Goal: Transaction & Acquisition: Purchase product/service

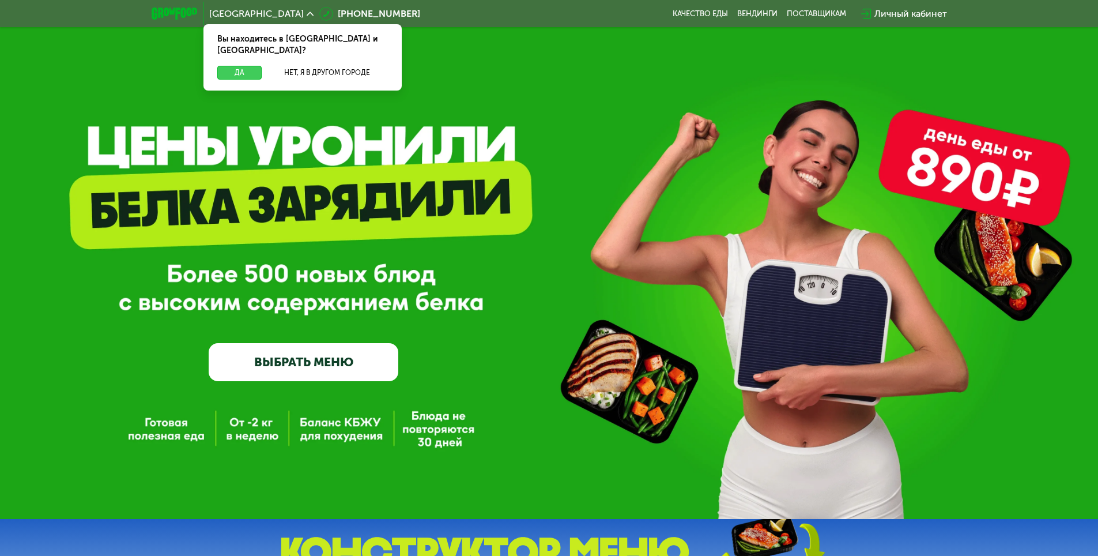
click at [240, 66] on button "Да" at bounding box center [239, 73] width 44 height 14
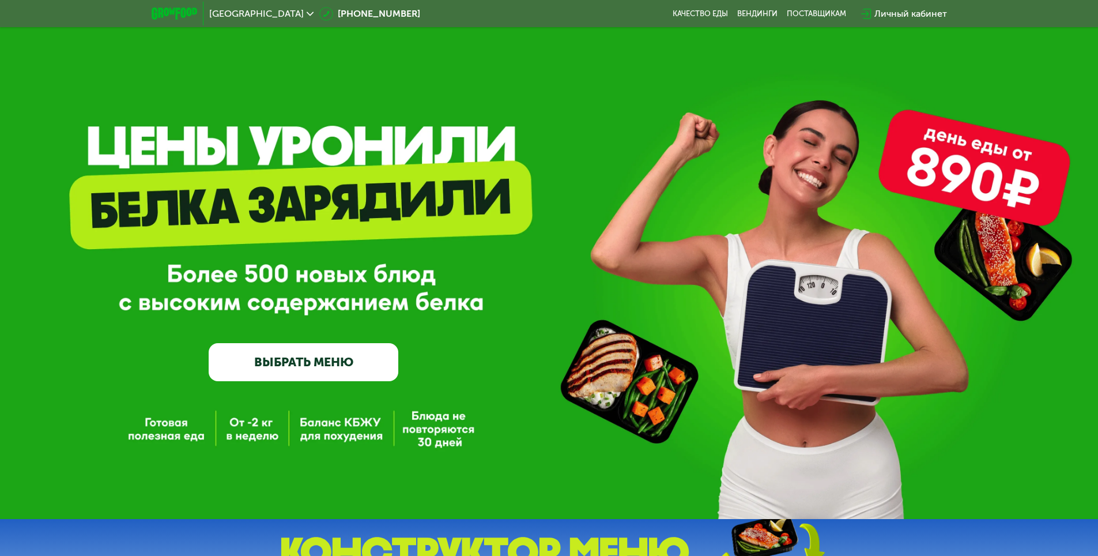
click at [364, 364] on link "ВЫБРАТЬ МЕНЮ" at bounding box center [304, 362] width 190 height 38
click at [897, 9] on div "Личный кабинет" at bounding box center [911, 14] width 73 height 14
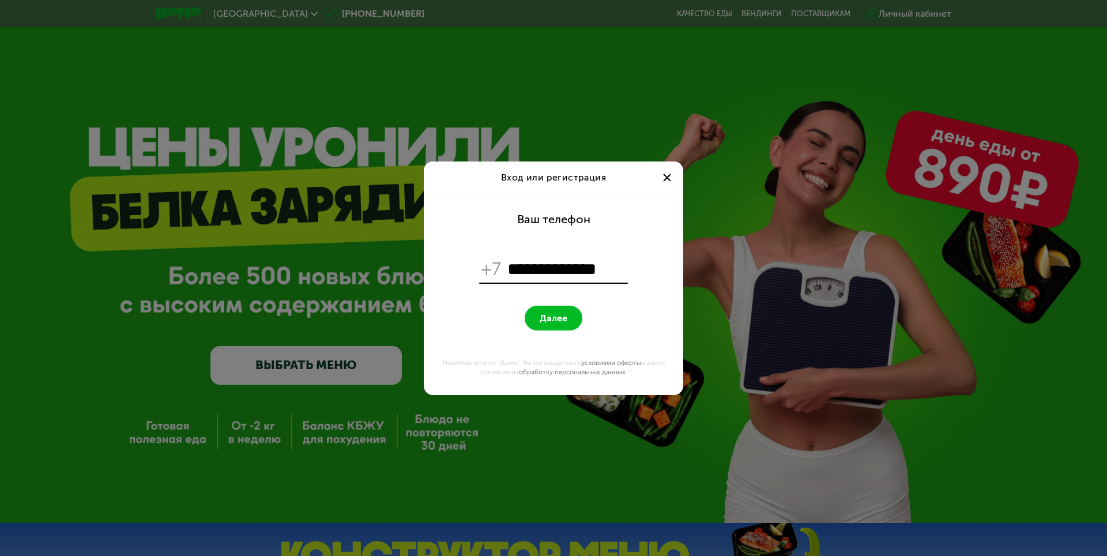
type input "**********"
click at [472, 337] on form "**********" at bounding box center [554, 294] width 246 height 201
click at [550, 309] on button "Далее" at bounding box center [554, 318] width 58 height 25
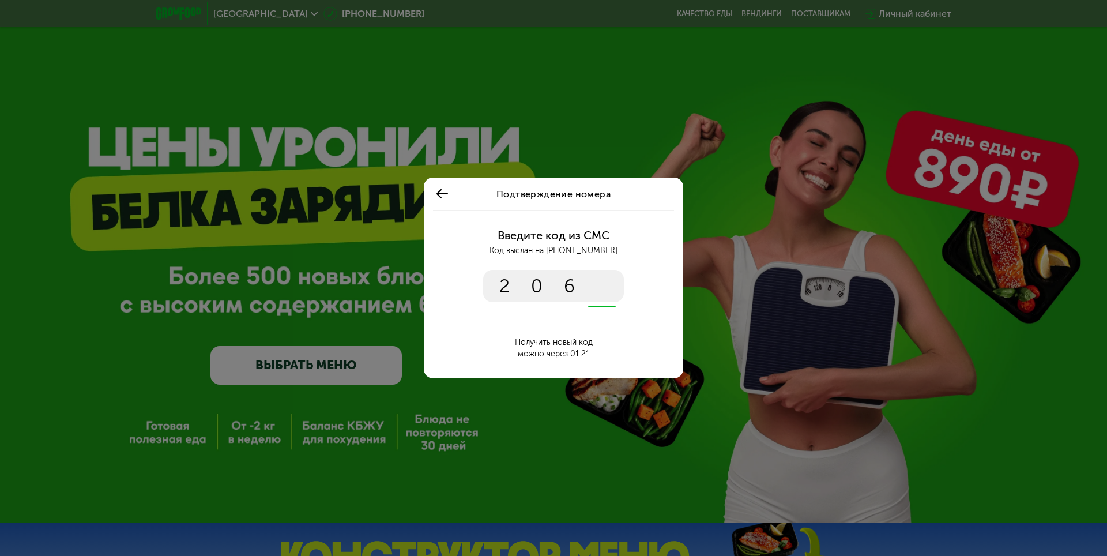
type input "****"
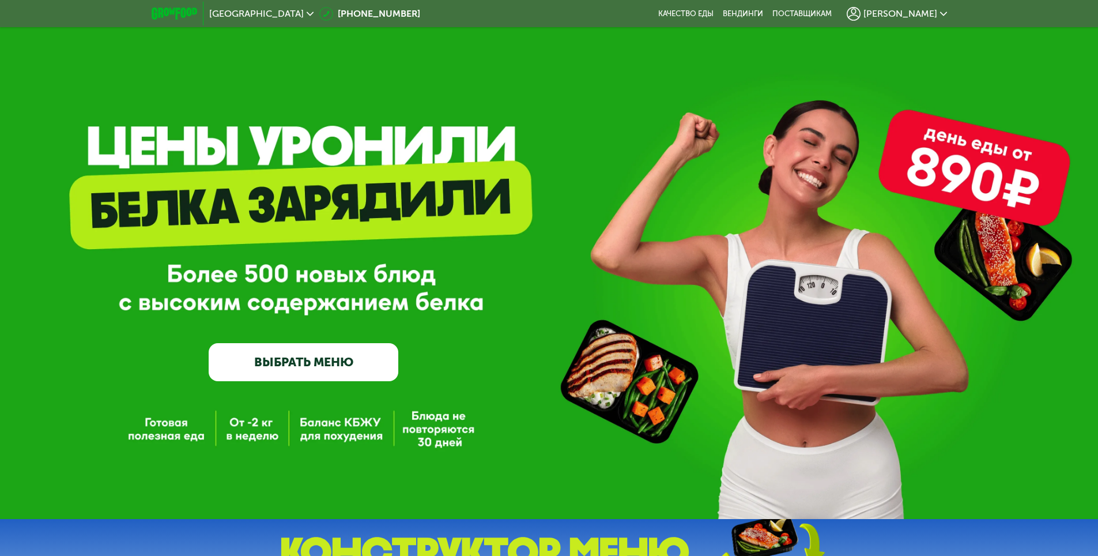
click at [357, 374] on link "ВЫБРАТЬ МЕНЮ" at bounding box center [304, 362] width 190 height 38
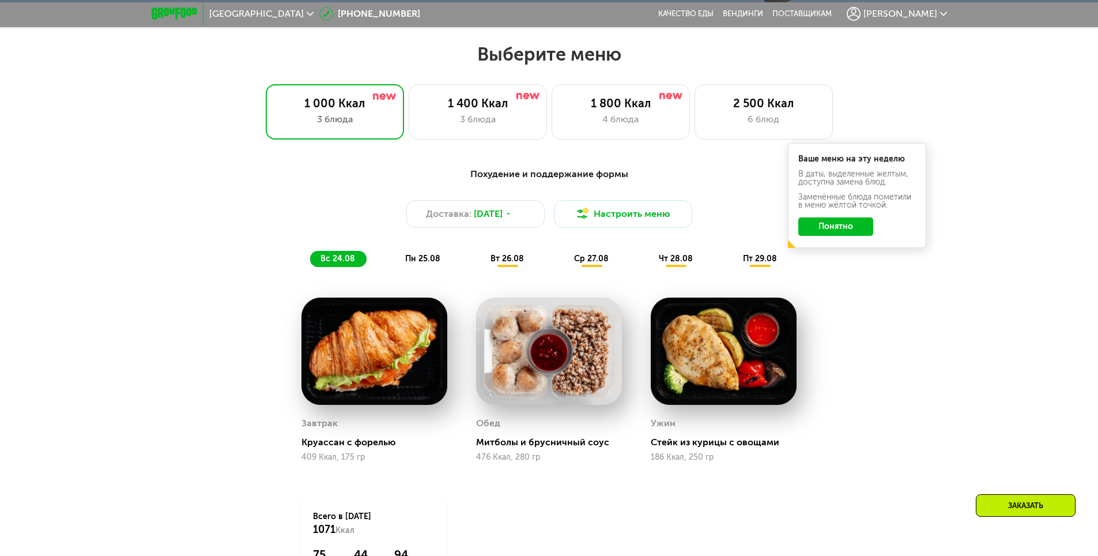
scroll to position [623, 0]
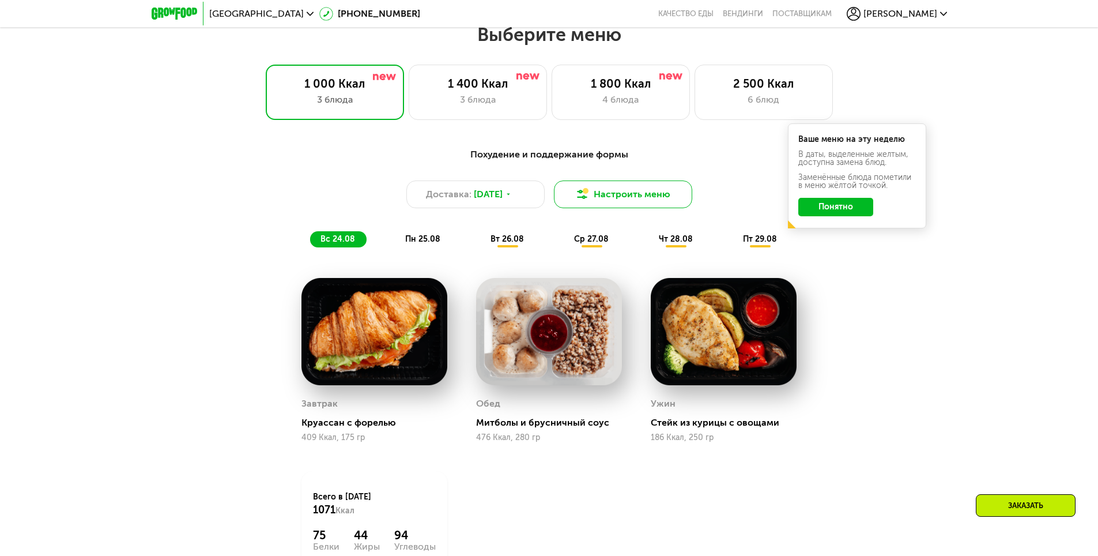
click at [604, 204] on button "Настроить меню" at bounding box center [623, 194] width 138 height 28
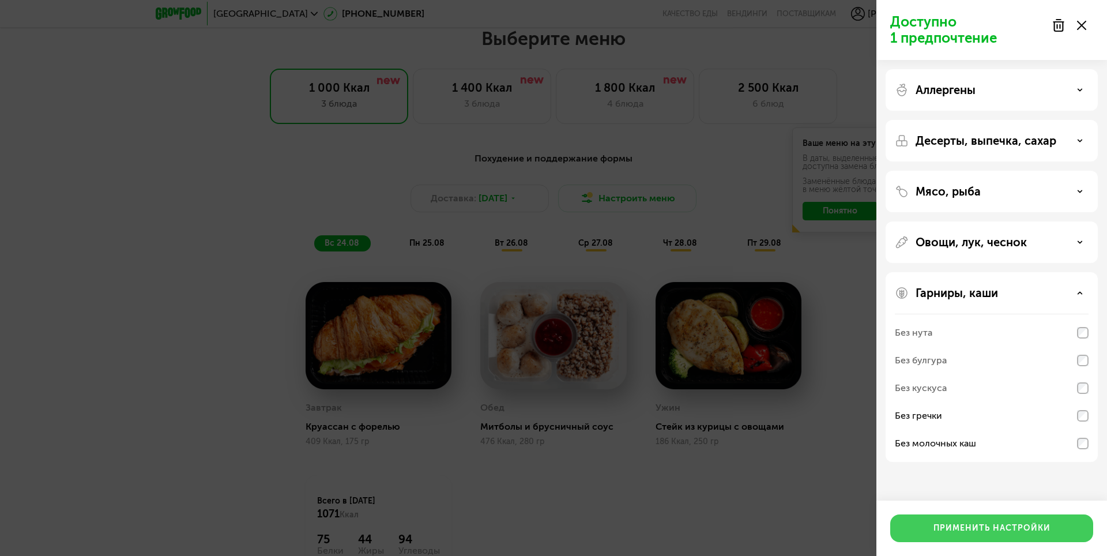
click at [1001, 523] on div "Применить настройки" at bounding box center [991, 528] width 117 height 12
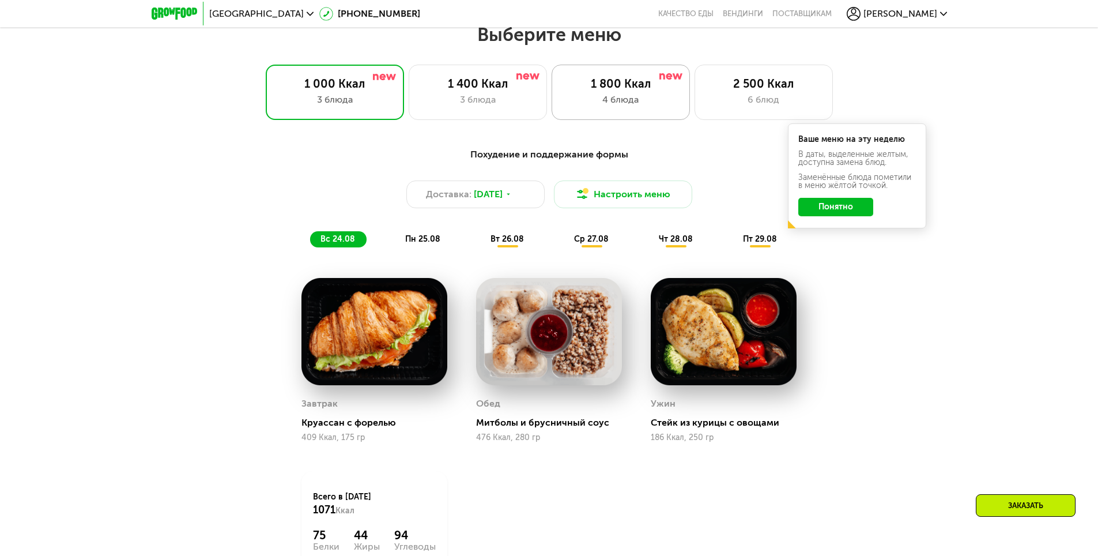
click at [600, 104] on div "4 блюда" at bounding box center [621, 100] width 114 height 14
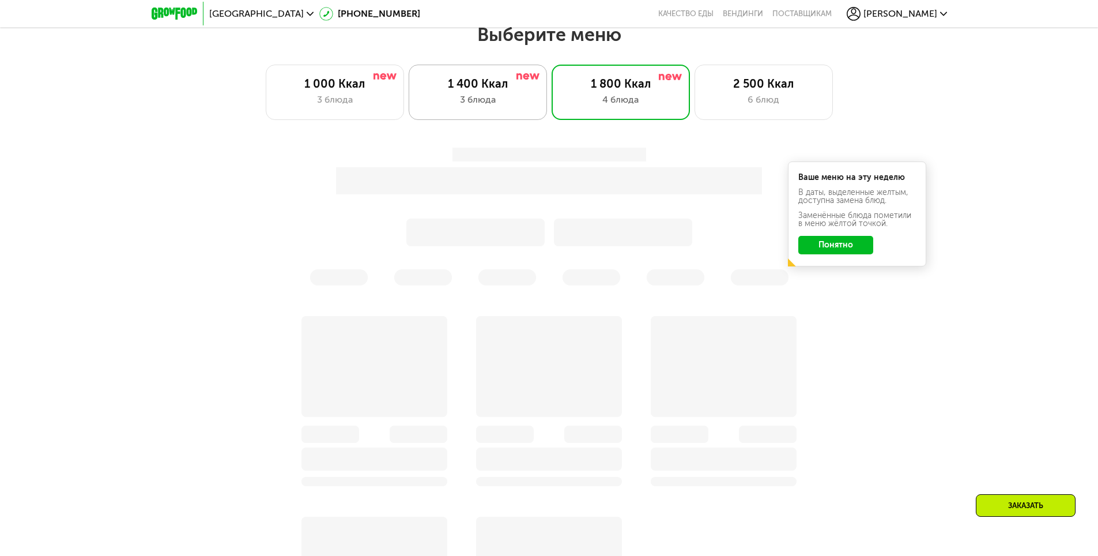
click at [489, 107] on div "3 блюда" at bounding box center [478, 100] width 114 height 14
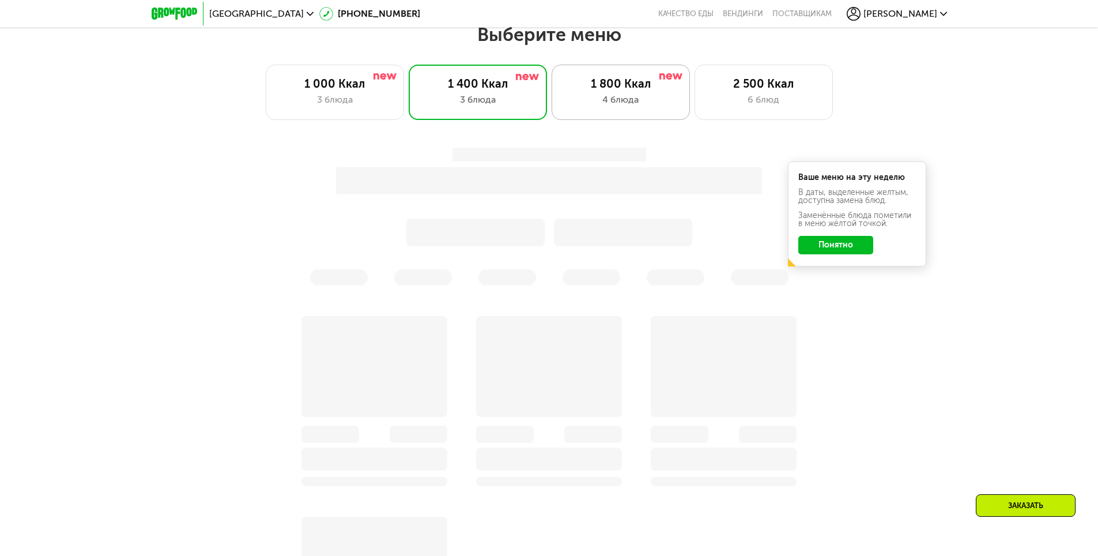
click at [590, 97] on div "4 блюда" at bounding box center [621, 100] width 114 height 14
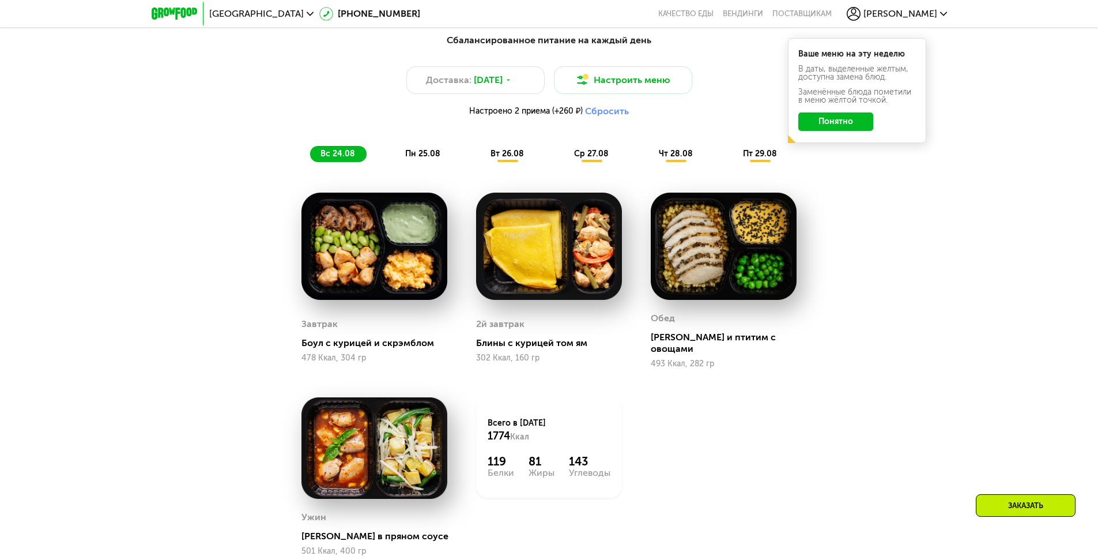
scroll to position [738, 0]
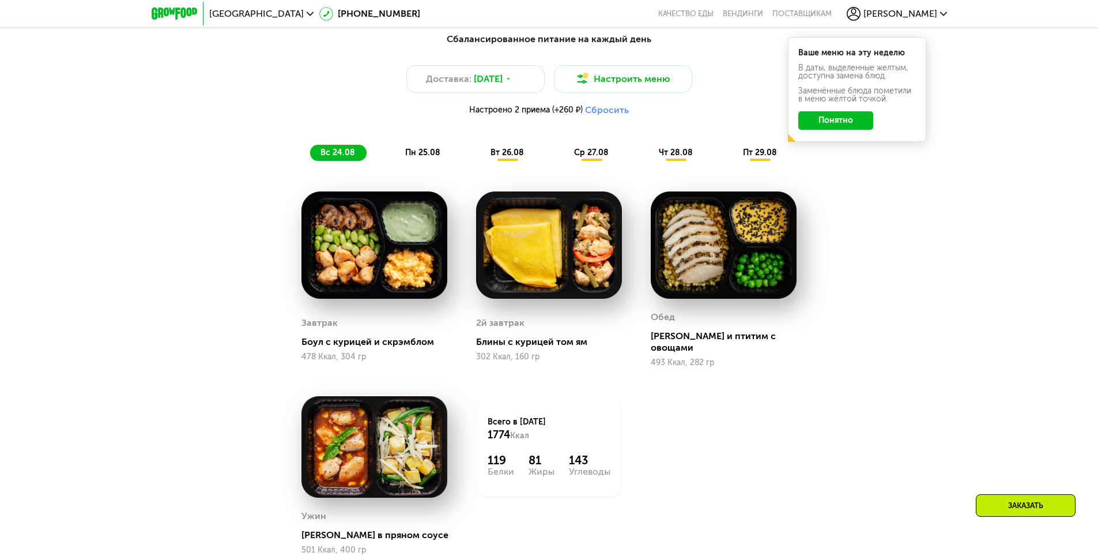
click at [847, 128] on button "Понятно" at bounding box center [836, 120] width 75 height 18
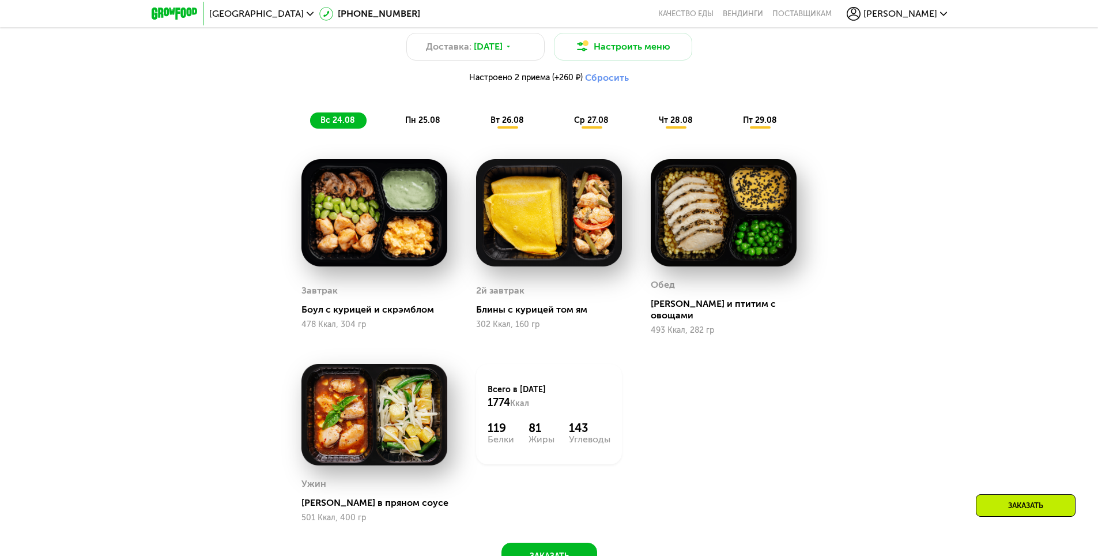
scroll to position [796, 0]
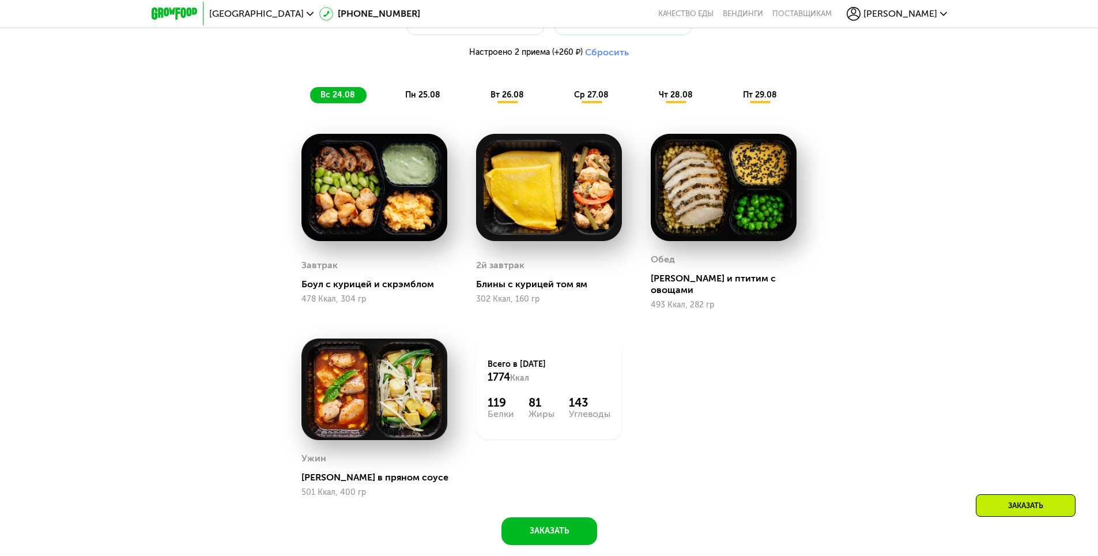
click at [424, 100] on span "пн 25.08" at bounding box center [422, 95] width 35 height 10
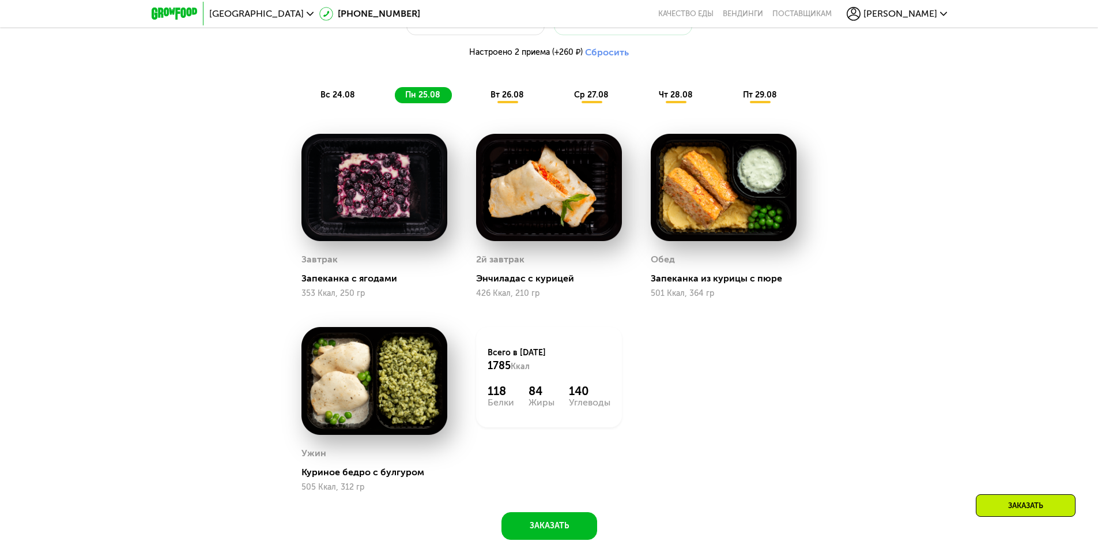
click at [516, 100] on span "вт 26.08" at bounding box center [507, 95] width 33 height 10
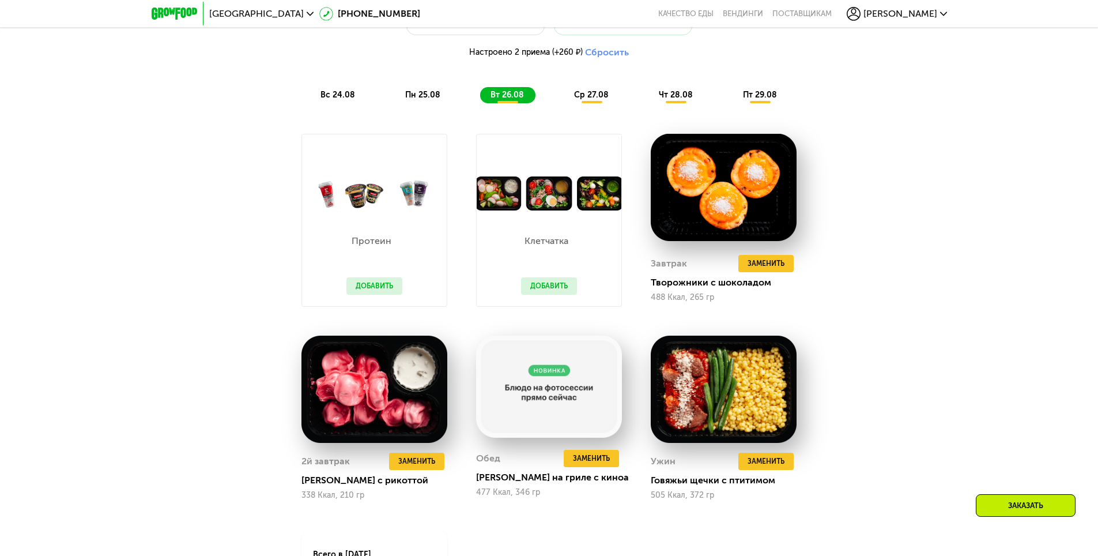
click at [583, 100] on span "ср 27.08" at bounding box center [591, 95] width 35 height 10
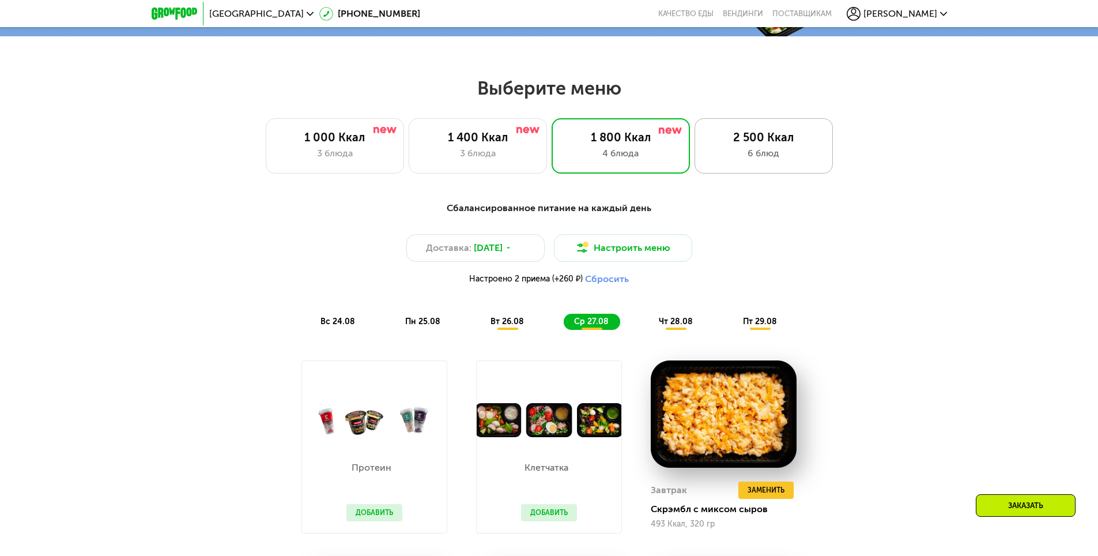
scroll to position [565, 0]
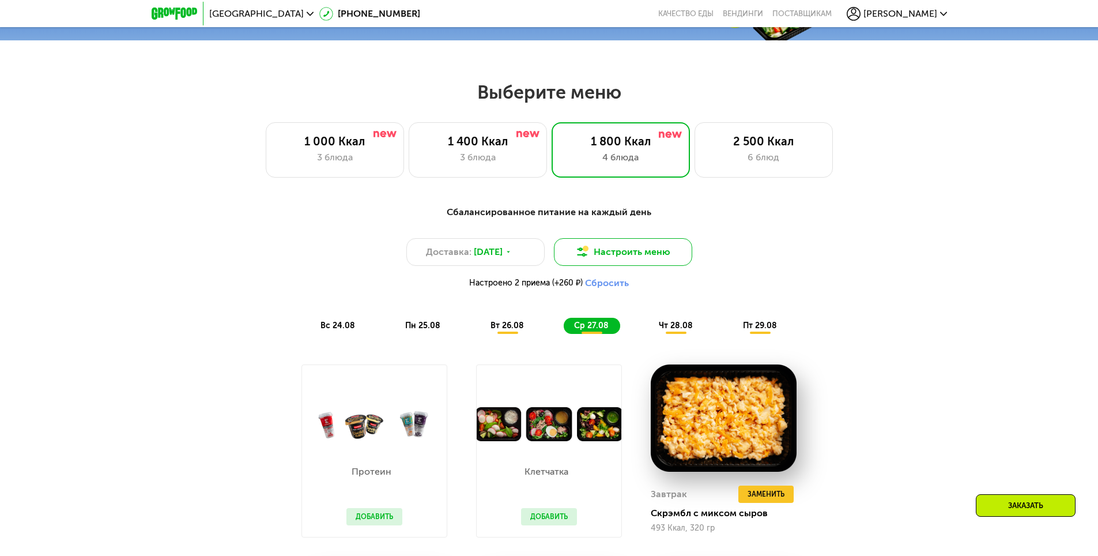
click at [622, 257] on button "Настроить меню" at bounding box center [623, 252] width 138 height 28
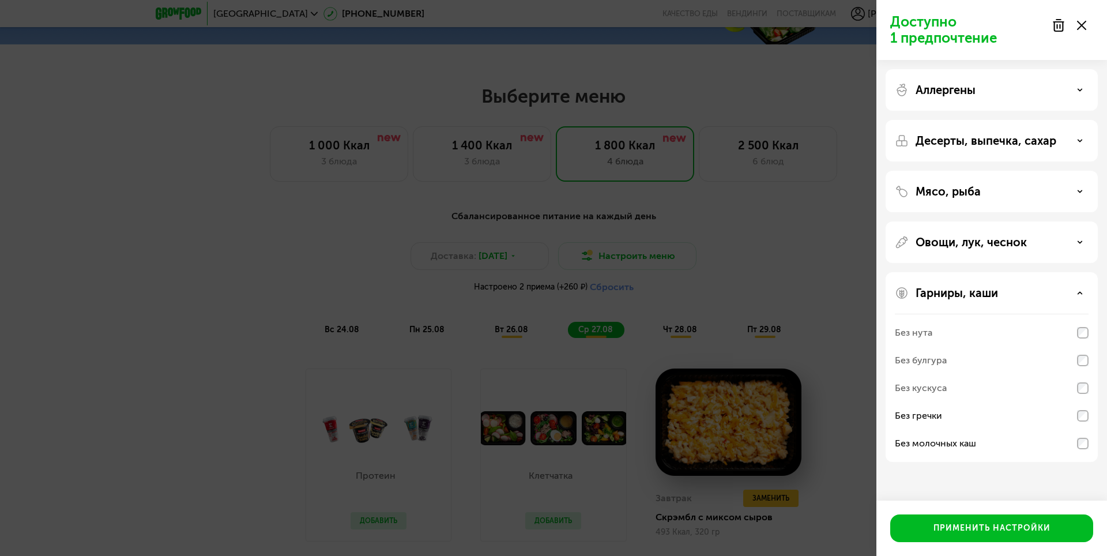
click at [1085, 31] on div at bounding box center [1069, 25] width 48 height 23
click at [1078, 25] on icon at bounding box center [1081, 25] width 9 height 9
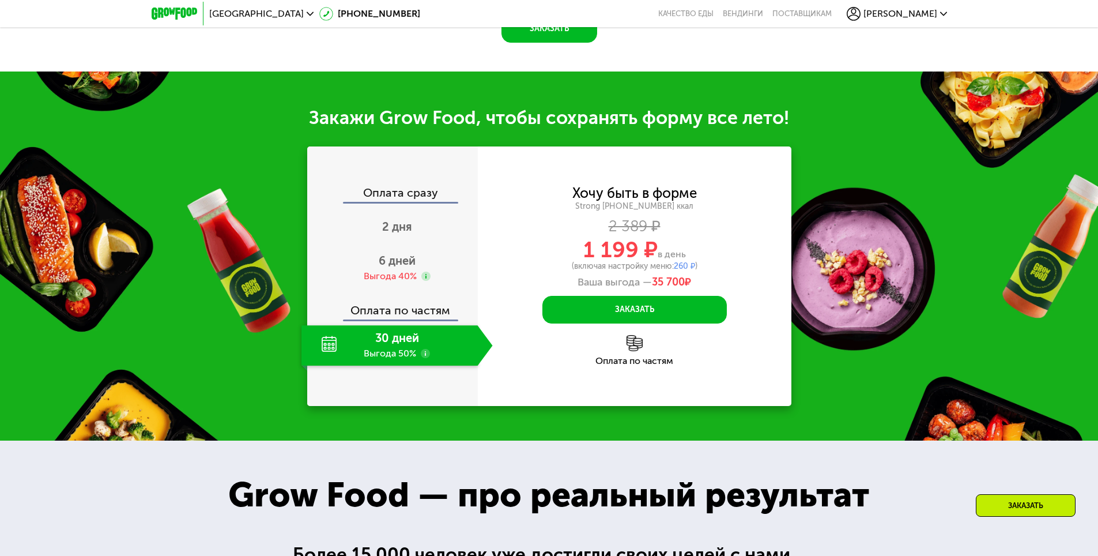
scroll to position [1384, 0]
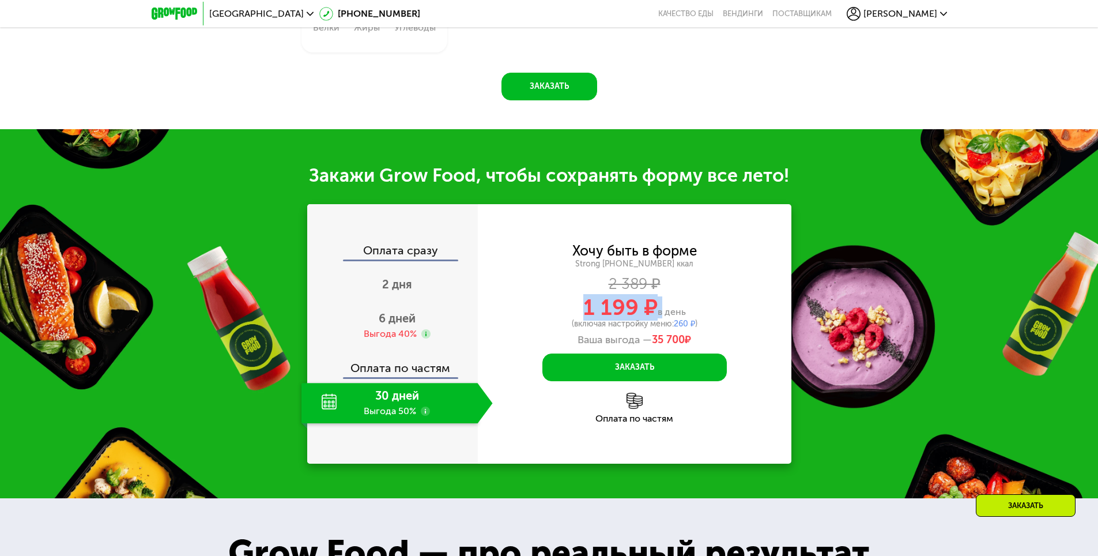
drag, startPoint x: 579, startPoint y: 302, endPoint x: 662, endPoint y: 303, distance: 82.4
click at [662, 303] on div "1 199 ₽ в день" at bounding box center [635, 307] width 314 height 22
click at [709, 297] on div "1 199 ₽ в день" at bounding box center [635, 307] width 314 height 22
click at [415, 285] on div "2 дня" at bounding box center [397, 285] width 191 height 40
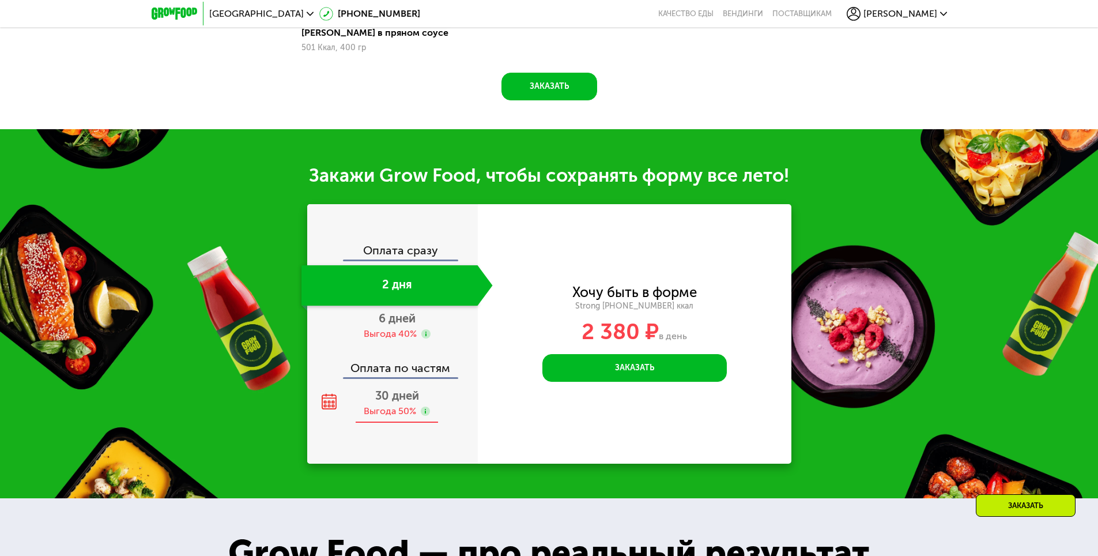
click at [407, 396] on div "30 дней Выгода 50%" at bounding box center [397, 403] width 191 height 40
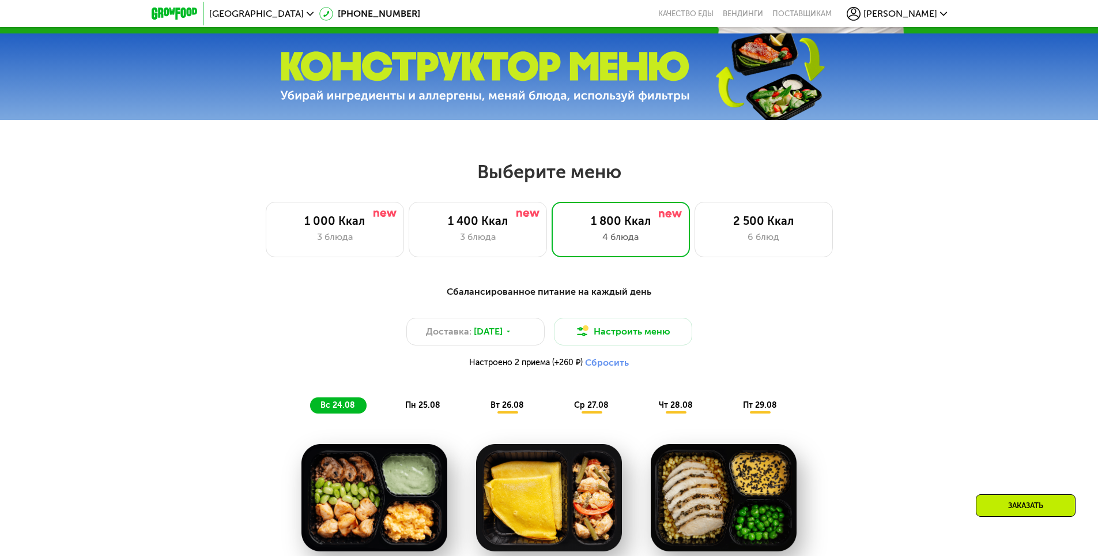
scroll to position [433, 0]
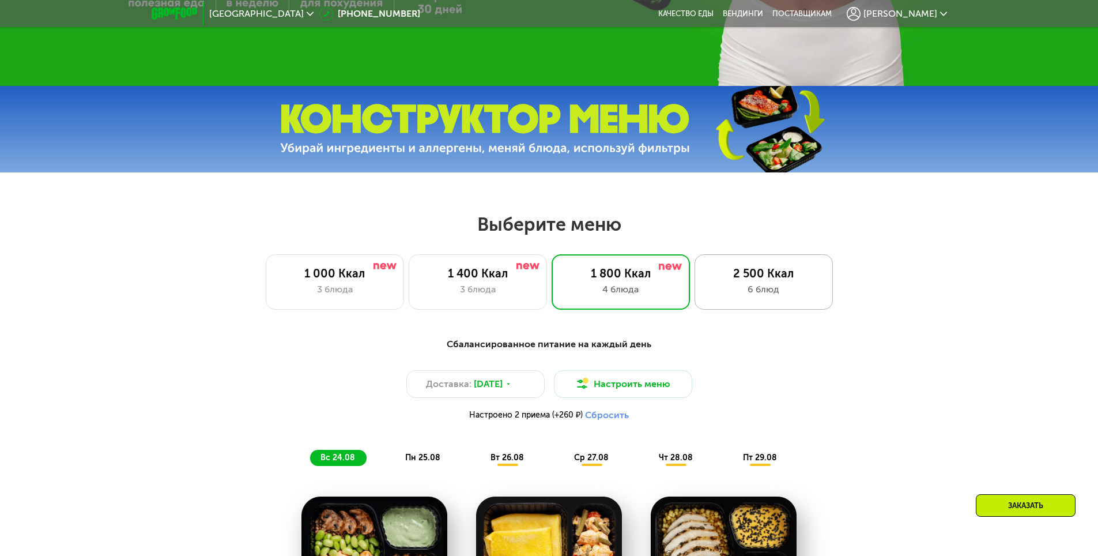
click at [745, 302] on div "2 500 Ккал 6 блюд" at bounding box center [764, 281] width 138 height 55
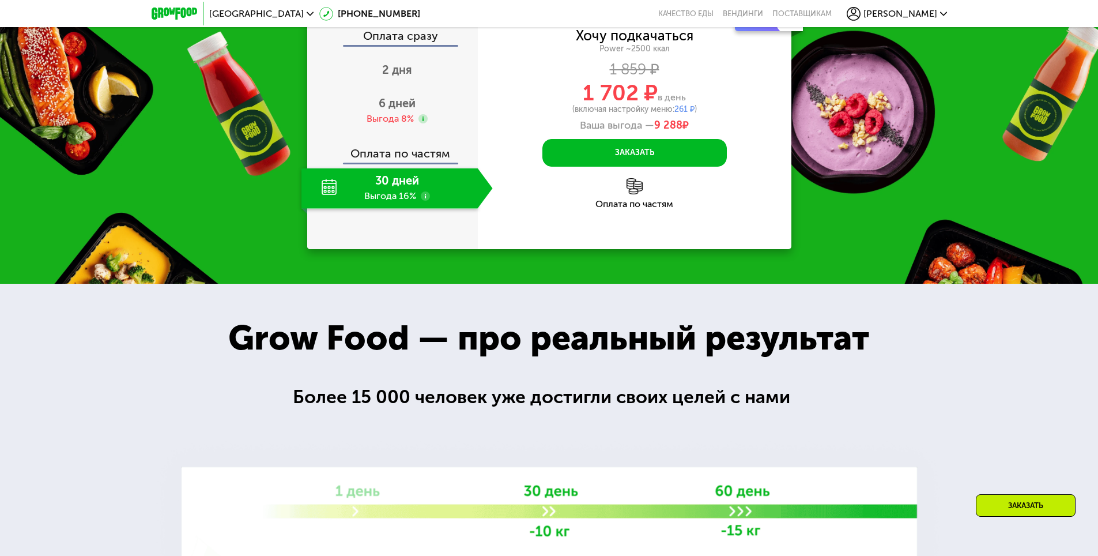
scroll to position [1355, 0]
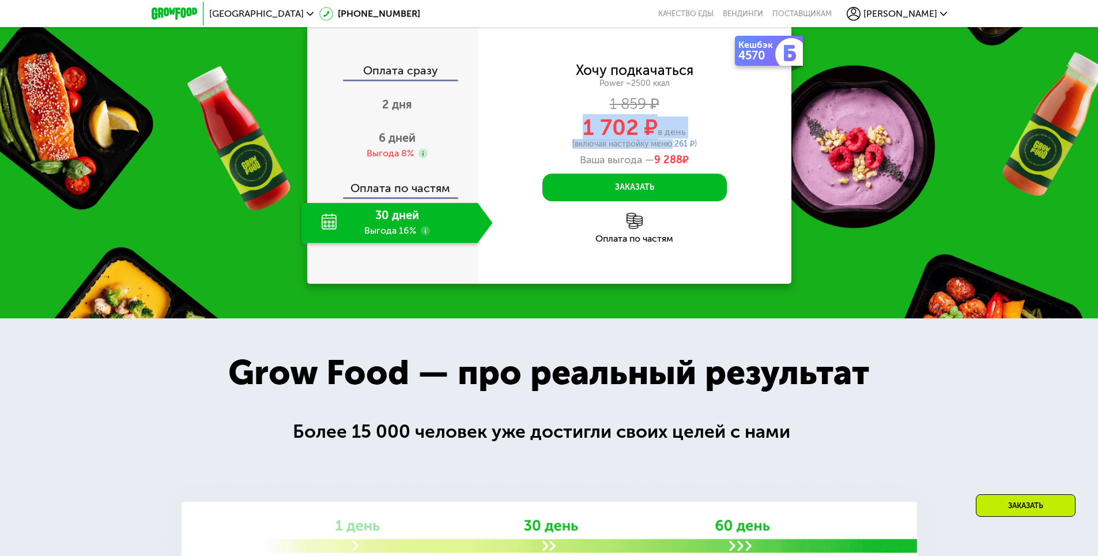
drag, startPoint x: 574, startPoint y: 334, endPoint x: 667, endPoint y: 343, distance: 93.3
click at [667, 166] on div "Хочу подкачаться Power ~2500 ккал 1 859 ₽ 1 702 ₽ в день (включая настройку мен…" at bounding box center [635, 115] width 314 height 102
click at [714, 138] on div "1 702 ₽ в день" at bounding box center [635, 127] width 314 height 22
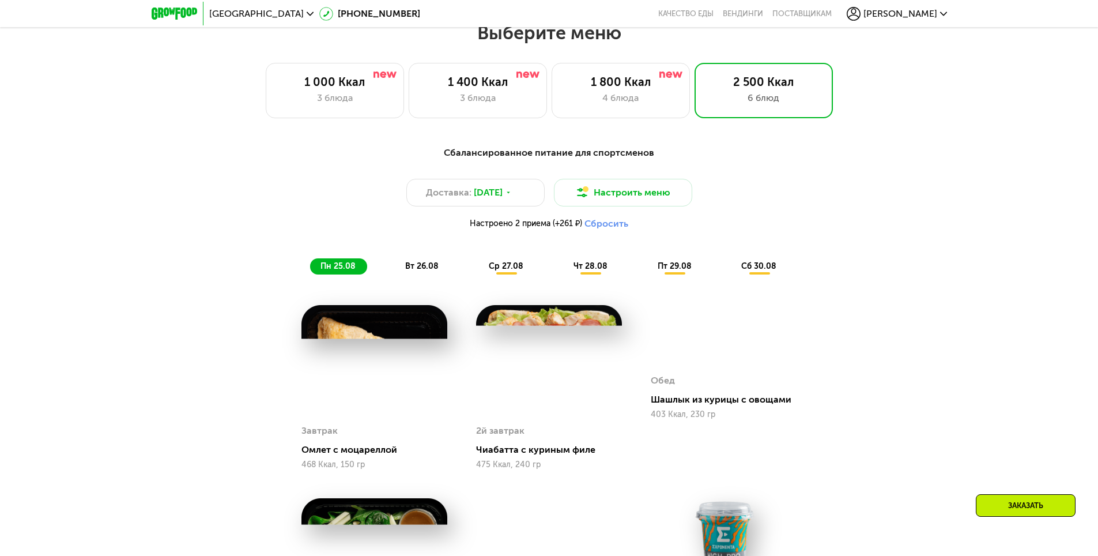
scroll to position [606, 0]
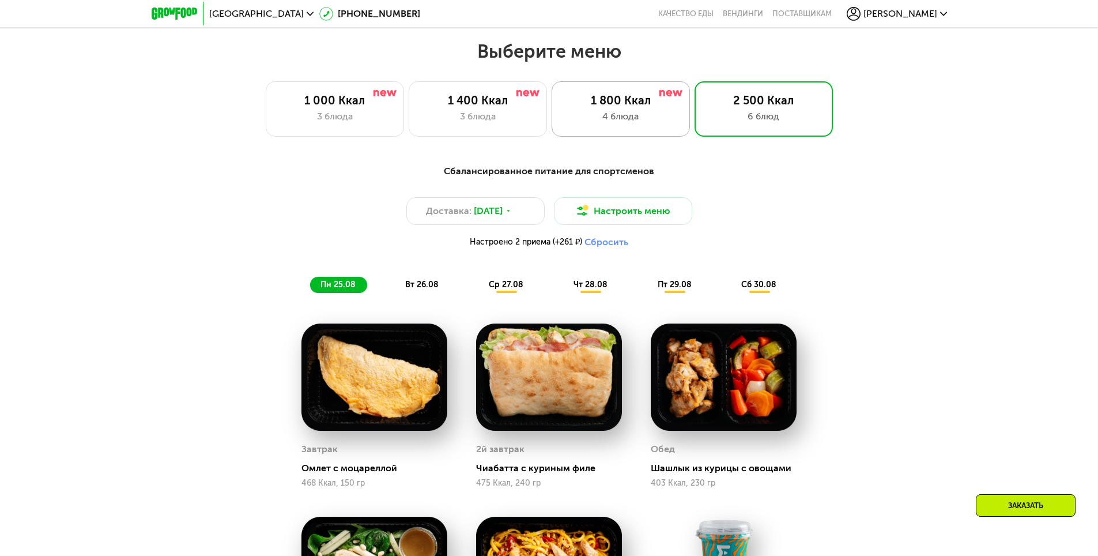
click at [623, 106] on div "1 800 Ккал" at bounding box center [621, 100] width 114 height 14
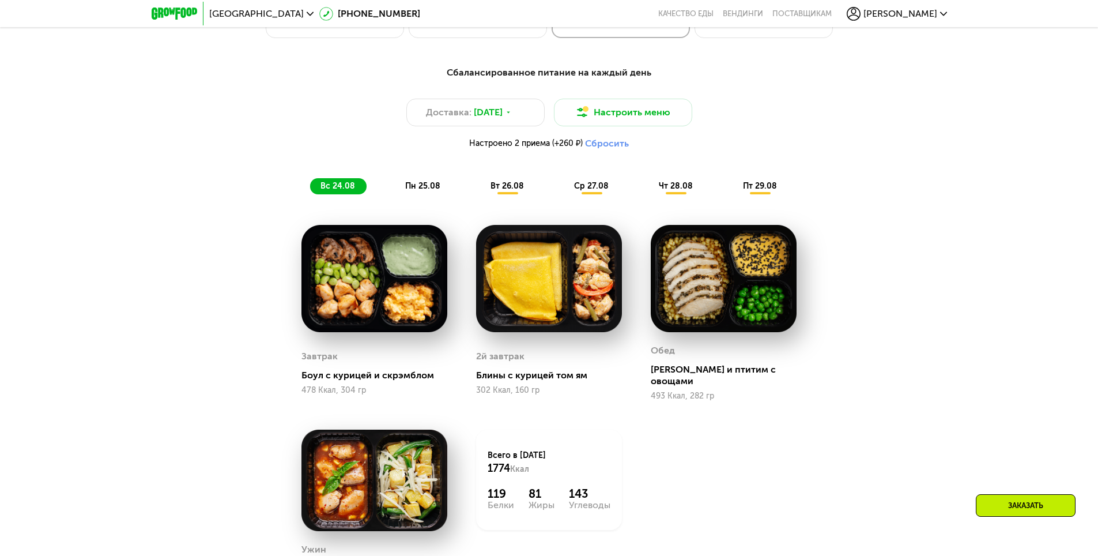
scroll to position [721, 0]
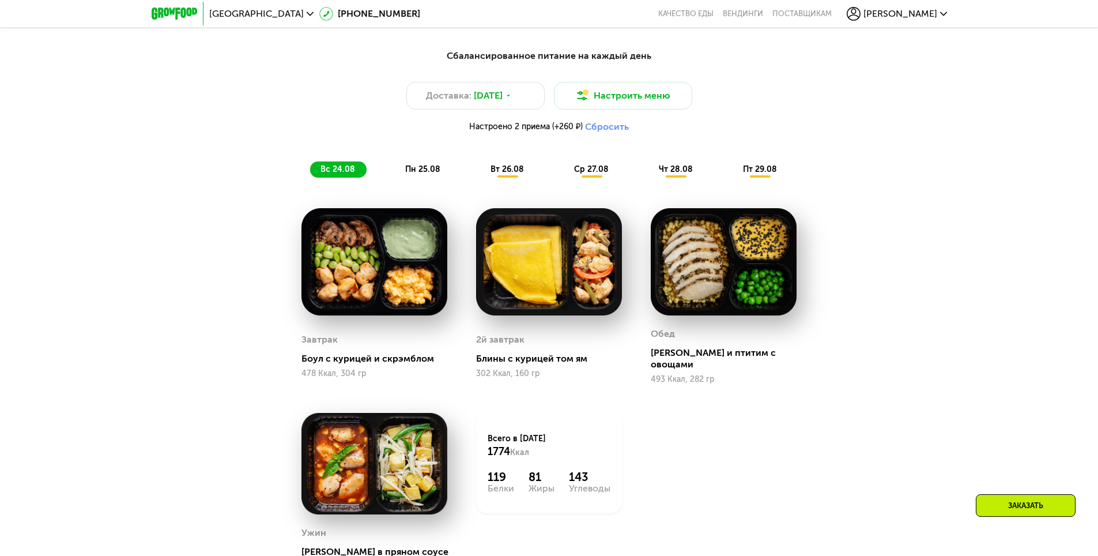
click at [418, 171] on span "пн 25.08" at bounding box center [422, 169] width 35 height 10
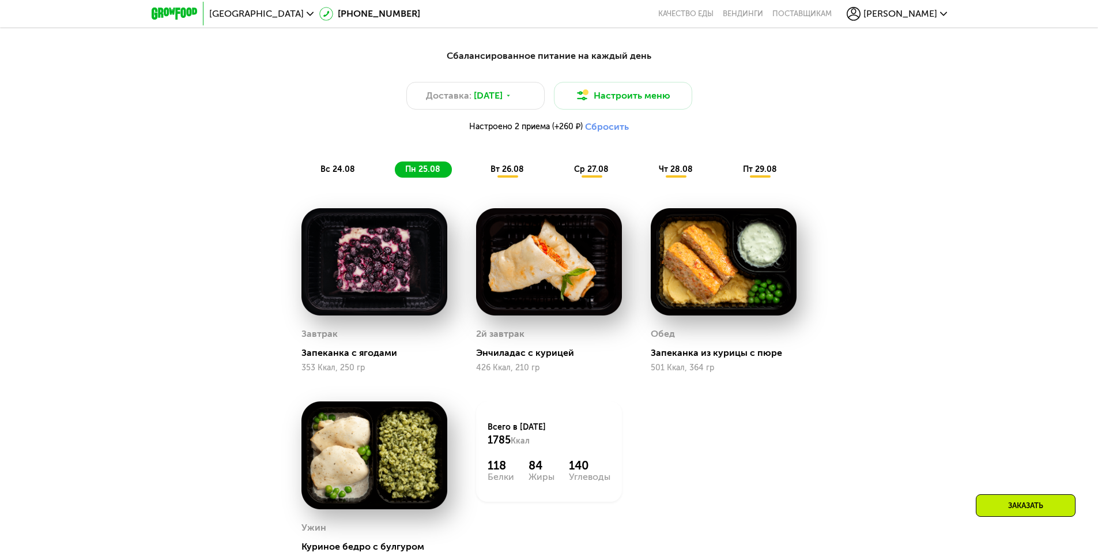
click at [496, 171] on span "вт 26.08" at bounding box center [507, 169] width 33 height 10
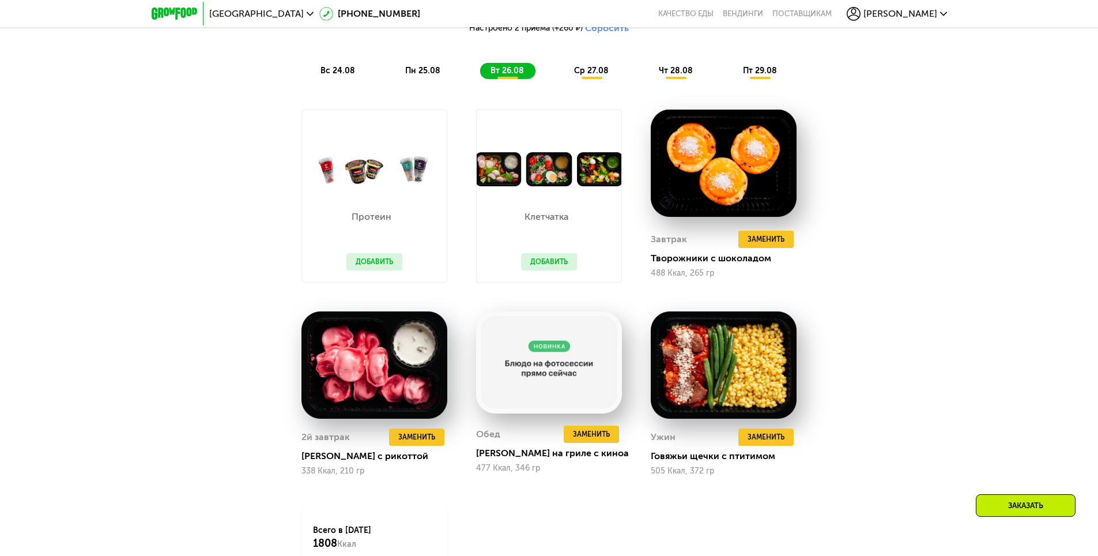
scroll to position [779, 0]
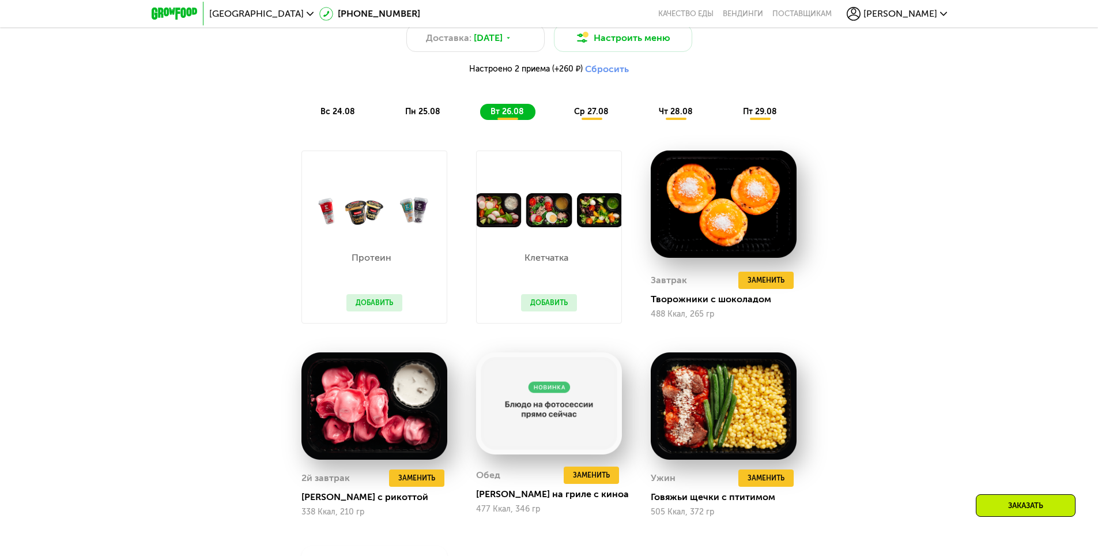
click at [359, 307] on button "Добавить" at bounding box center [375, 302] width 56 height 17
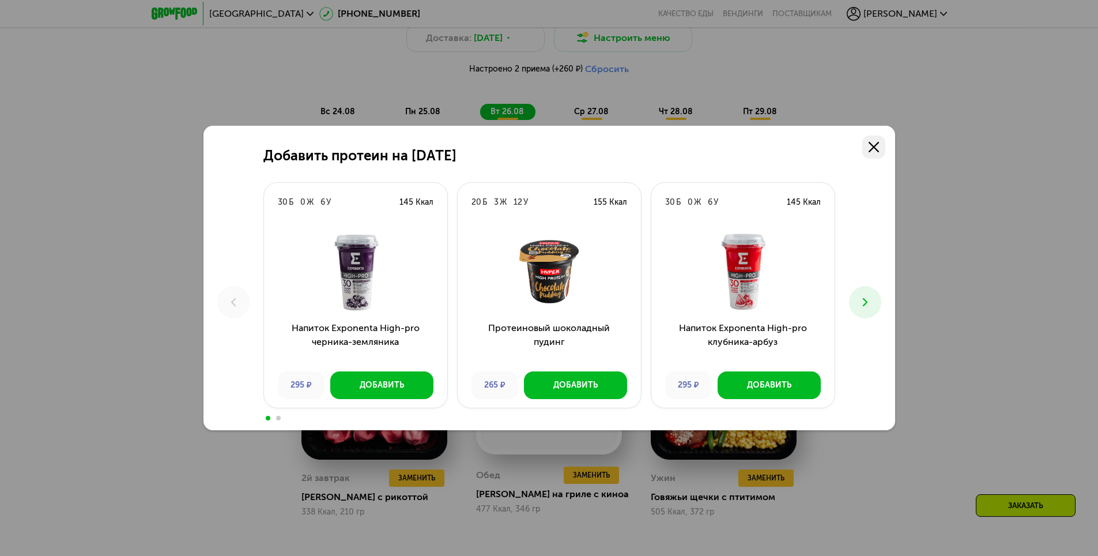
click at [876, 142] on icon at bounding box center [874, 147] width 10 height 10
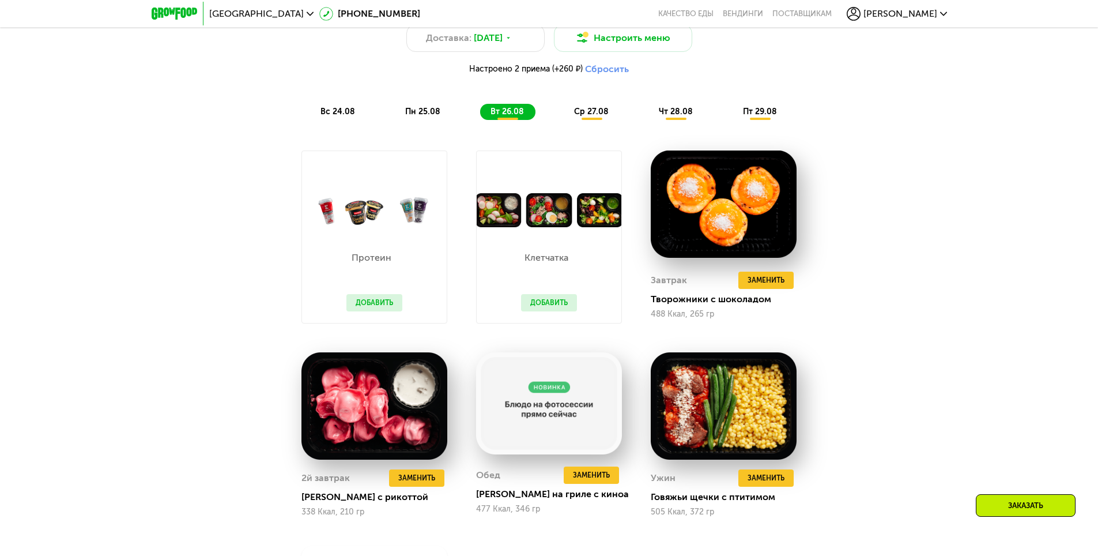
click at [593, 115] on span "ср 27.08" at bounding box center [591, 112] width 35 height 10
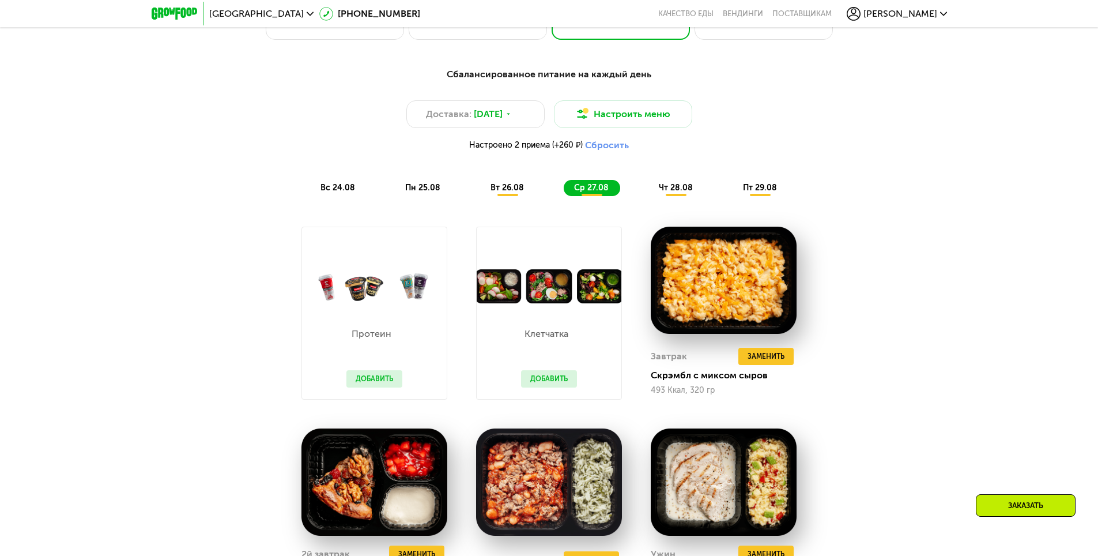
scroll to position [606, 0]
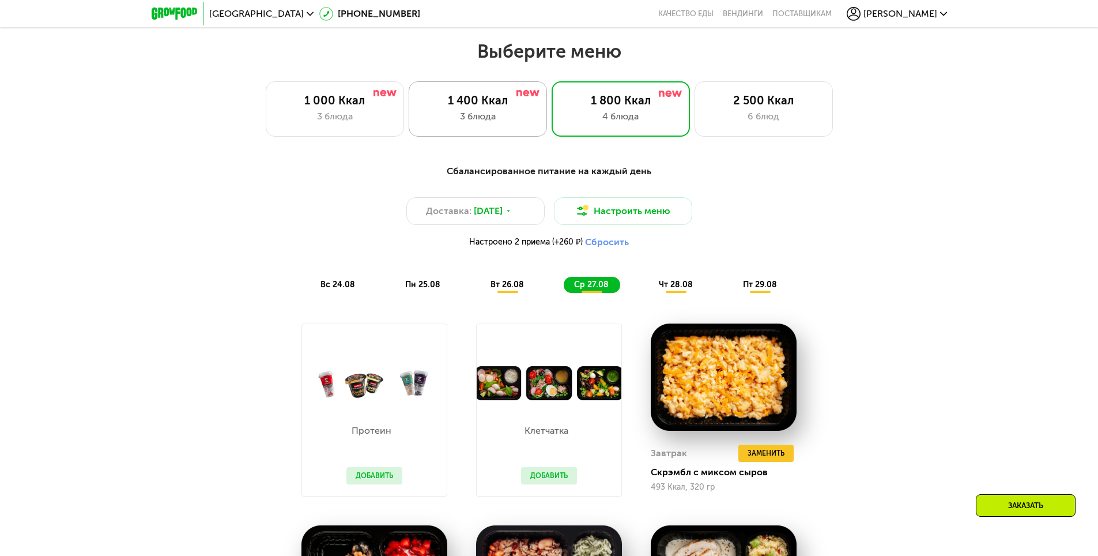
click at [464, 116] on div "3 блюда" at bounding box center [478, 117] width 114 height 14
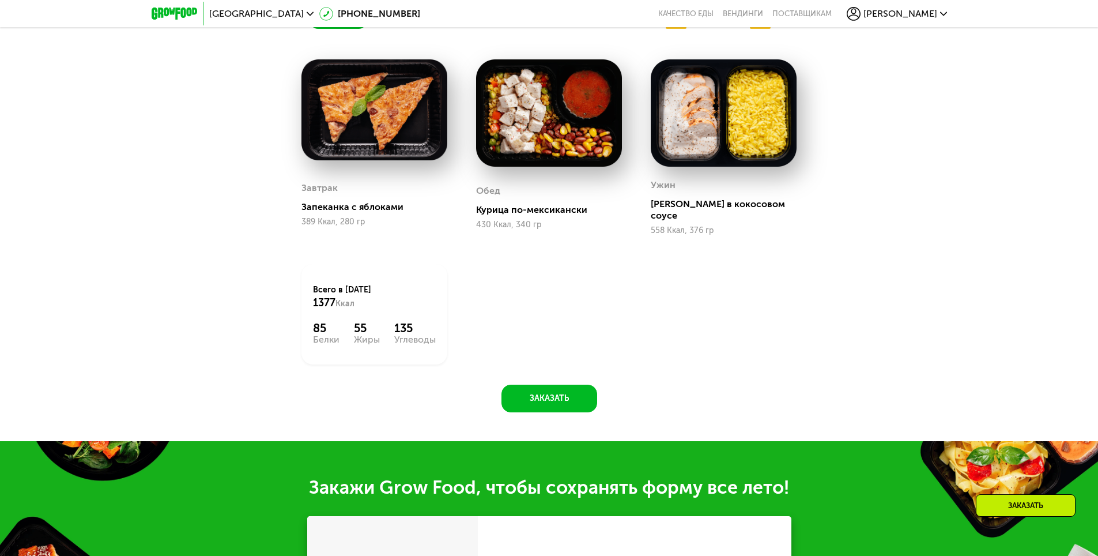
scroll to position [1182, 0]
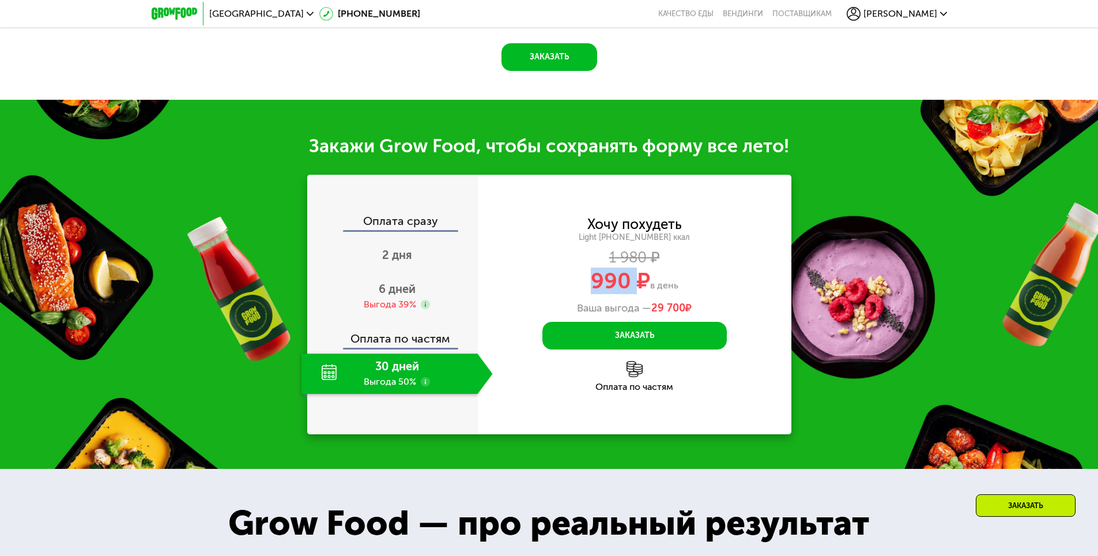
drag, startPoint x: 590, startPoint y: 284, endPoint x: 635, endPoint y: 282, distance: 45.0
click at [634, 282] on span "990 ₽" at bounding box center [620, 281] width 59 height 27
click at [694, 270] on div "990 ₽ в день" at bounding box center [635, 281] width 314 height 22
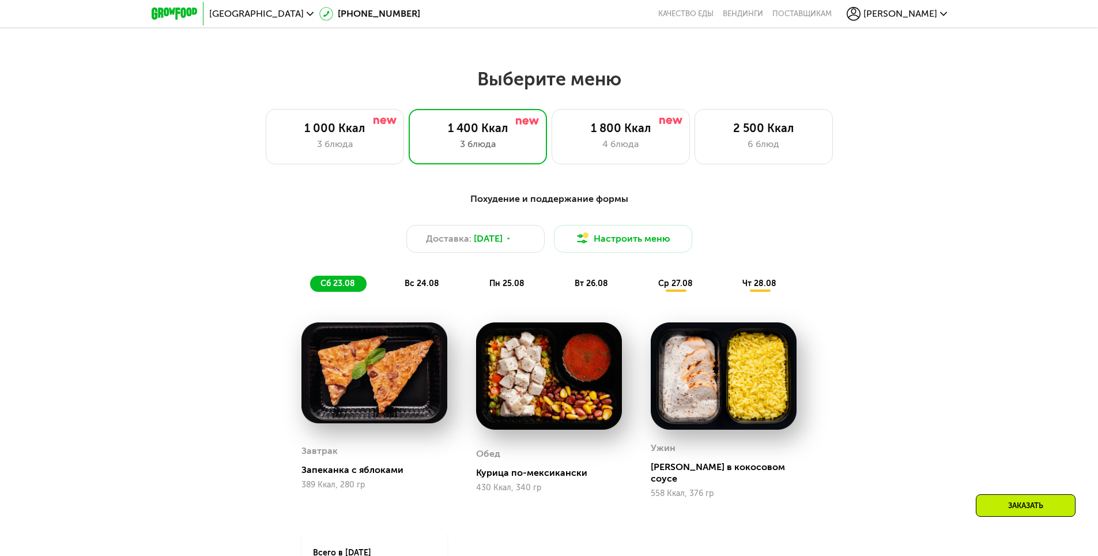
scroll to position [548, 0]
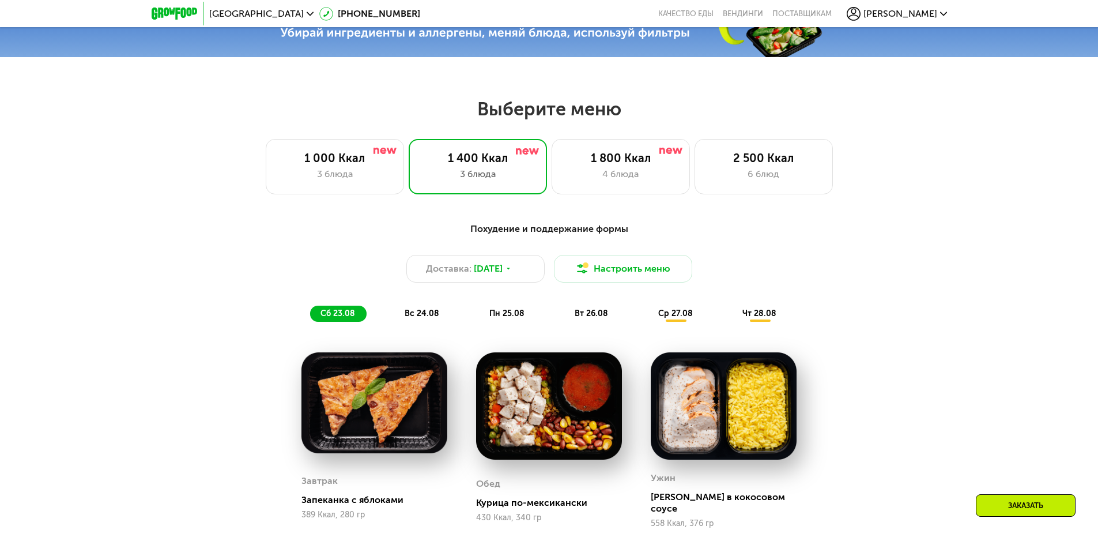
click at [479, 322] on div "вс 24.08" at bounding box center [507, 314] width 57 height 16
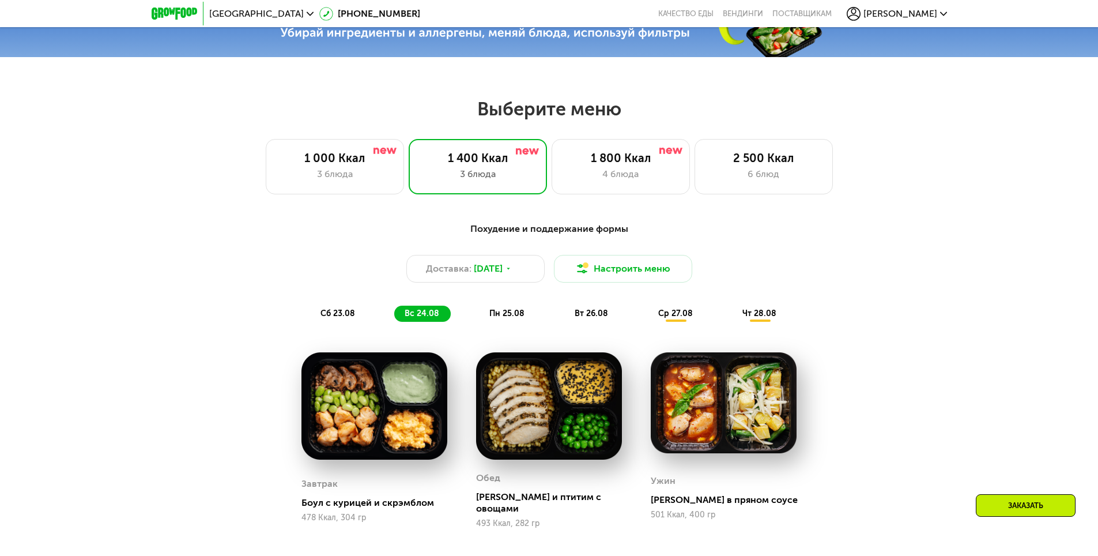
click at [515, 315] on span "пн 25.08" at bounding box center [506, 313] width 35 height 10
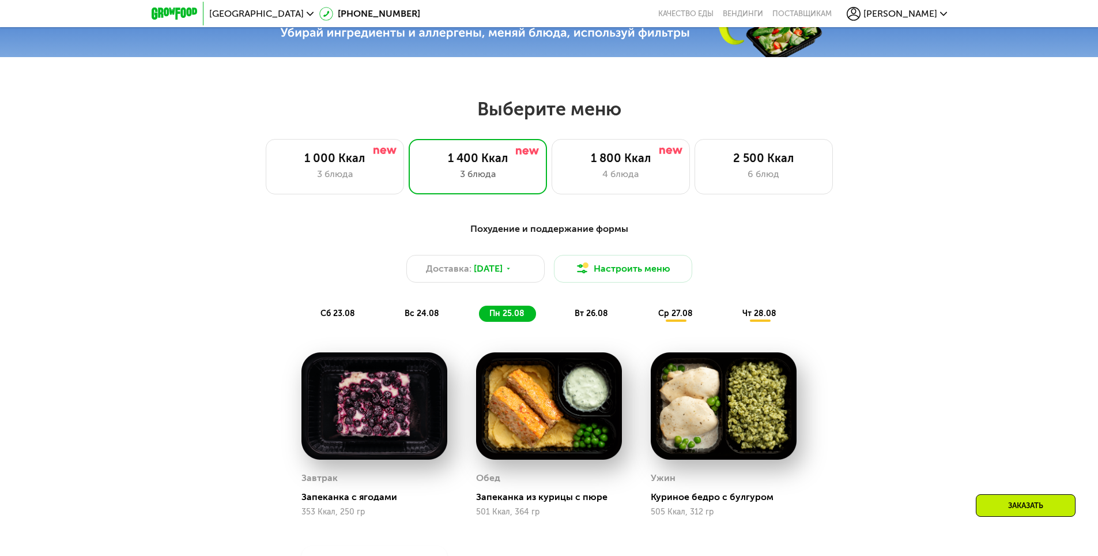
click at [587, 315] on span "вт 26.08" at bounding box center [591, 313] width 33 height 10
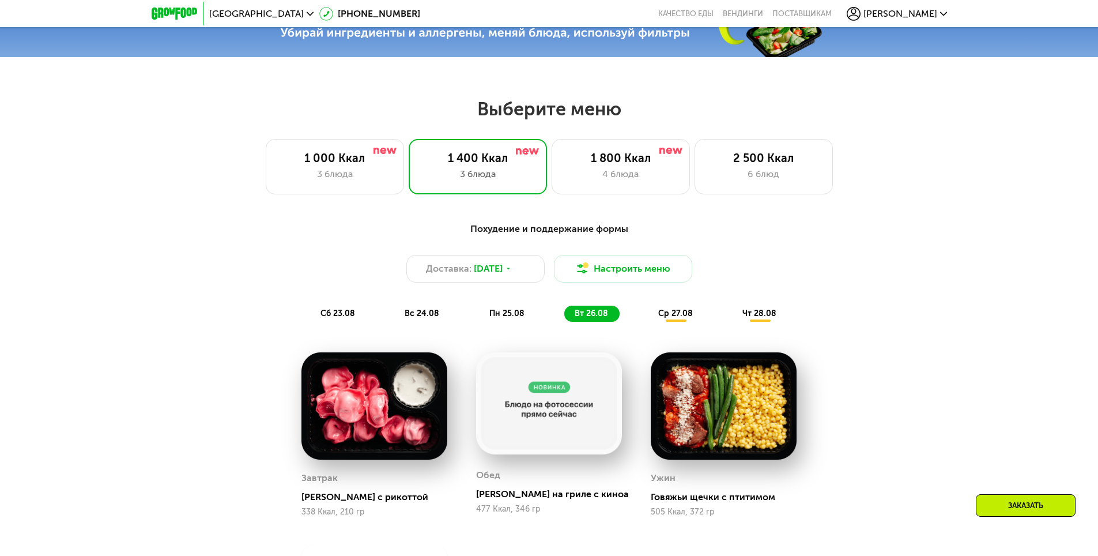
click at [689, 318] on span "ср 27.08" at bounding box center [675, 313] width 35 height 10
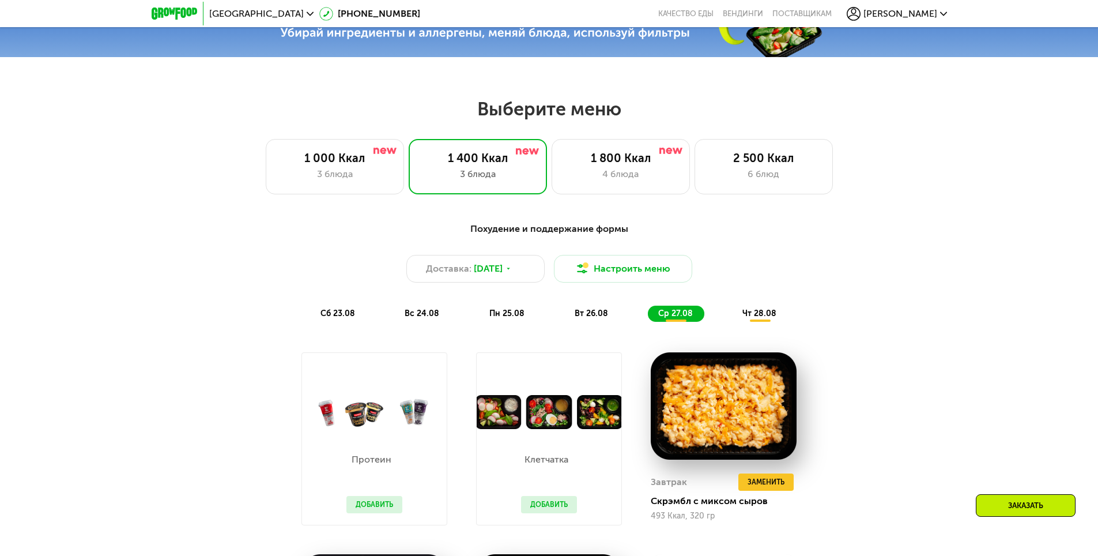
click at [760, 317] on span "чт 28.08" at bounding box center [760, 313] width 34 height 10
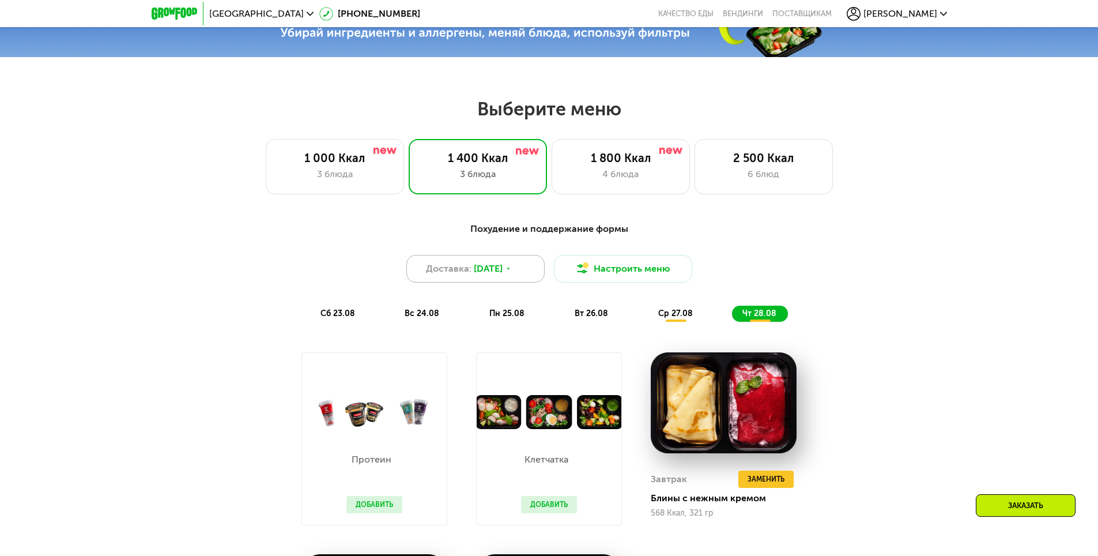
click at [512, 272] on icon at bounding box center [508, 268] width 7 height 7
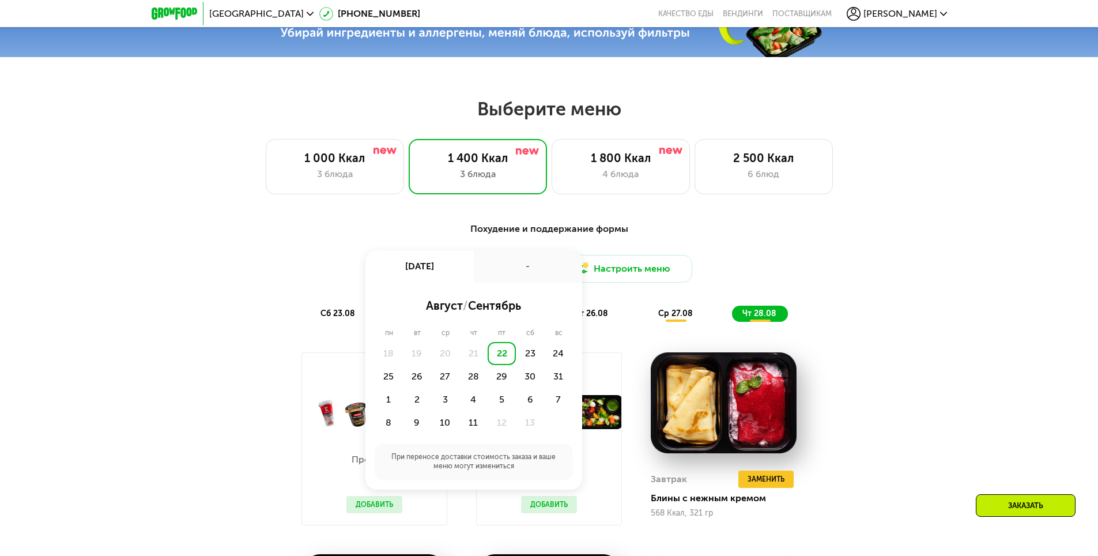
click at [890, 308] on div "Похудение и поддержание формы Доставка: [DATE] авг, пт - август / сентябрь пн в…" at bounding box center [549, 272] width 683 height 100
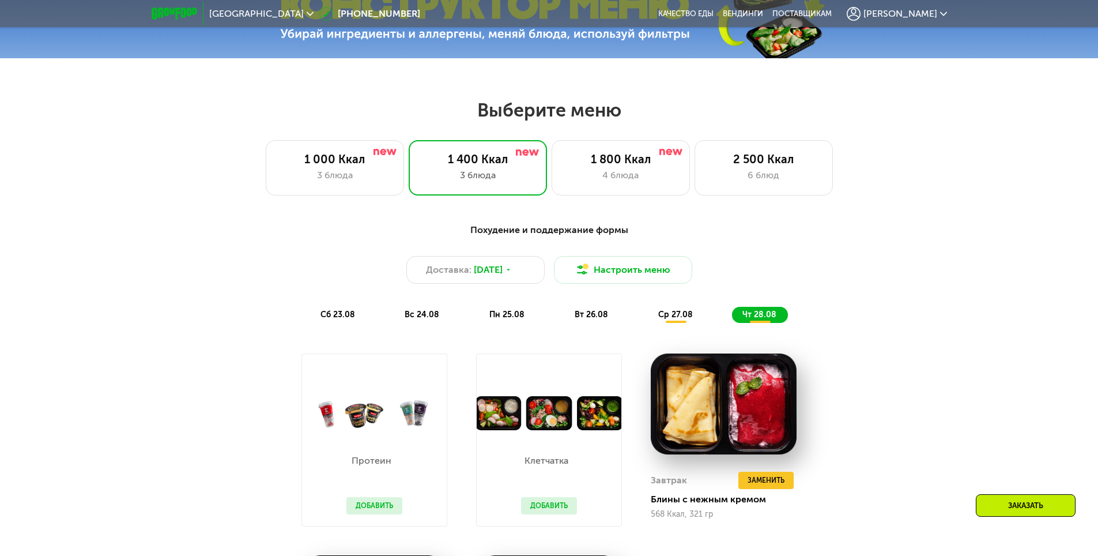
scroll to position [577, 0]
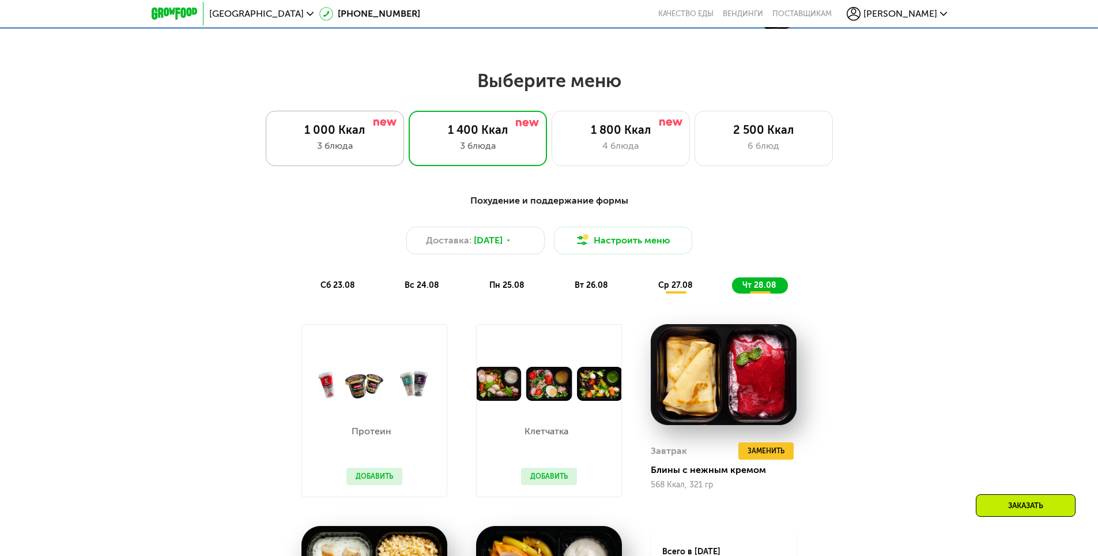
click at [287, 152] on div "3 блюда" at bounding box center [335, 146] width 114 height 14
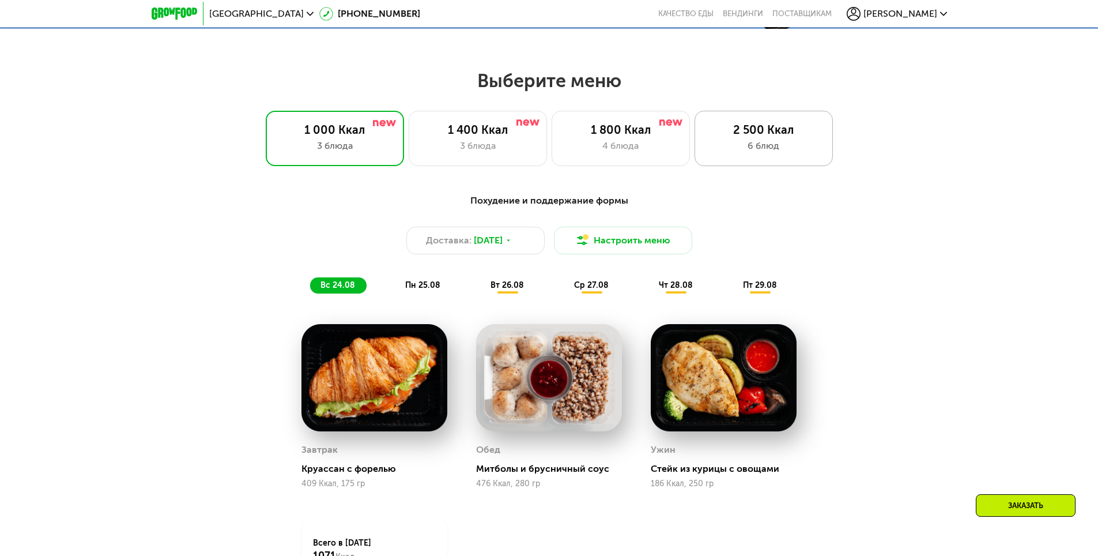
drag, startPoint x: 736, startPoint y: 150, endPoint x: 728, endPoint y: 158, distance: 11.8
click at [729, 158] on div "2 500 Ккал 6 блюд" at bounding box center [764, 138] width 138 height 55
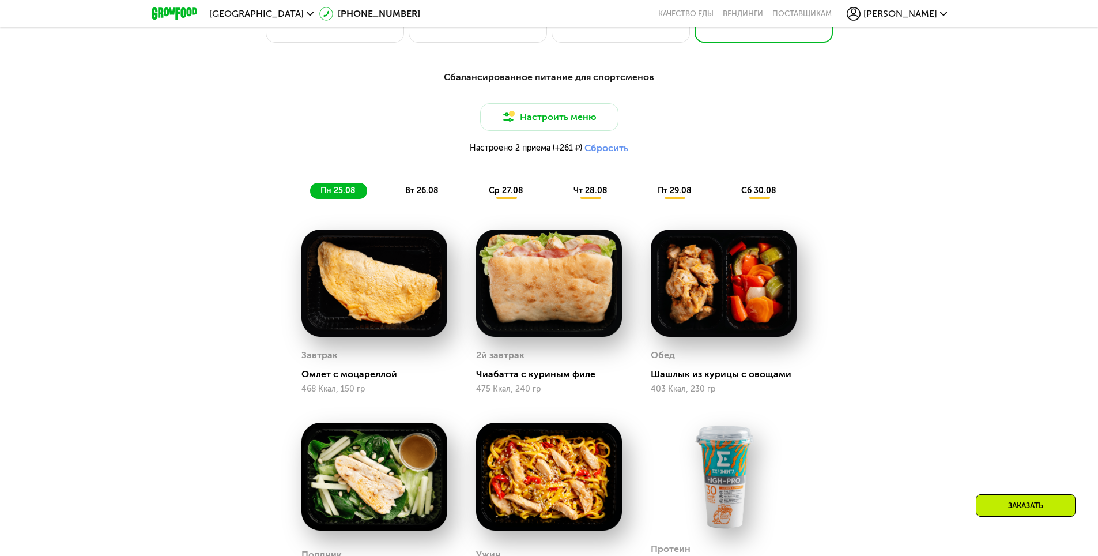
scroll to position [750, 0]
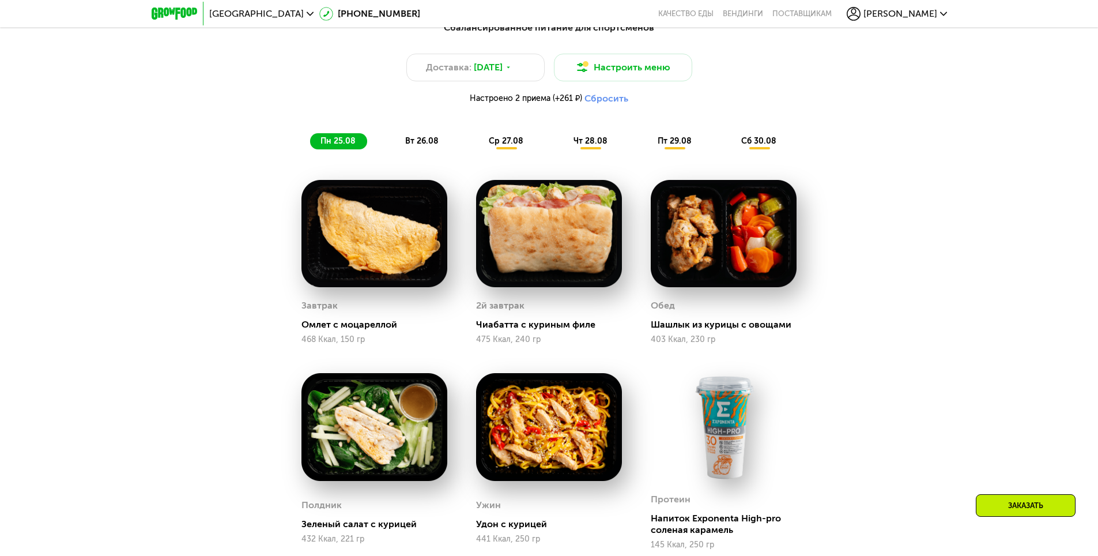
click at [479, 149] on div "вт 26.08" at bounding box center [507, 141] width 57 height 16
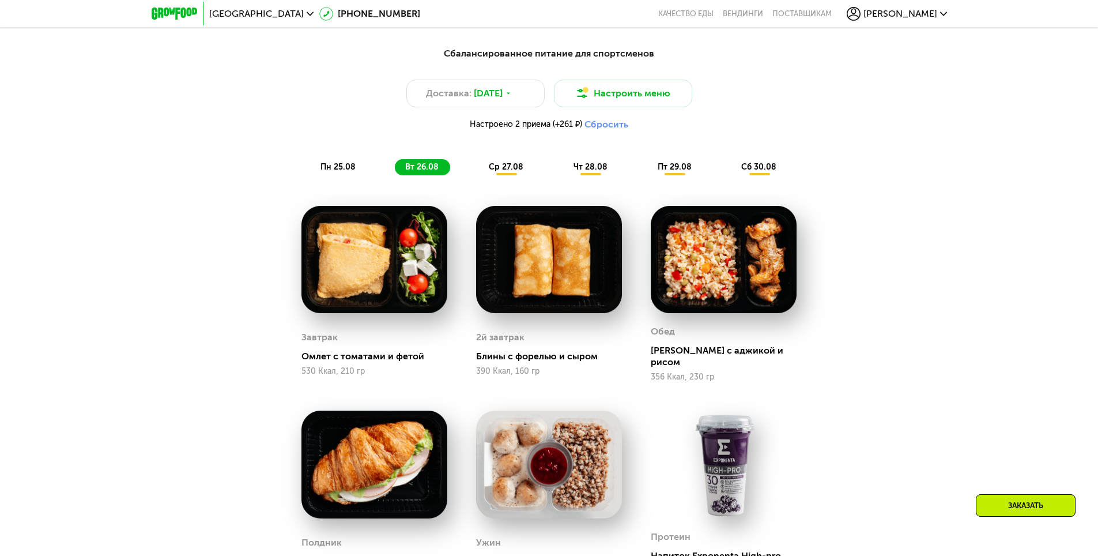
scroll to position [807, 0]
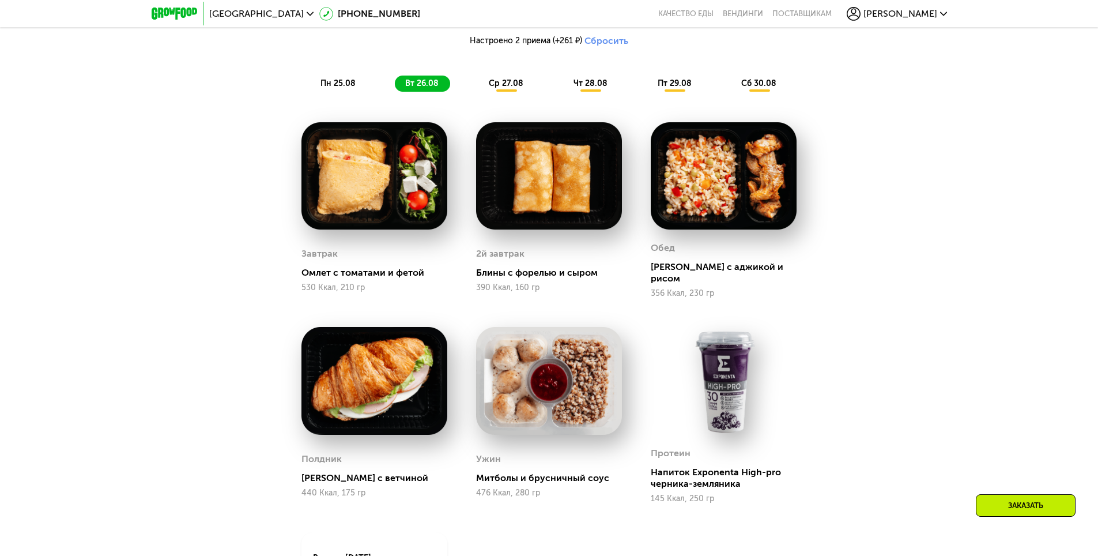
click at [501, 86] on span "ср 27.08" at bounding box center [506, 83] width 35 height 10
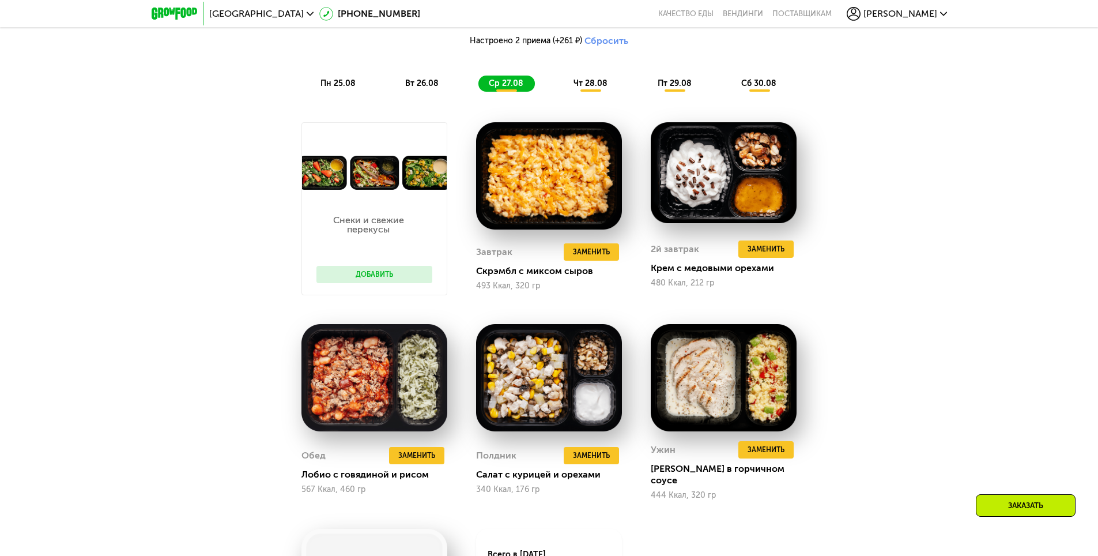
click at [590, 88] on span "чт 28.08" at bounding box center [591, 83] width 34 height 10
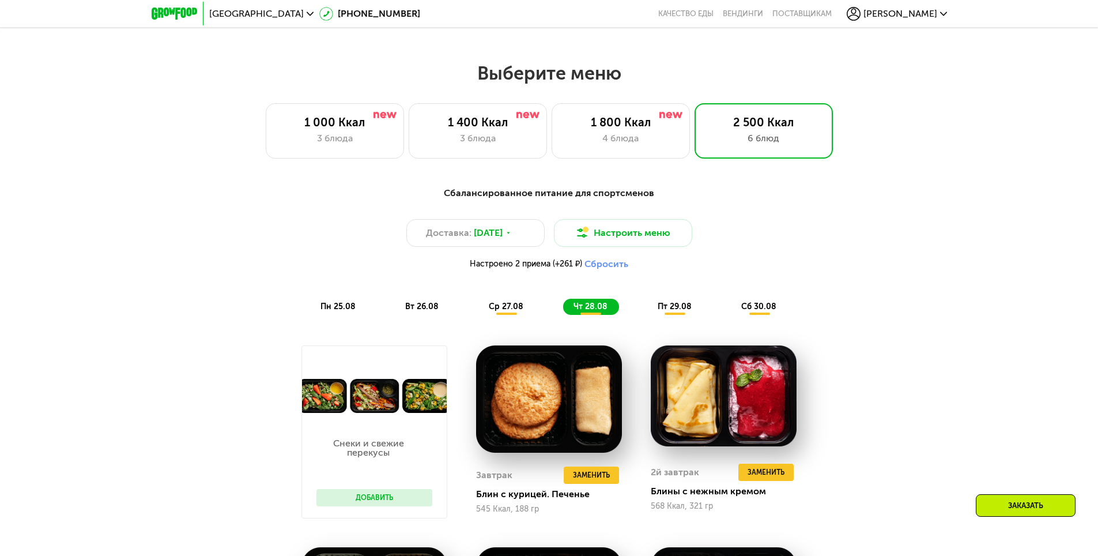
scroll to position [577, 0]
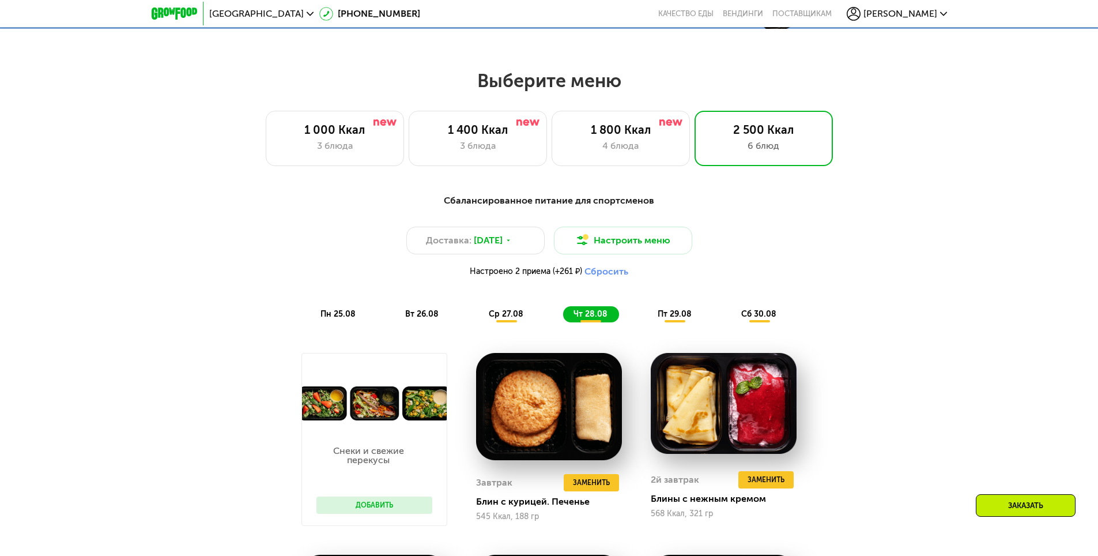
click at [678, 319] on span "пт 29.08" at bounding box center [675, 314] width 34 height 10
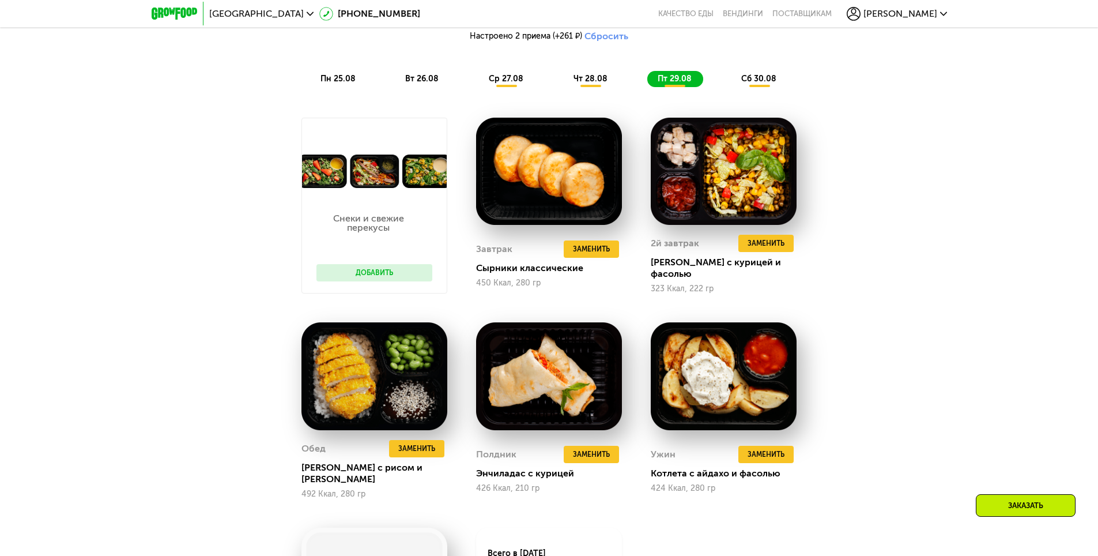
scroll to position [807, 0]
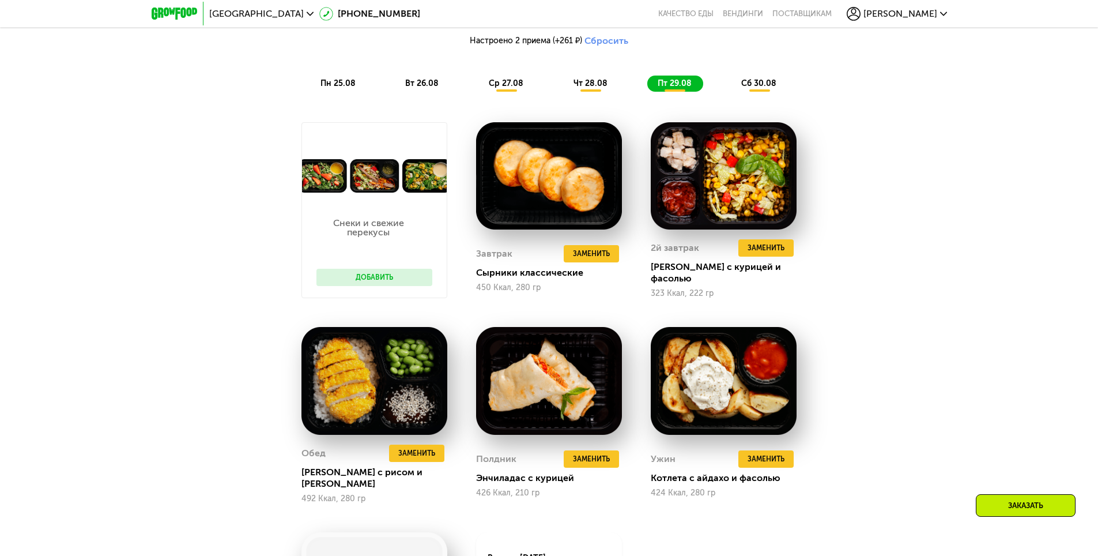
click at [758, 88] on span "сб 30.08" at bounding box center [758, 83] width 35 height 10
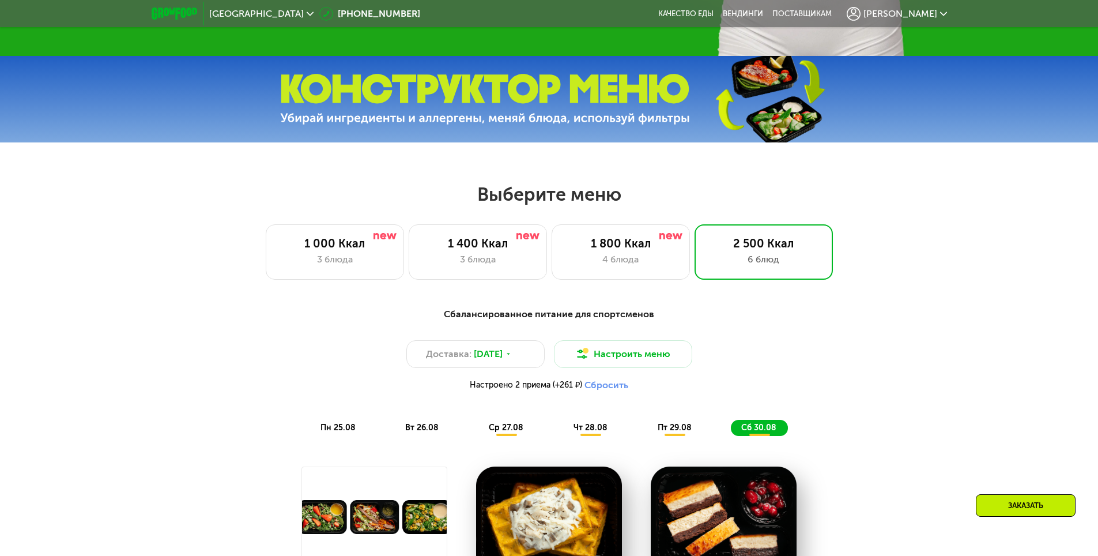
scroll to position [461, 0]
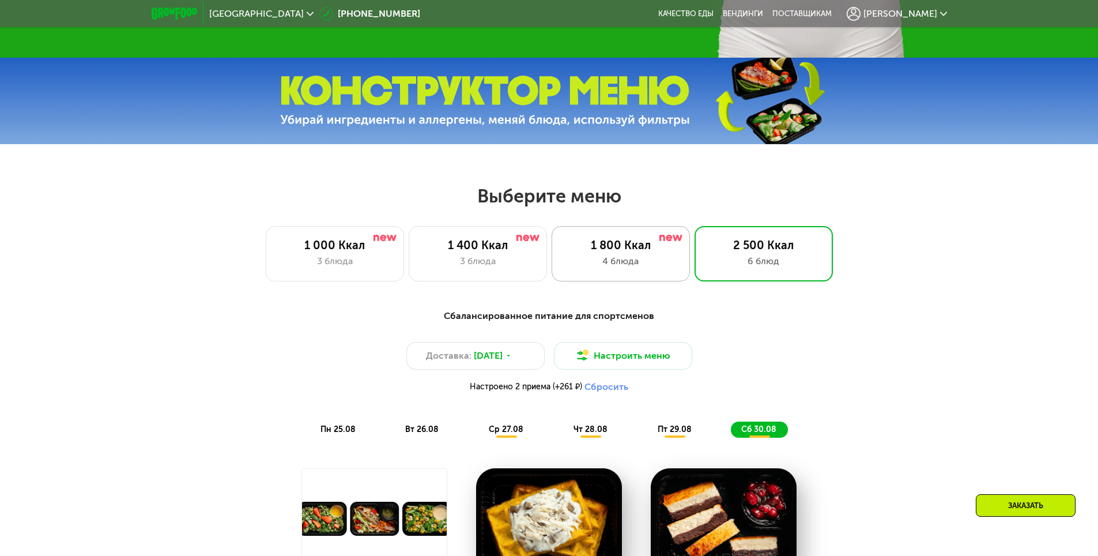
click at [695, 257] on div "1 800 Ккал 4 блюда" at bounding box center [764, 253] width 138 height 55
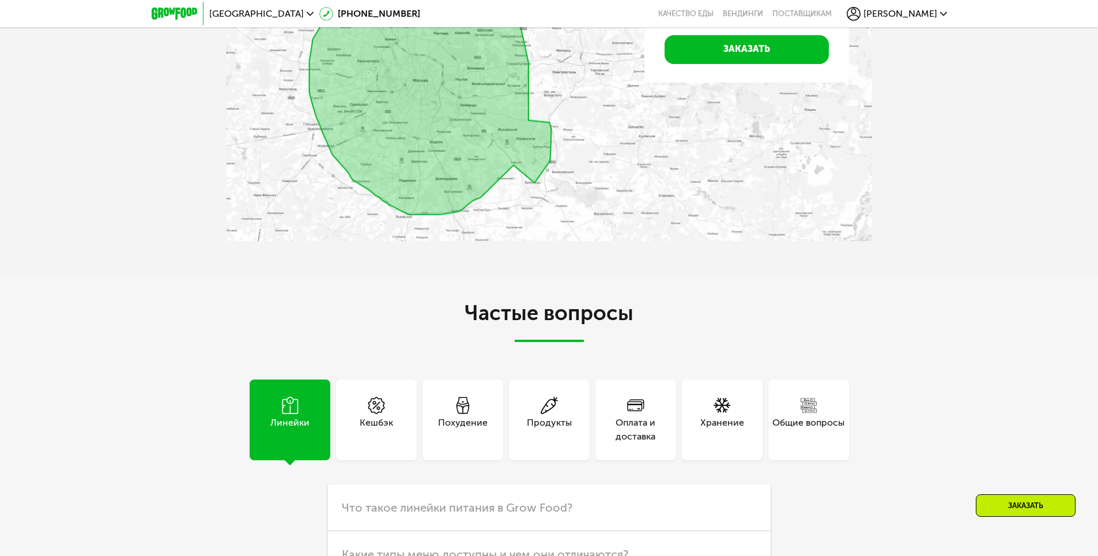
scroll to position [2940, 0]
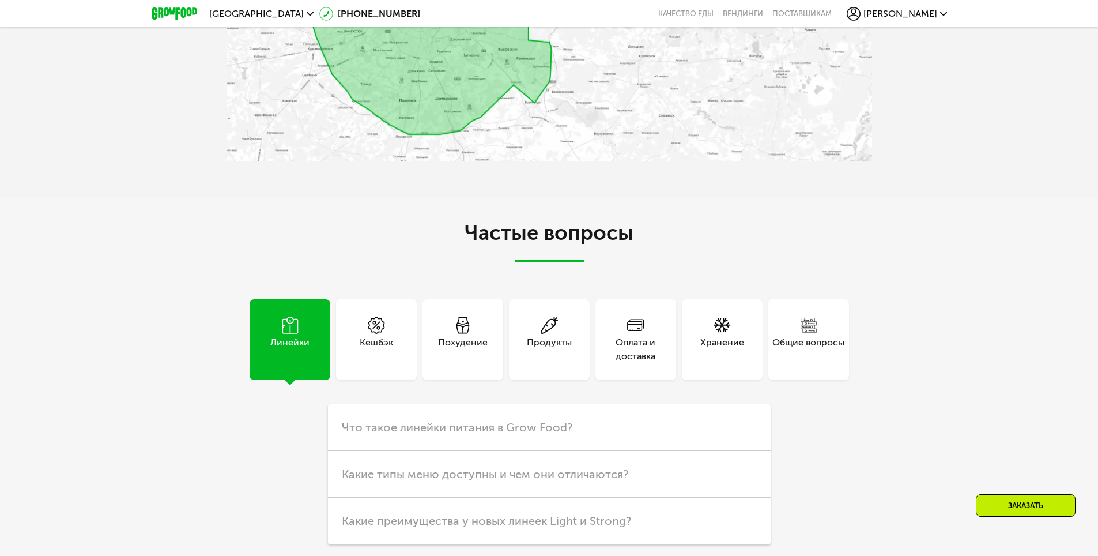
click at [650, 318] on div "Оплата и доставка" at bounding box center [636, 339] width 81 height 81
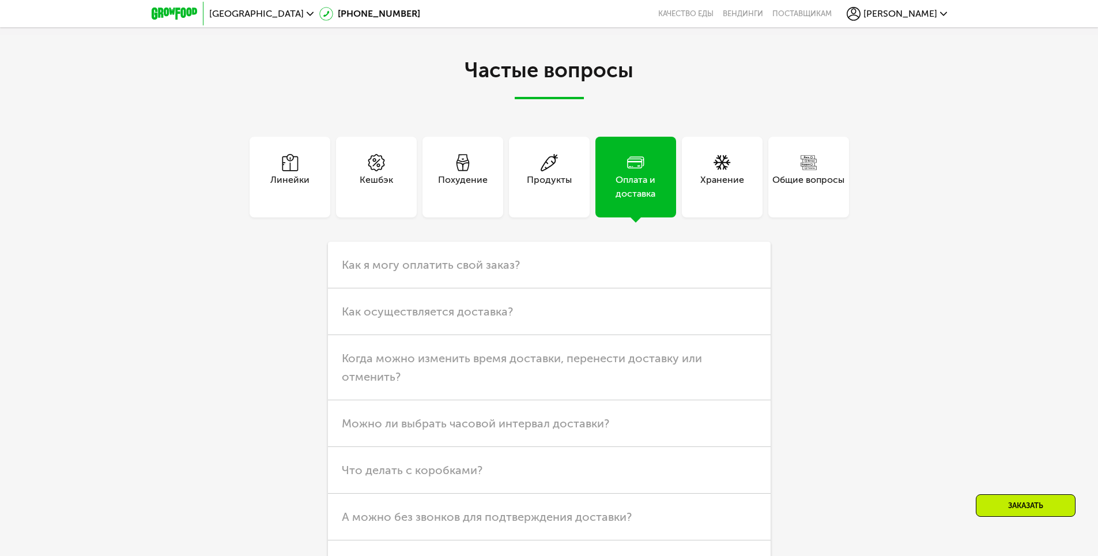
scroll to position [3113, 0]
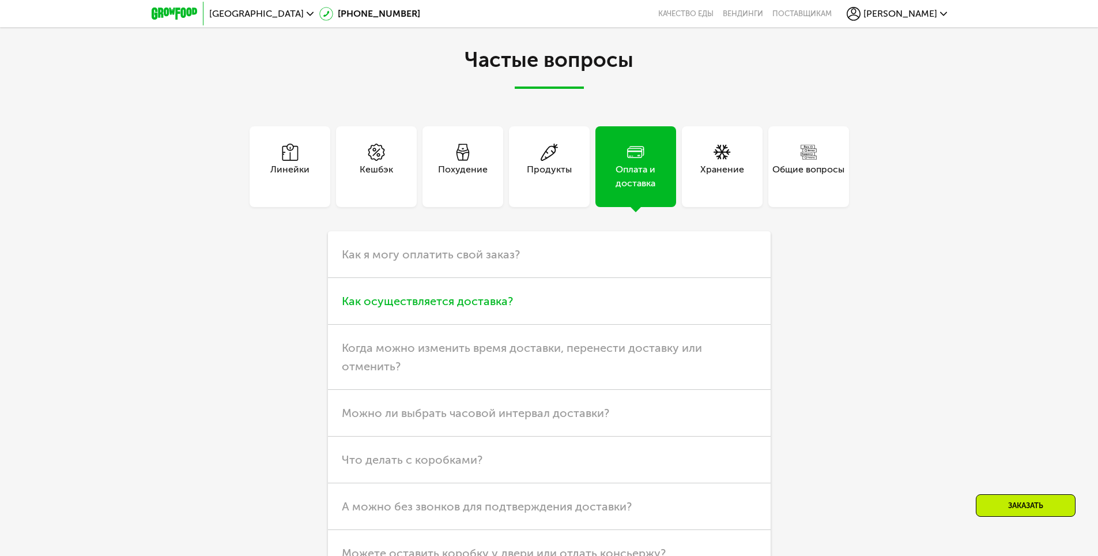
click at [617, 303] on h3 "Как осуществляется доставка?" at bounding box center [549, 301] width 443 height 47
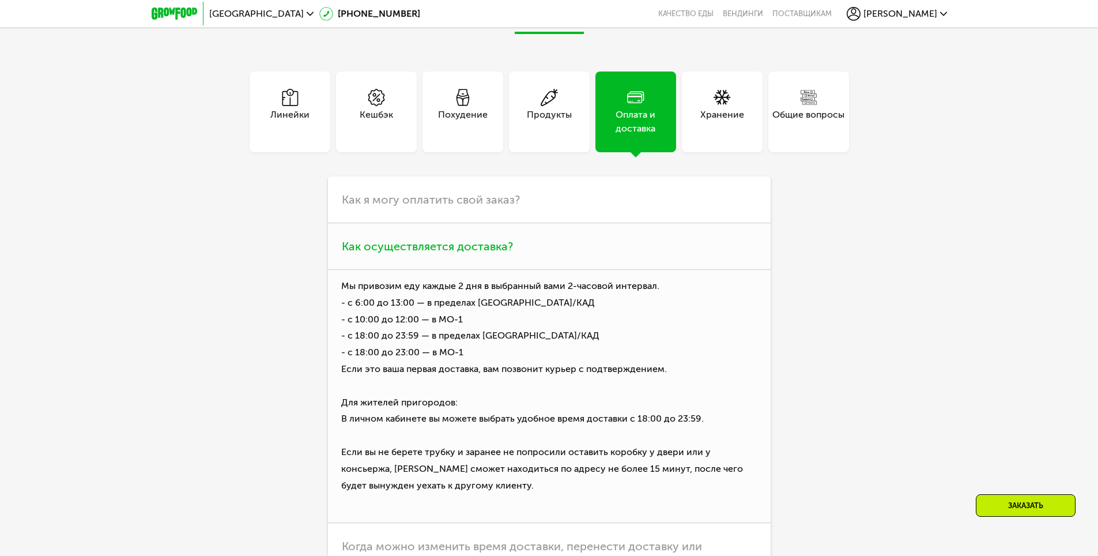
scroll to position [3171, 0]
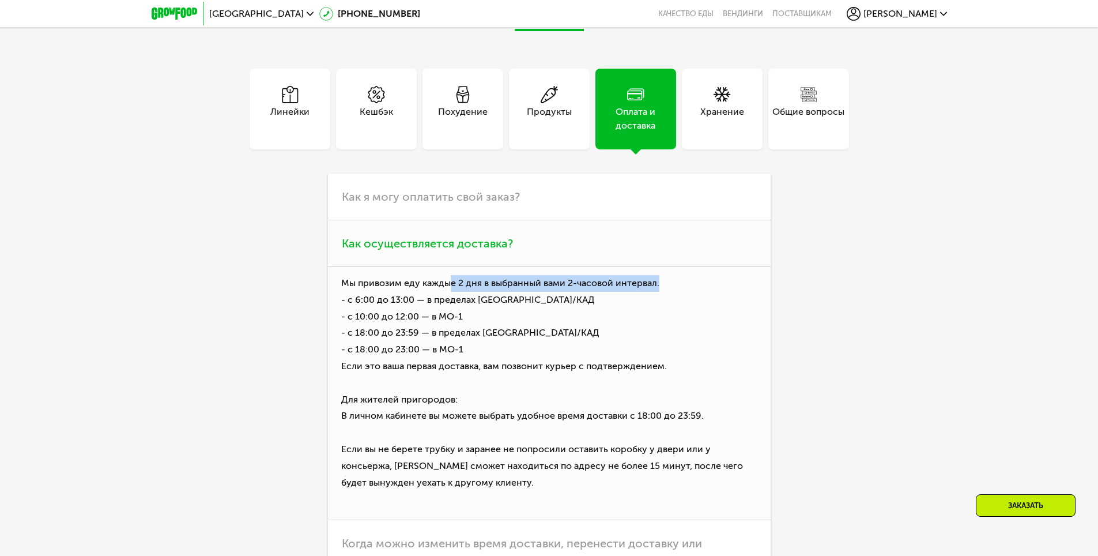
drag, startPoint x: 451, startPoint y: 273, endPoint x: 669, endPoint y: 270, distance: 217.4
click at [669, 270] on p "Мы привозим еду каждые 2 дня в выбранный вами 2-часовой интервал. - с 6:00 до 1…" at bounding box center [549, 393] width 443 height 253
click at [648, 319] on p "Мы привозим еду каждые 2 дня в выбранный вами 2-часовой интервал. - с 6:00 до 1…" at bounding box center [549, 393] width 443 height 253
click at [728, 86] on use at bounding box center [722, 93] width 17 height 15
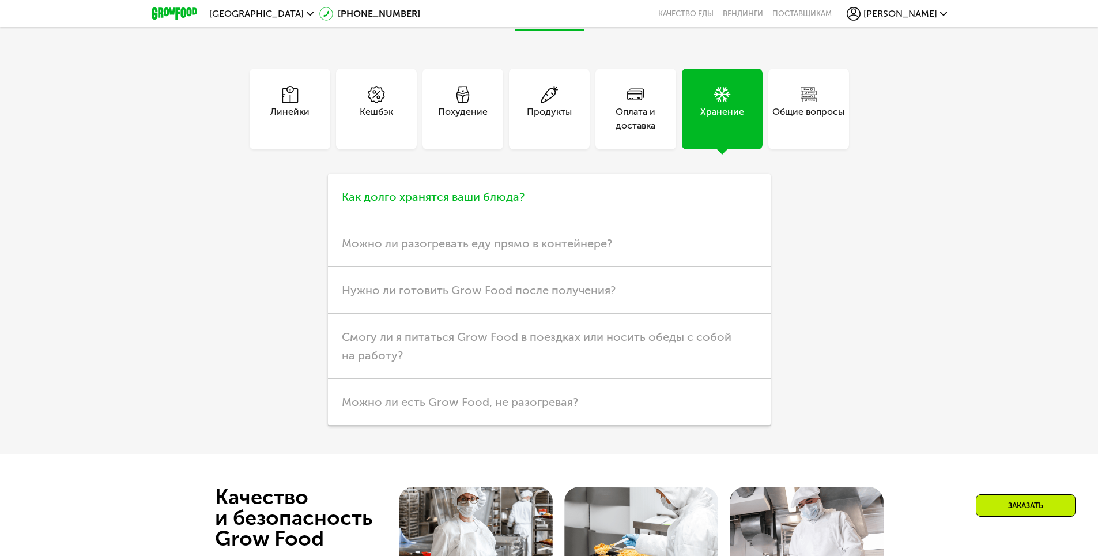
click at [614, 182] on h3 "Как долго хранятся ваши блюда?" at bounding box center [549, 197] width 443 height 47
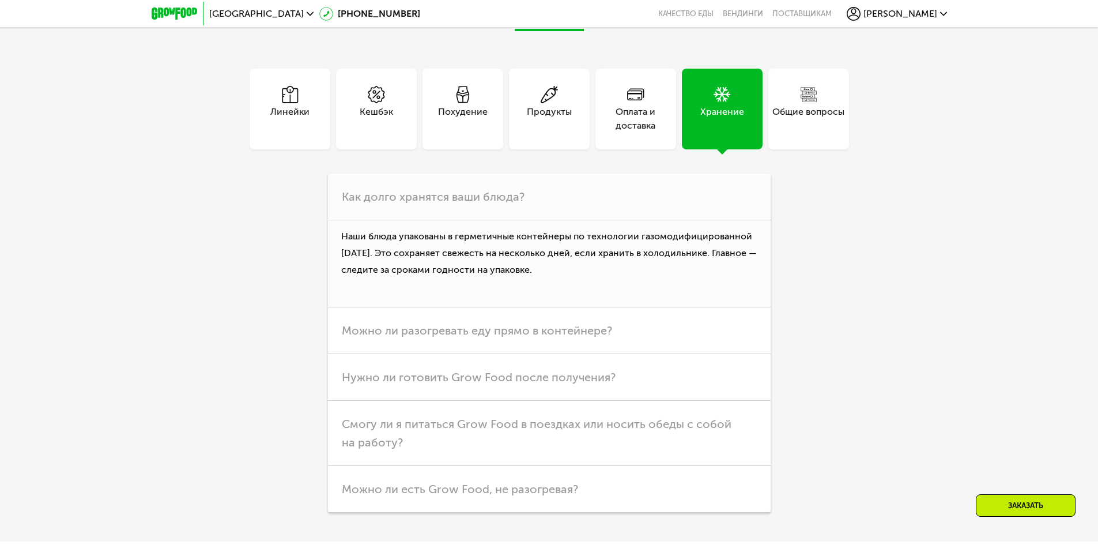
click at [814, 106] on div "Общие вопросы" at bounding box center [809, 119] width 72 height 28
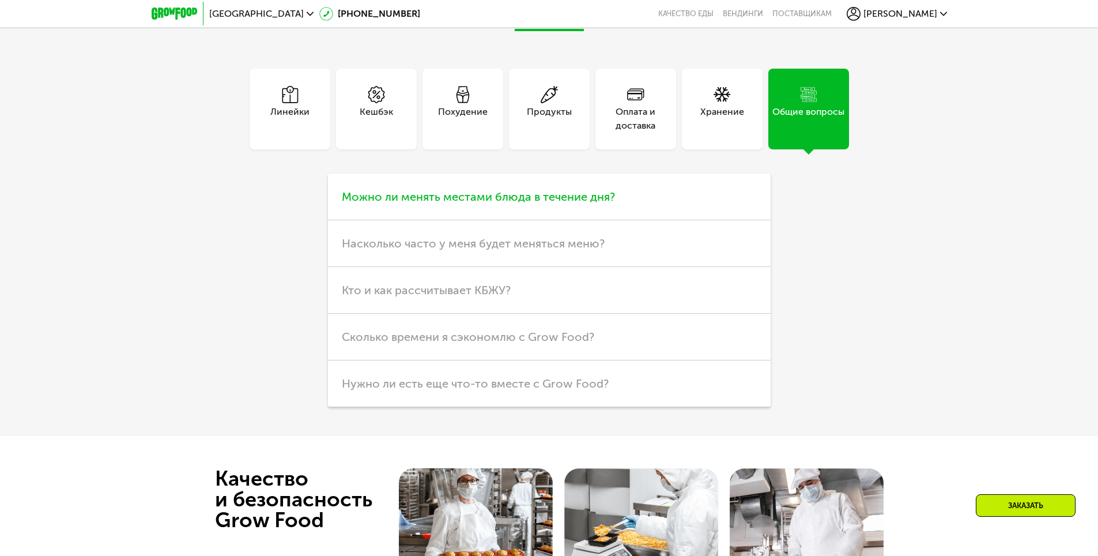
click at [656, 195] on h3 "Можно ли менять местами блюда в течение дня?" at bounding box center [549, 197] width 443 height 47
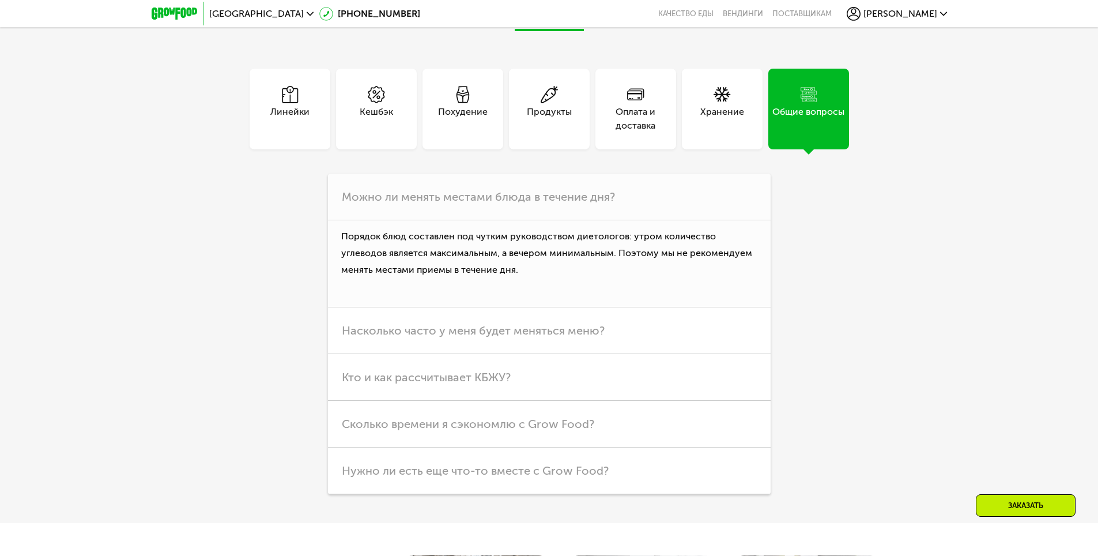
click at [444, 105] on div "Похудение" at bounding box center [463, 119] width 50 height 28
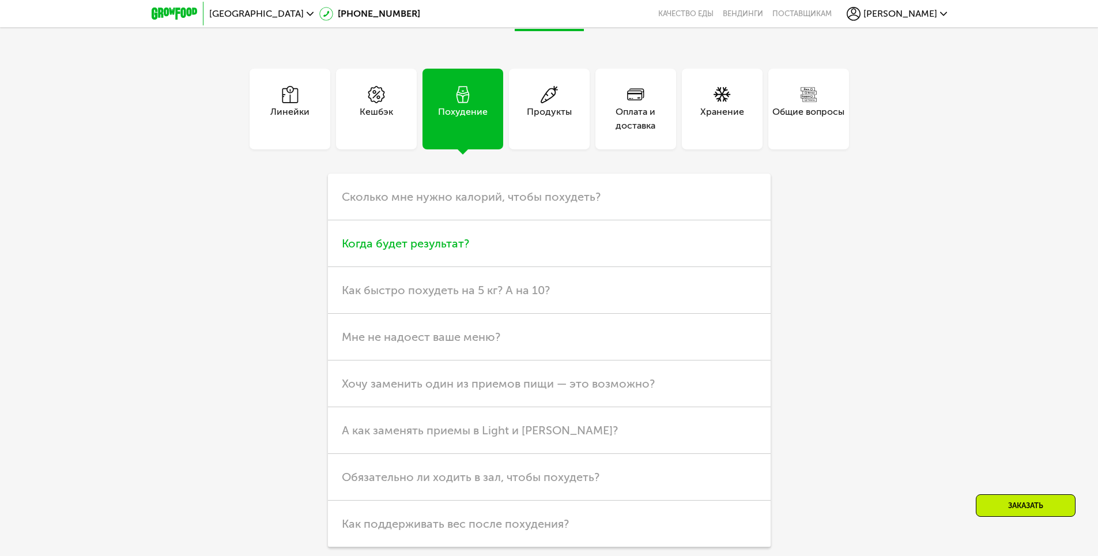
click at [525, 229] on h3 "Когда будет результат?" at bounding box center [549, 243] width 443 height 47
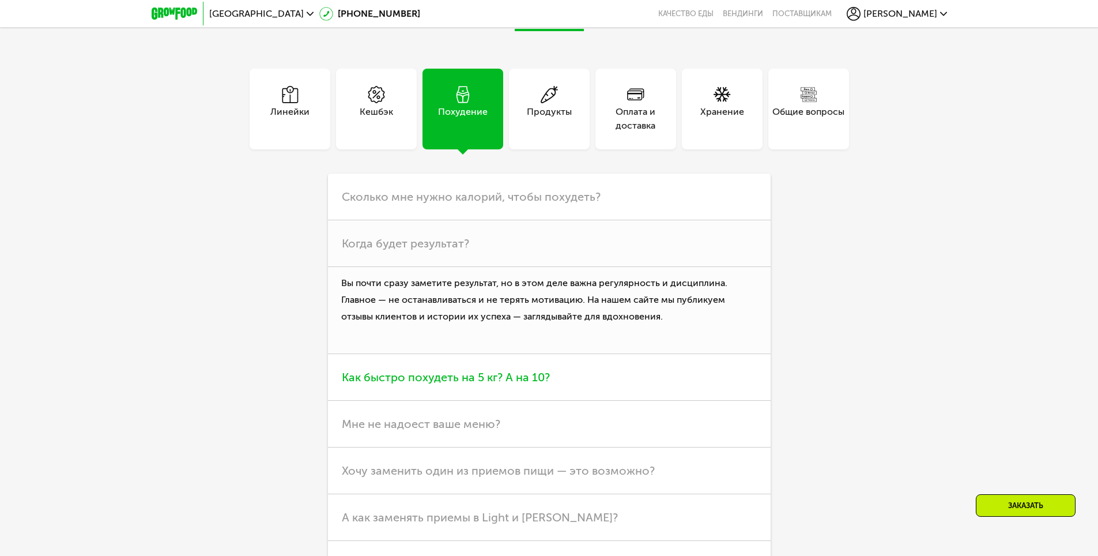
click at [577, 357] on h3 "Как быстро похудеть на 5 кг? А на 10?" at bounding box center [549, 377] width 443 height 47
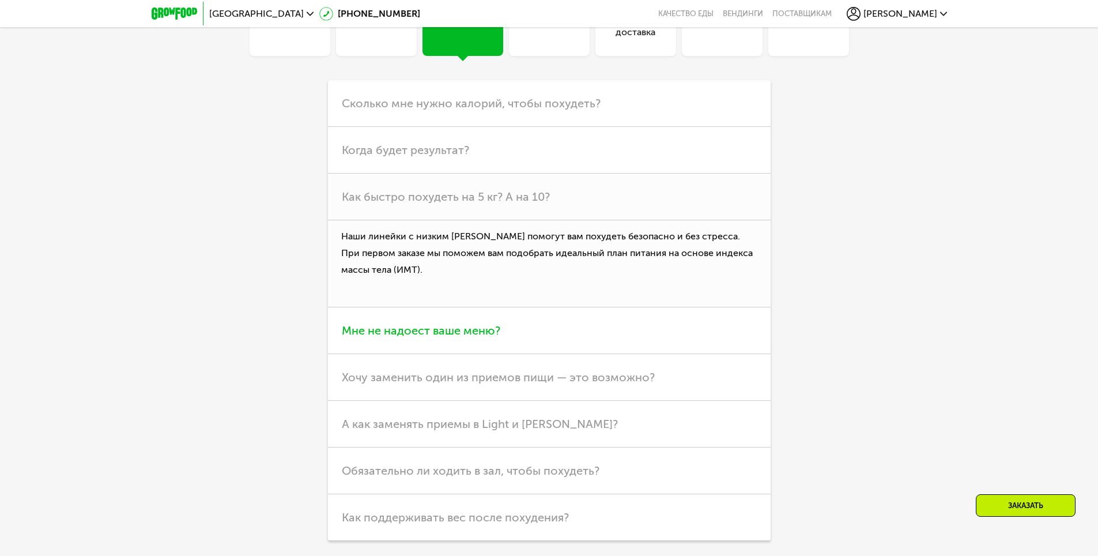
scroll to position [3286, 0]
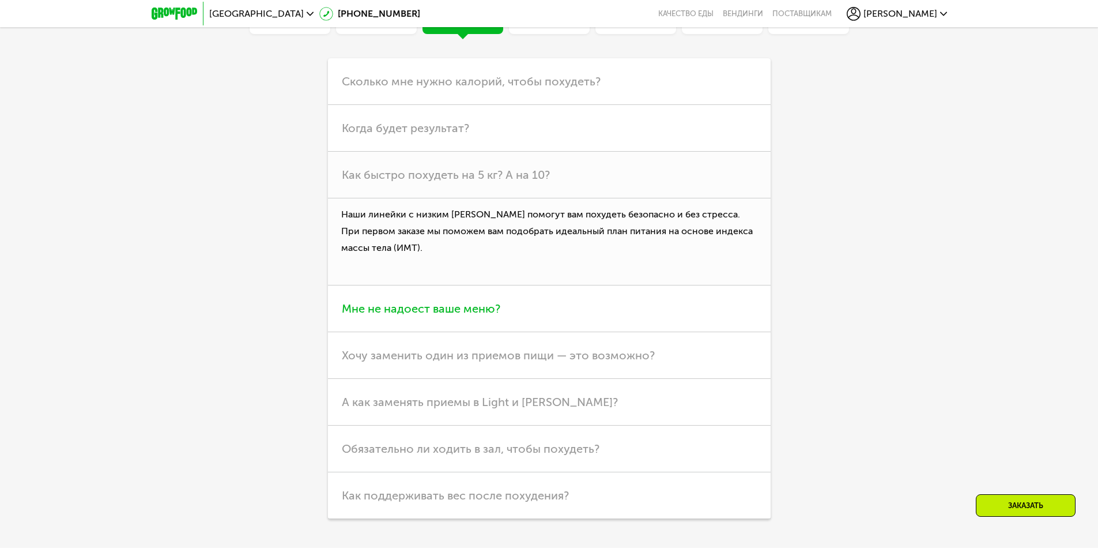
click at [591, 310] on h3 "Мне не надоест ваше меню?" at bounding box center [549, 308] width 443 height 47
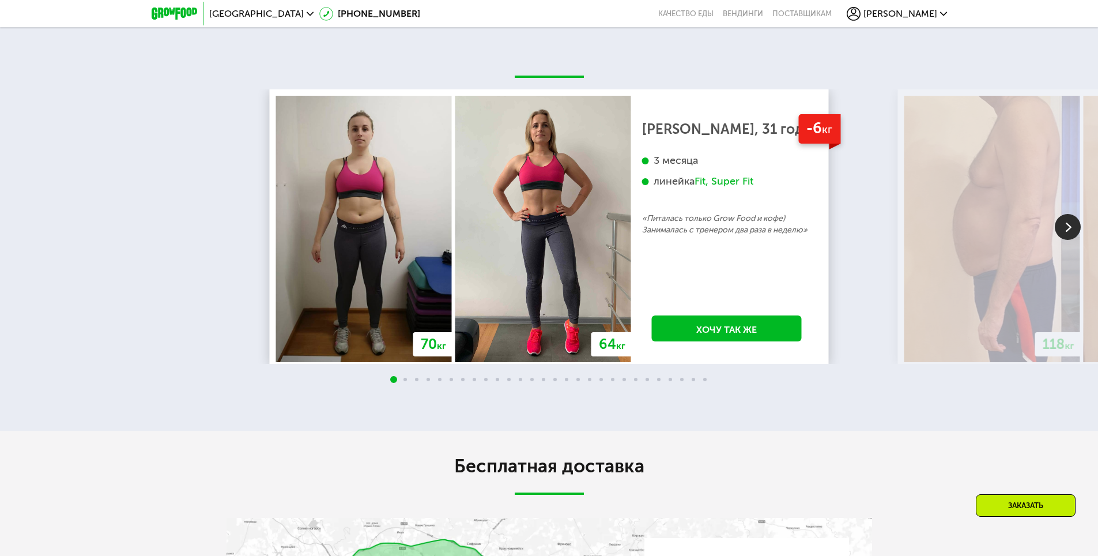
scroll to position [2249, 0]
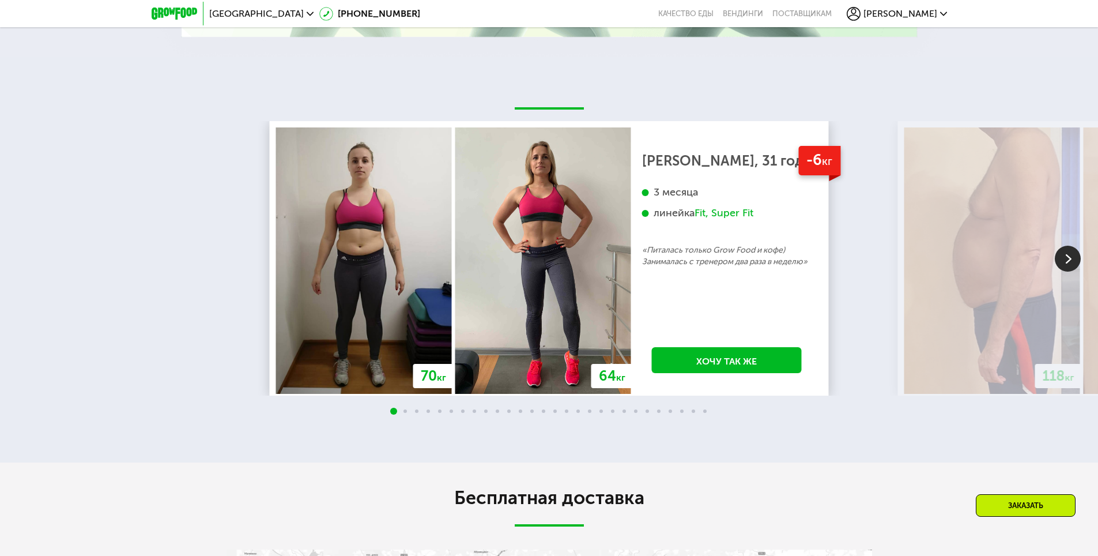
click at [1064, 250] on img at bounding box center [1068, 259] width 26 height 26
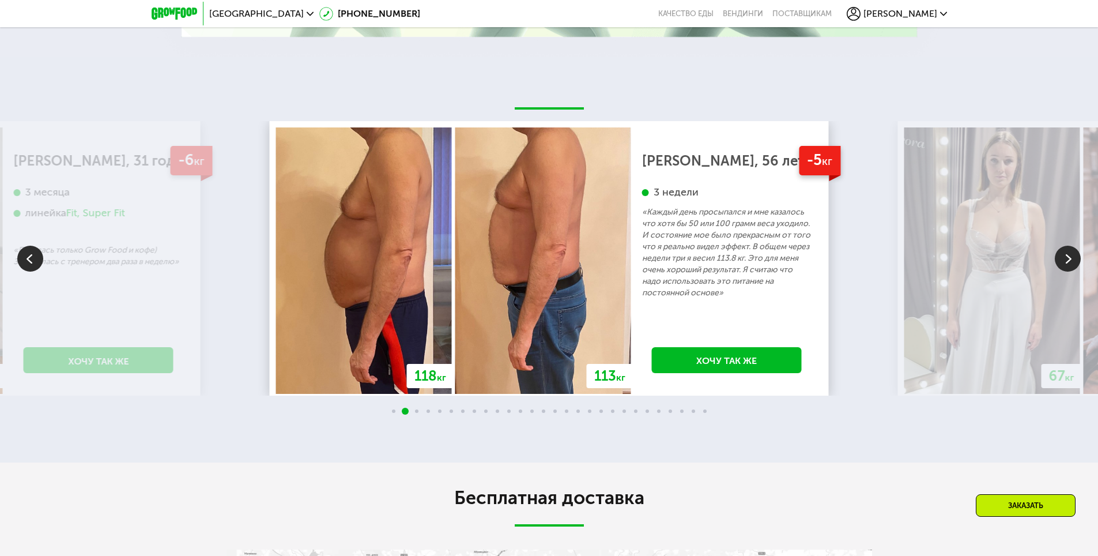
click at [1076, 246] on img at bounding box center [1068, 259] width 26 height 26
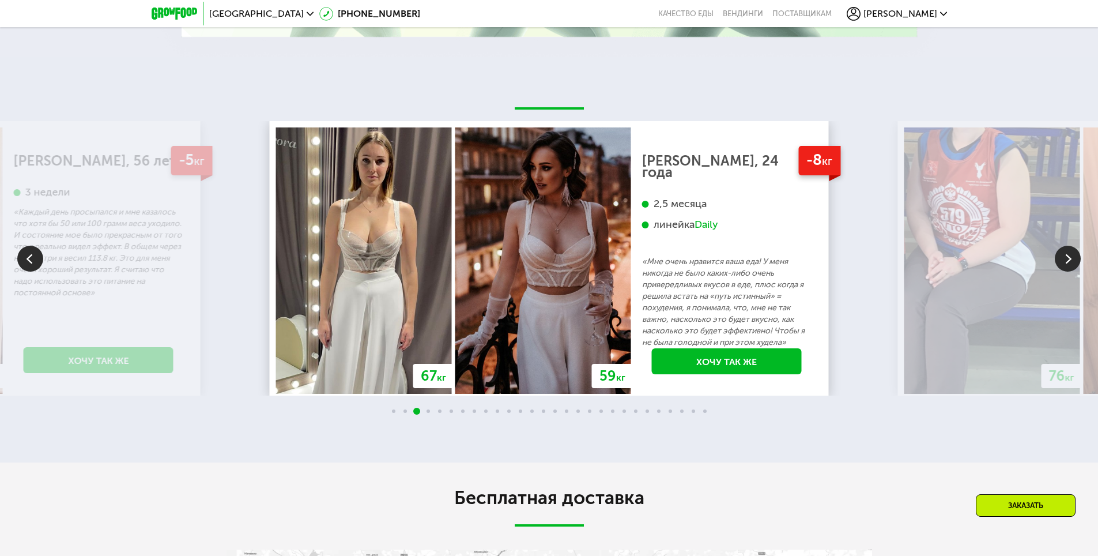
click at [1069, 254] on img at bounding box center [1068, 259] width 26 height 26
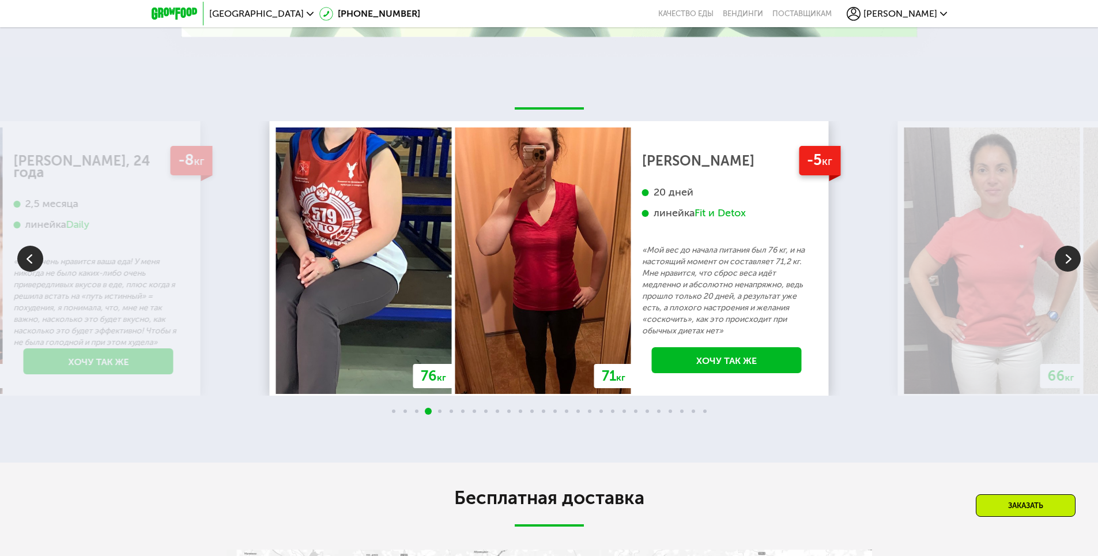
click at [1062, 249] on img at bounding box center [1068, 259] width 26 height 26
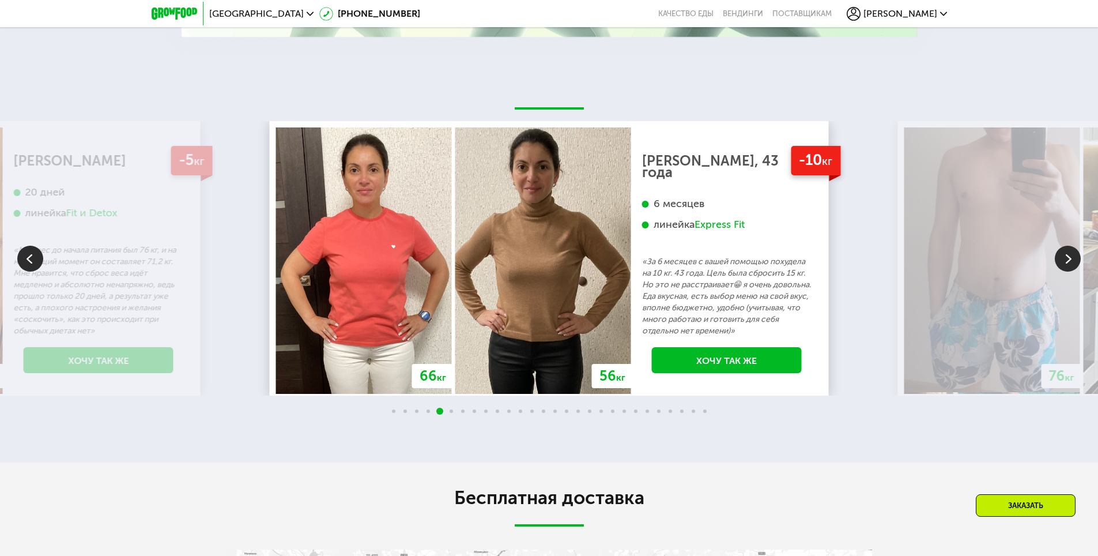
click at [1062, 249] on img at bounding box center [1068, 259] width 26 height 26
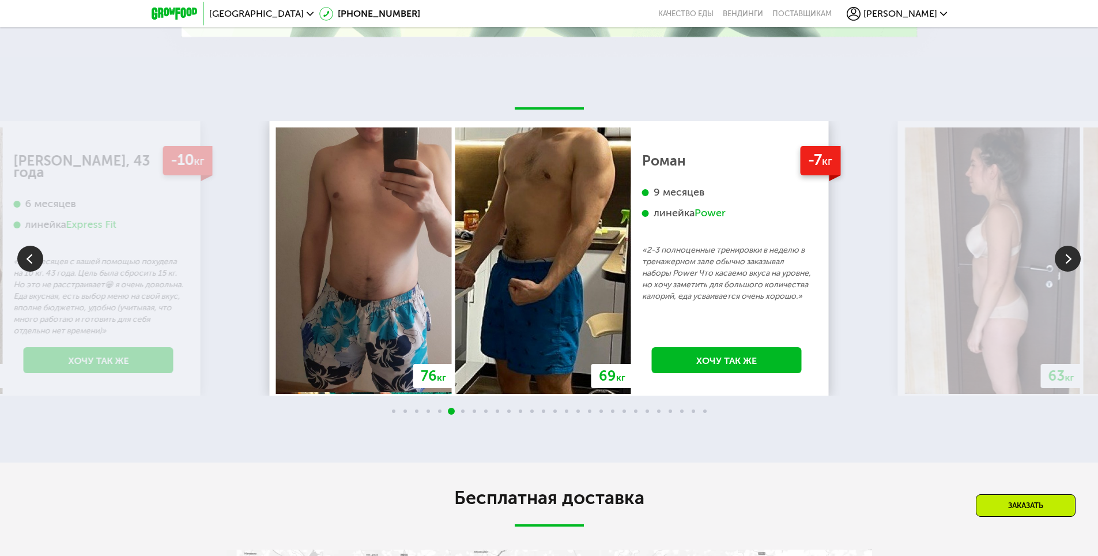
click at [1069, 250] on img at bounding box center [1068, 259] width 26 height 26
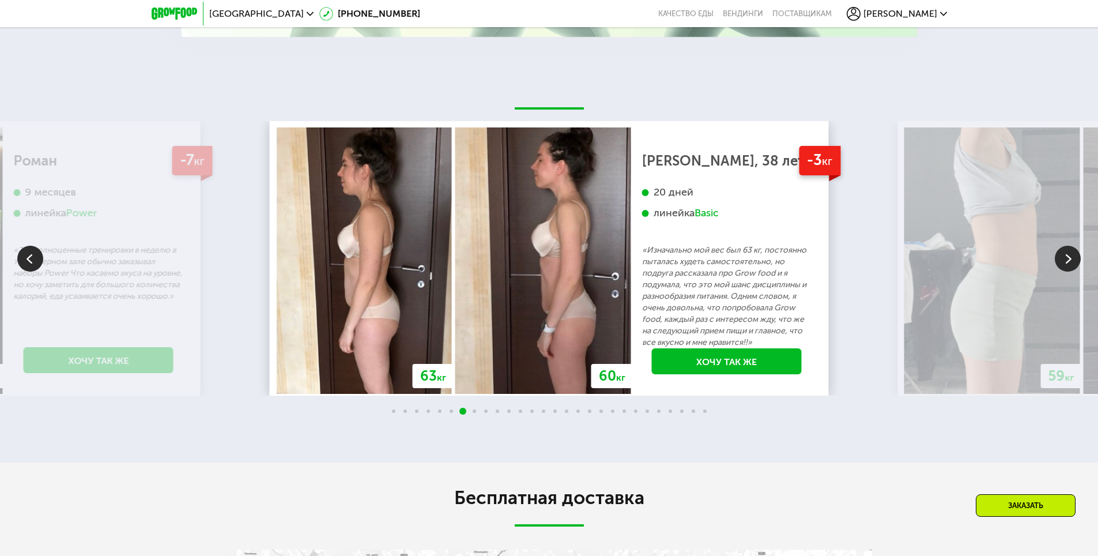
click at [1069, 250] on img at bounding box center [1068, 259] width 26 height 26
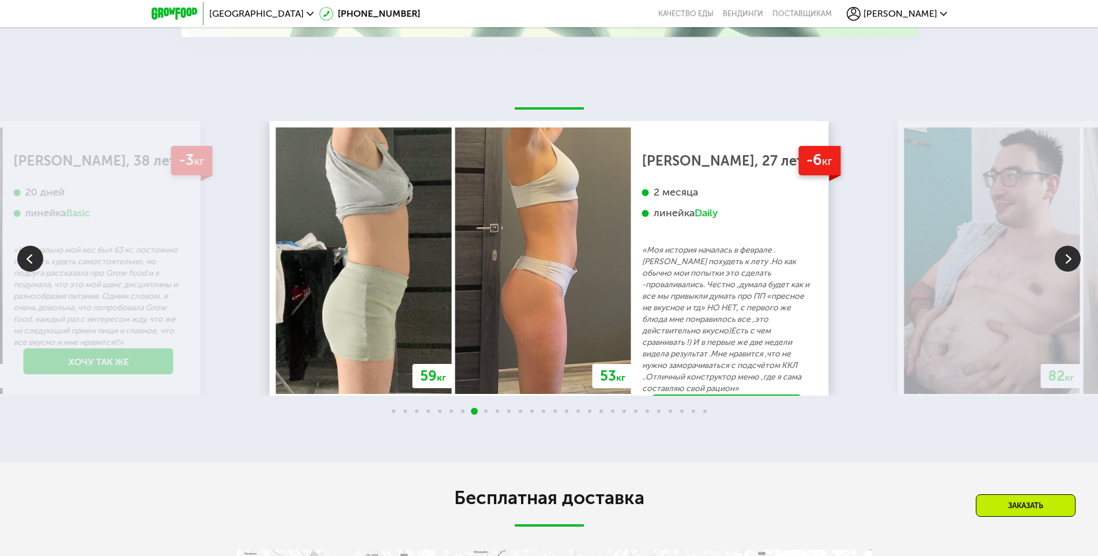
click at [1069, 250] on img at bounding box center [1068, 259] width 26 height 26
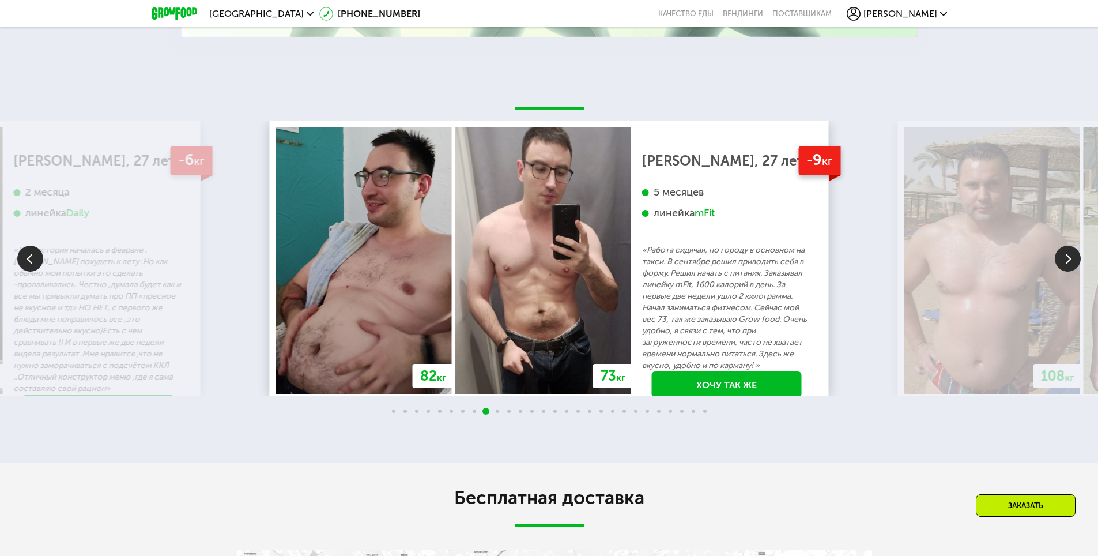
click at [1072, 249] on img at bounding box center [1068, 259] width 26 height 26
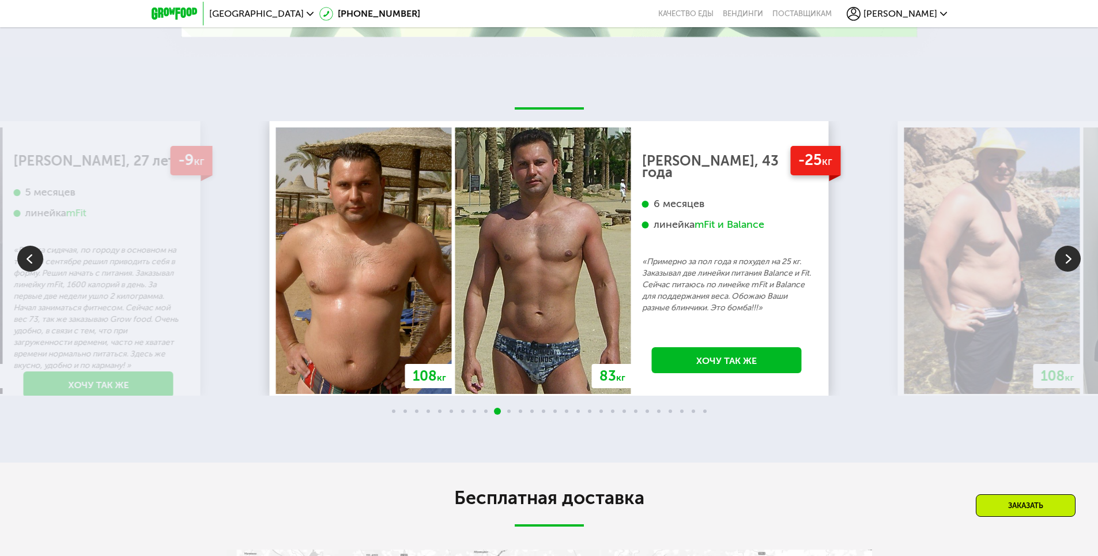
click at [12, 257] on div "-9 кг [PERSON_NAME], 27 лет 5 месяцев линейка mFit «Работа сидячая, по городу в…" at bounding box center [98, 272] width 191 height 291
click at [20, 252] on img at bounding box center [30, 259] width 26 height 26
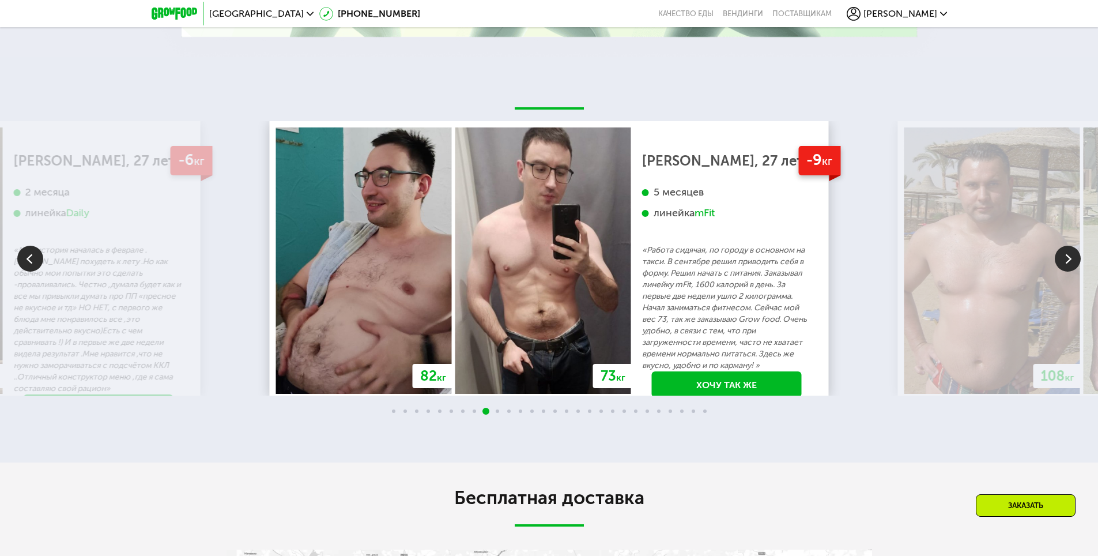
click at [1075, 249] on img at bounding box center [1068, 259] width 26 height 26
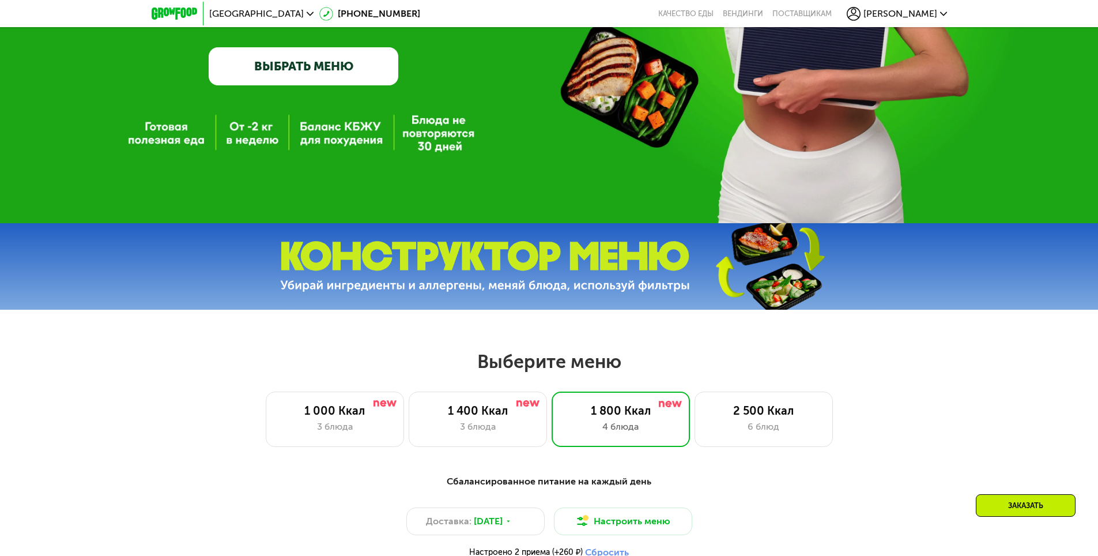
scroll to position [231, 0]
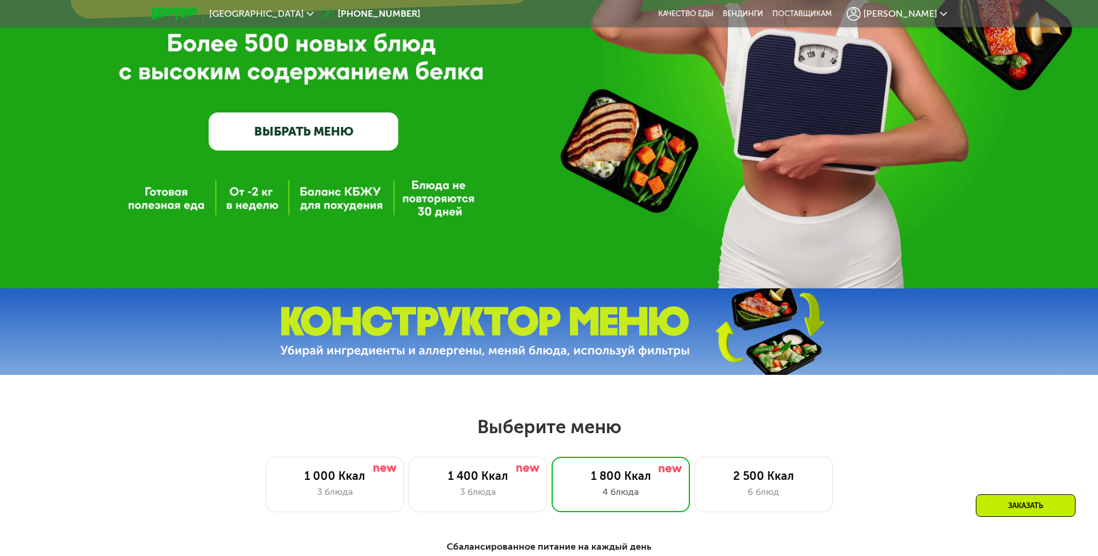
click at [251, 123] on link "ВЫБРАТЬ МЕНЮ" at bounding box center [304, 131] width 190 height 38
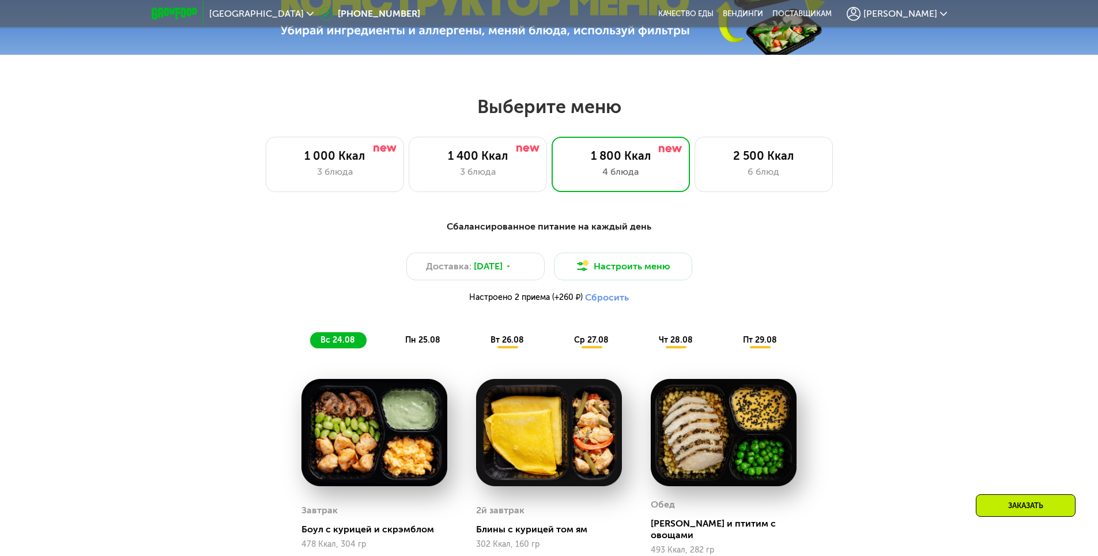
scroll to position [623, 0]
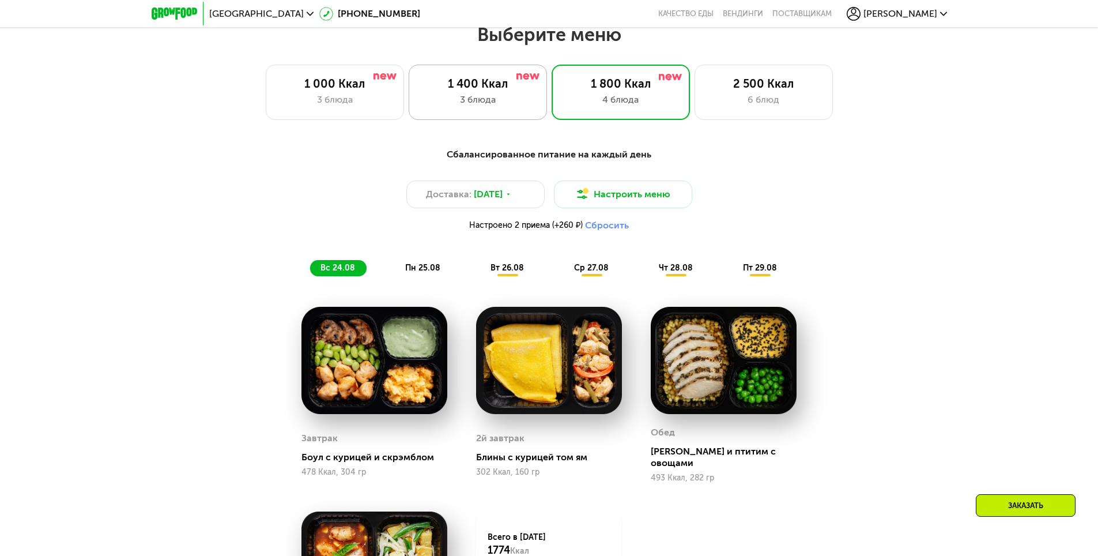
click at [500, 101] on div "3 блюда" at bounding box center [478, 100] width 114 height 14
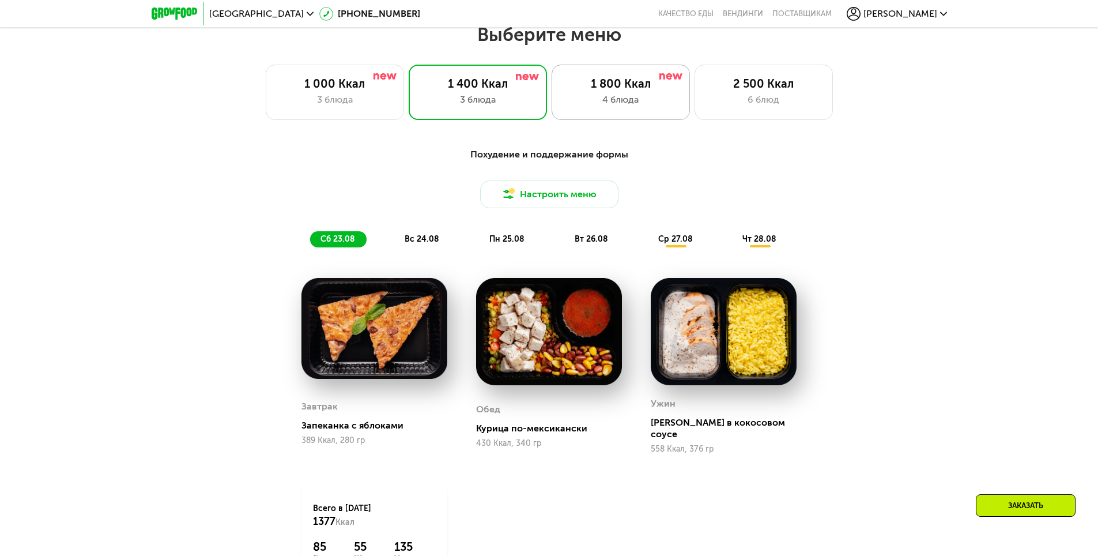
click at [581, 98] on div "4 блюда" at bounding box center [621, 100] width 114 height 14
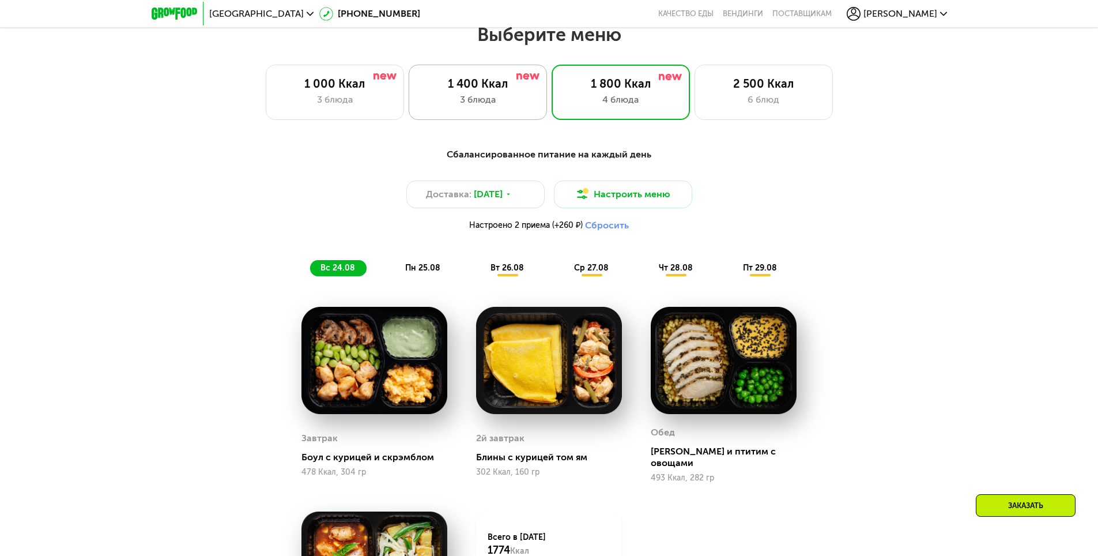
click at [459, 96] on div "3 блюда" at bounding box center [478, 100] width 114 height 14
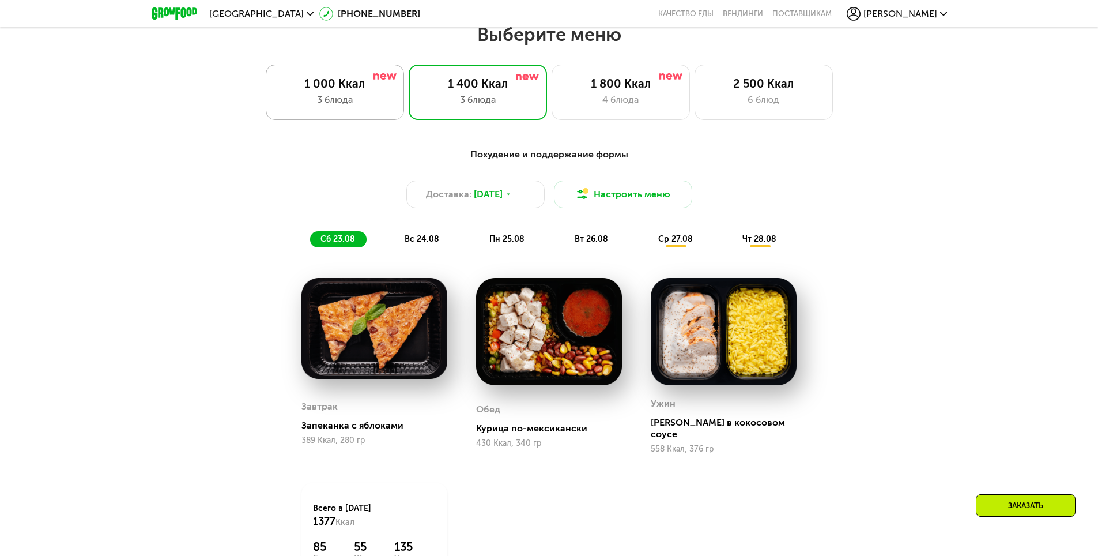
click at [409, 95] on div "1 000 Ккал 3 блюда" at bounding box center [478, 92] width 138 height 55
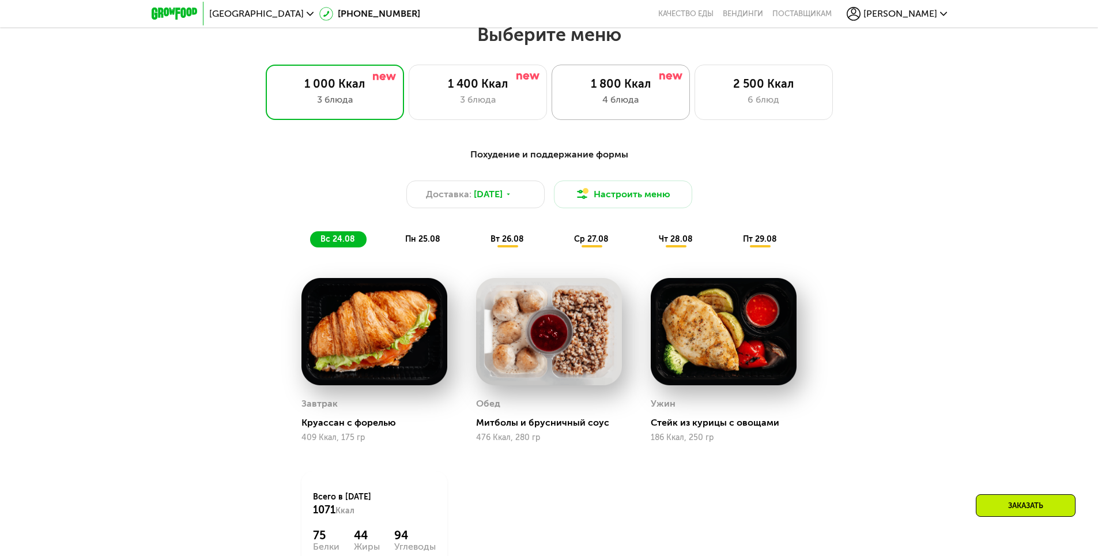
click at [615, 100] on div "4 блюда" at bounding box center [621, 100] width 114 height 14
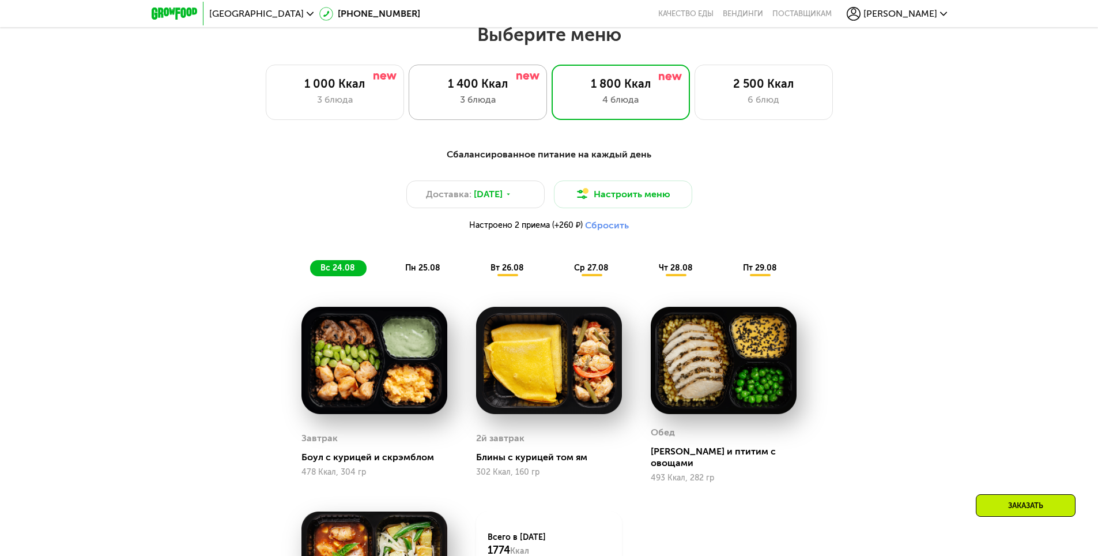
click at [494, 98] on div "3 блюда" at bounding box center [478, 100] width 114 height 14
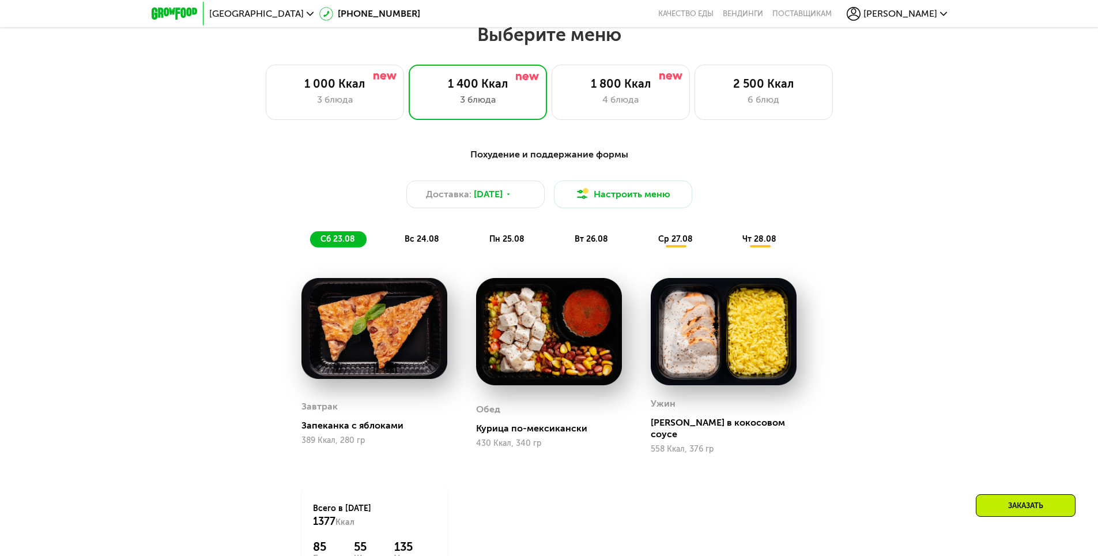
click at [436, 241] on span "вс 24.08" at bounding box center [422, 239] width 35 height 10
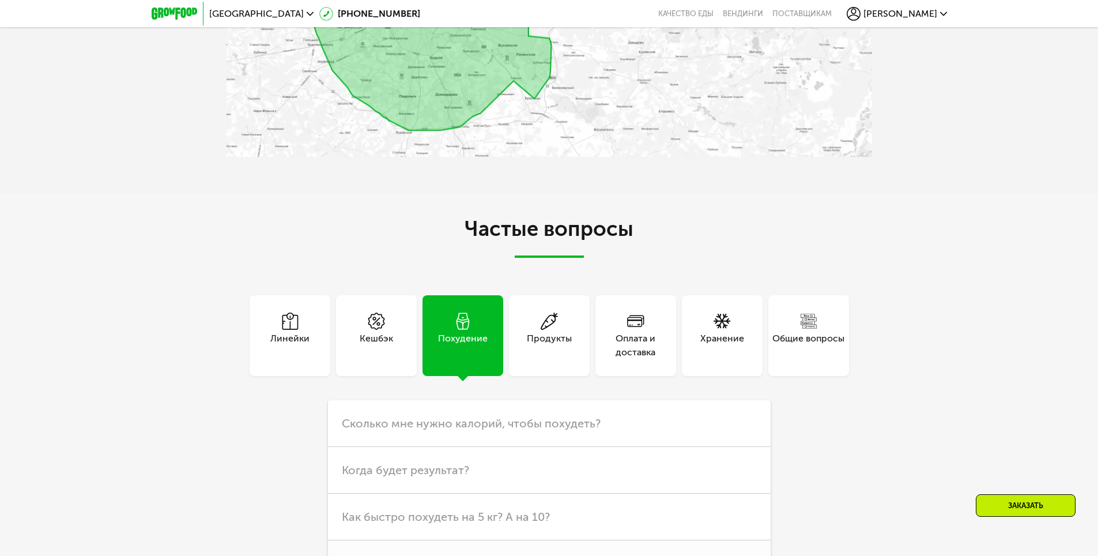
scroll to position [2871, 0]
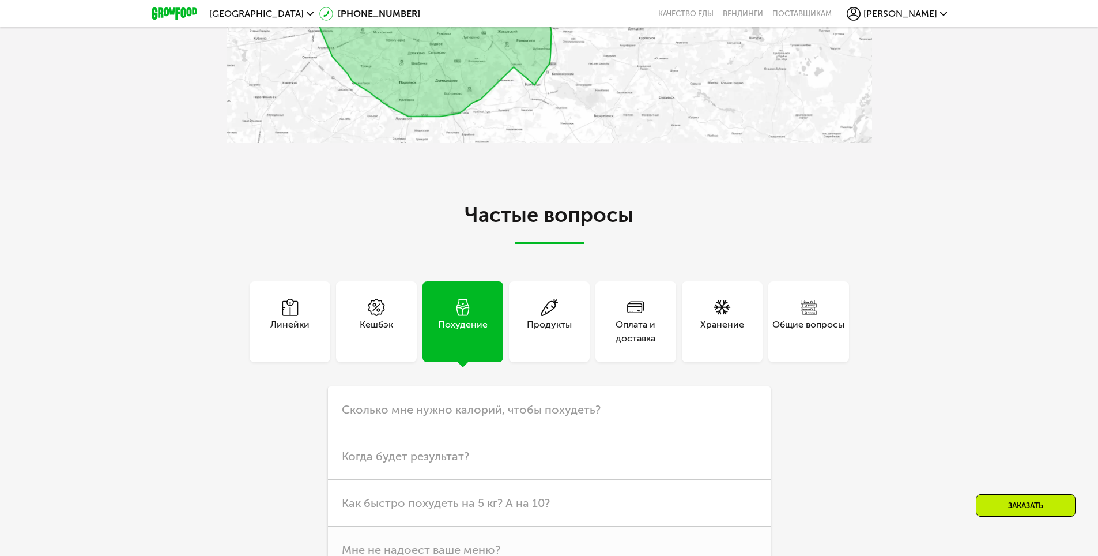
click at [562, 318] on div "Продукты" at bounding box center [549, 332] width 45 height 28
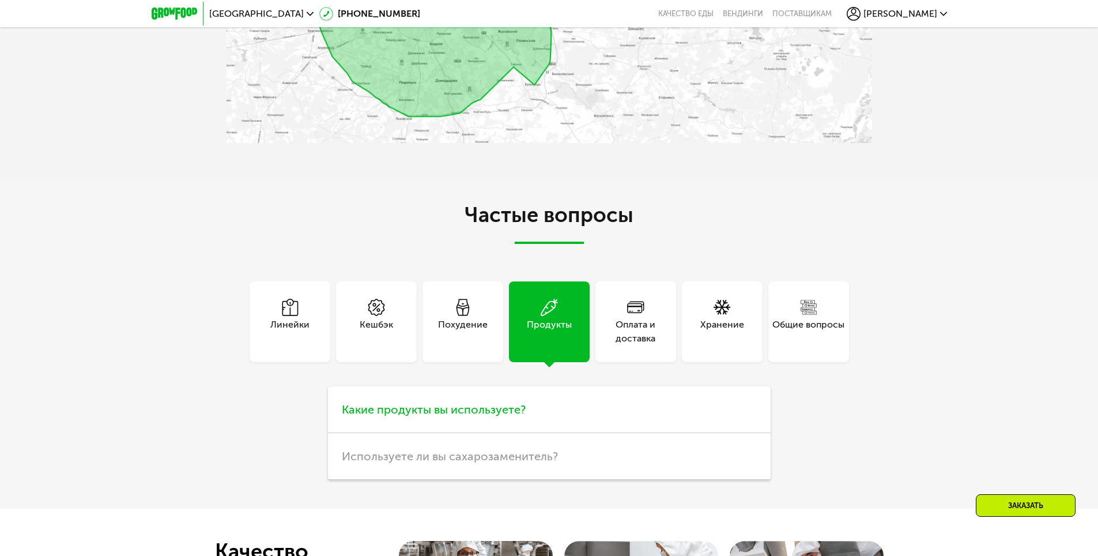
click at [541, 400] on h3 "Какие продукты вы используете?" at bounding box center [549, 409] width 443 height 47
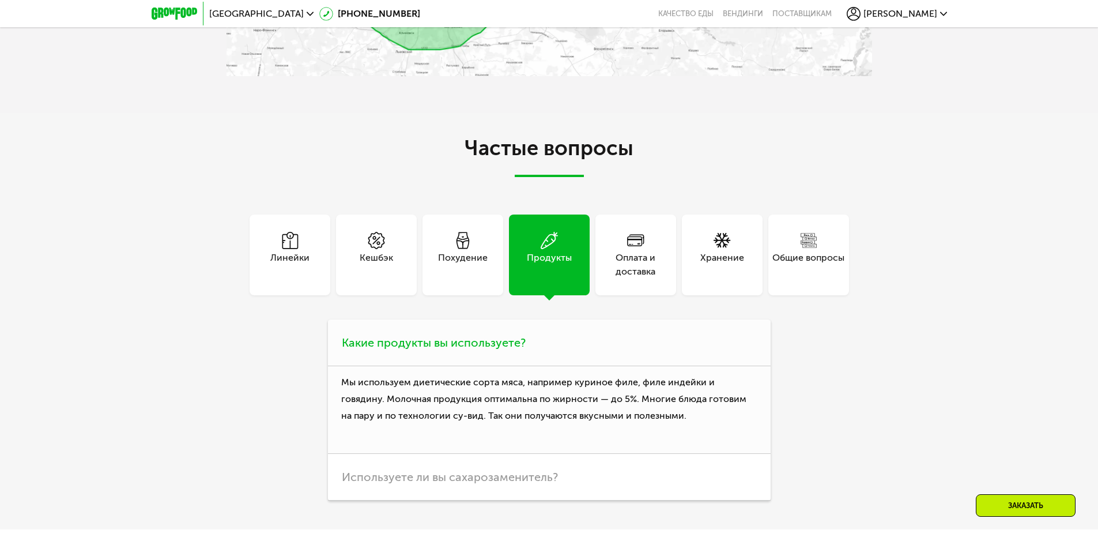
scroll to position [2986, 0]
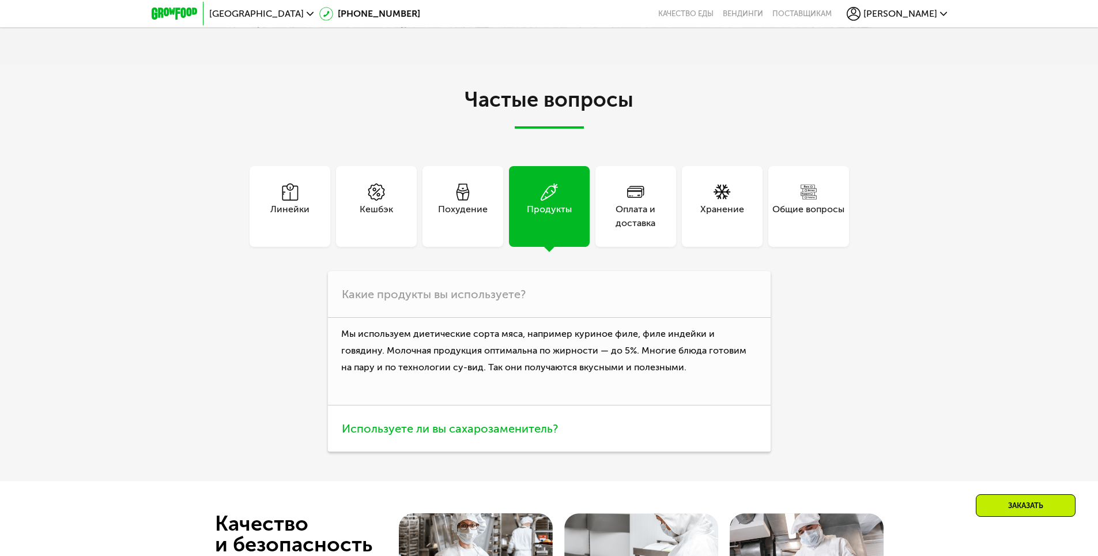
click at [611, 425] on h3 "Используете ли вы сахарозаменитель?" at bounding box center [549, 428] width 443 height 47
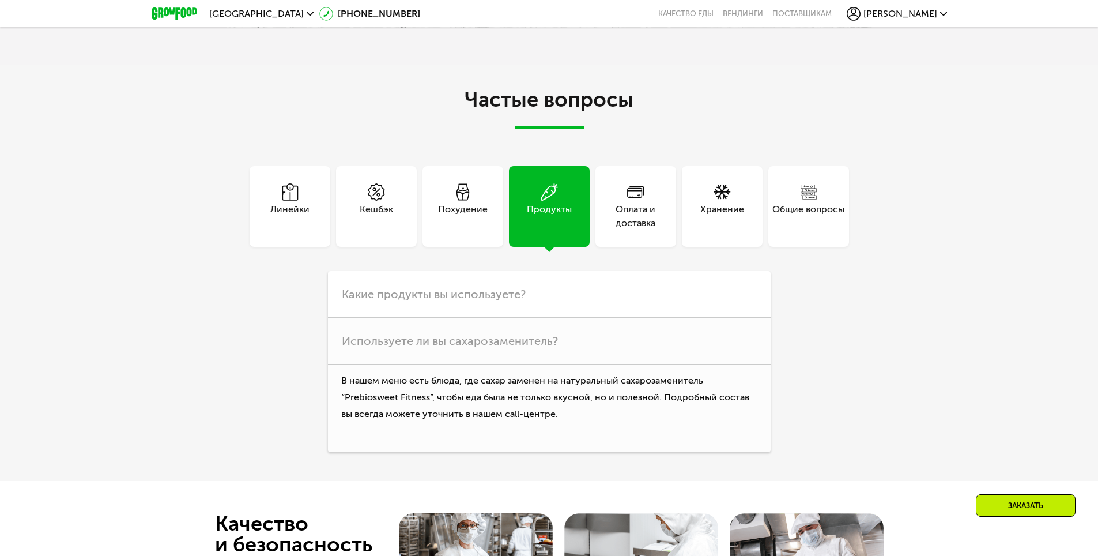
click at [613, 207] on div "Оплата и доставка" at bounding box center [636, 216] width 81 height 28
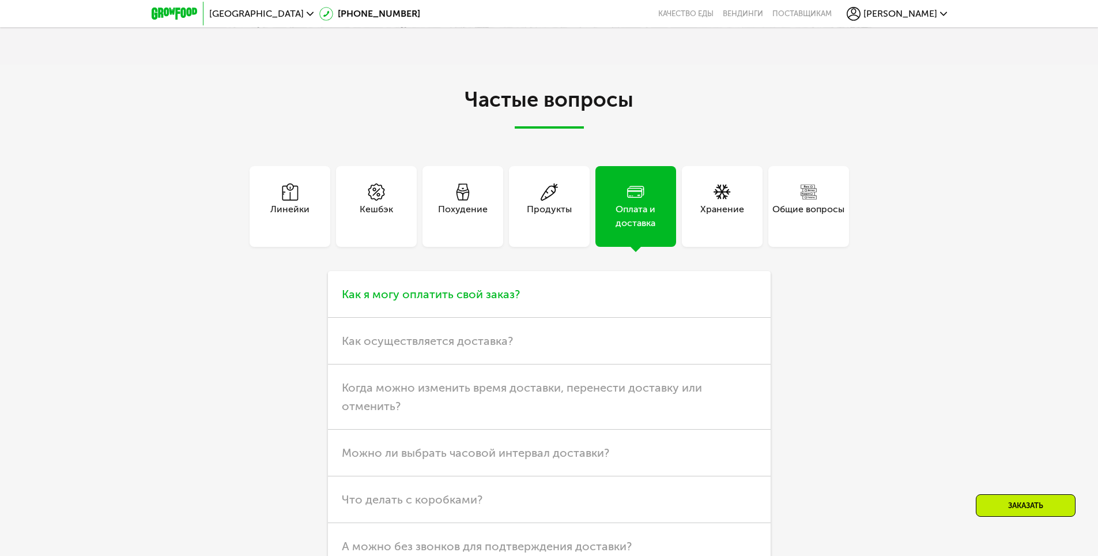
click at [600, 296] on h3 "Как я могу оплатить свой заказ?" at bounding box center [549, 294] width 443 height 47
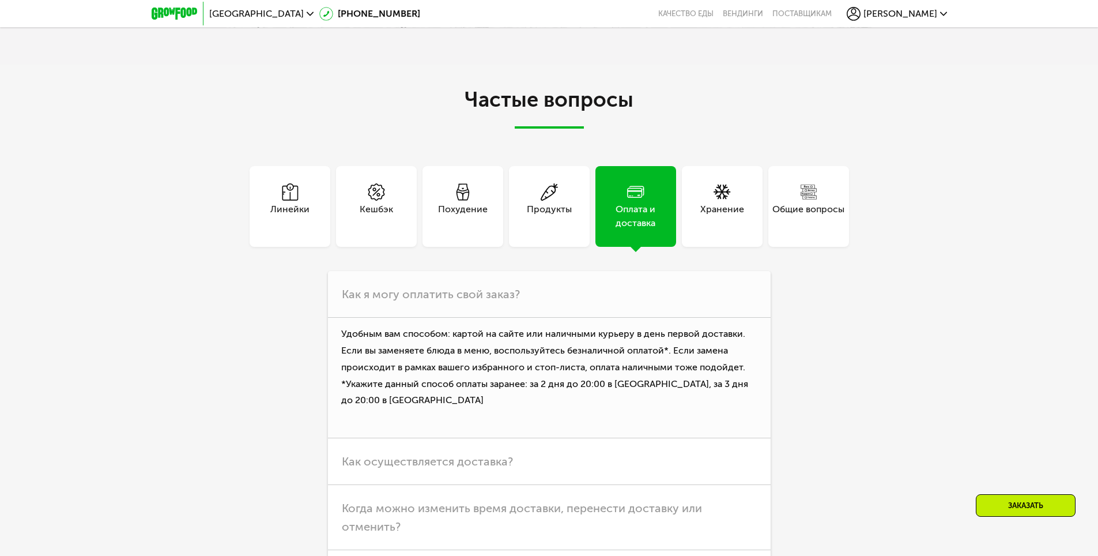
click at [298, 210] on div "Линейки" at bounding box center [289, 216] width 39 height 28
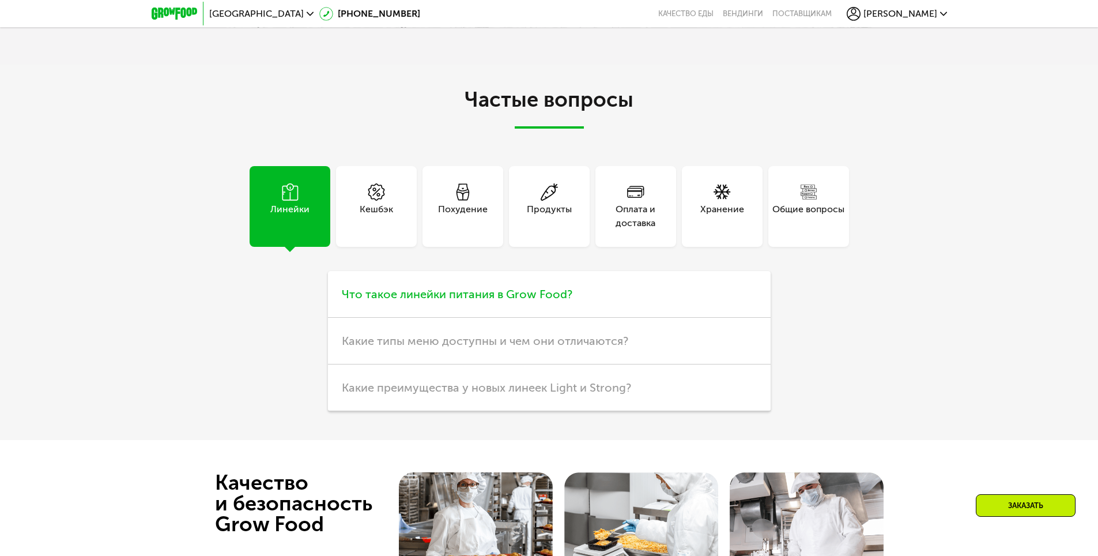
click at [634, 287] on h3 "Что такое линейки питания в Grow Food?" at bounding box center [549, 294] width 443 height 47
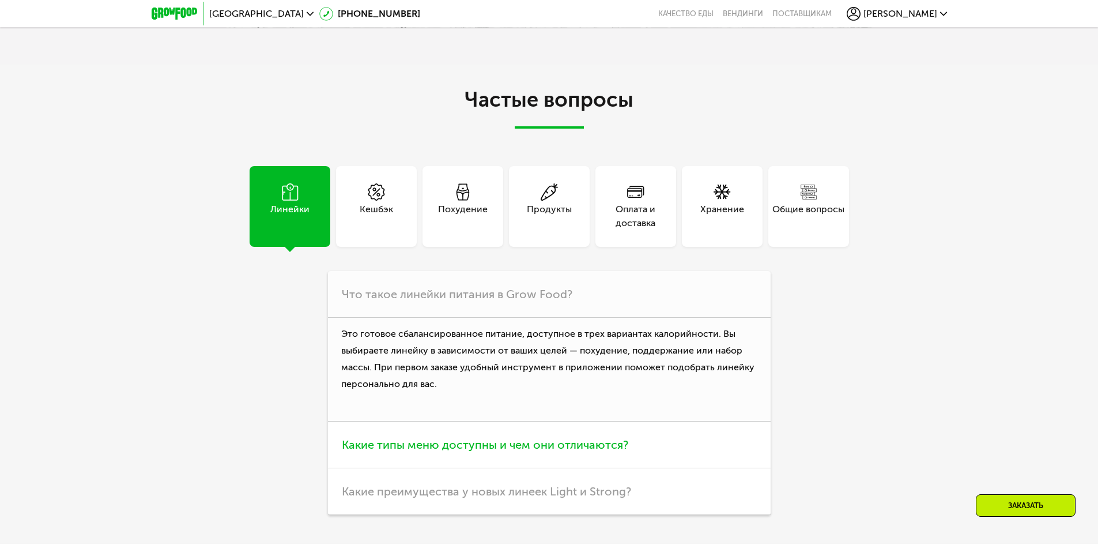
click at [673, 437] on h3 "Какие типы меню доступны и чем они отличаются?" at bounding box center [549, 444] width 443 height 47
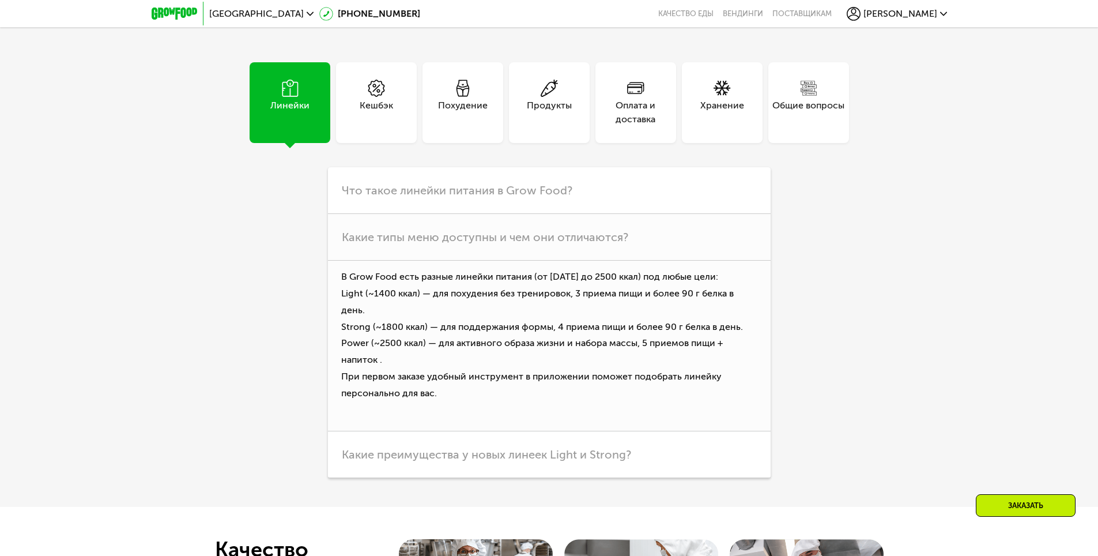
scroll to position [3102, 0]
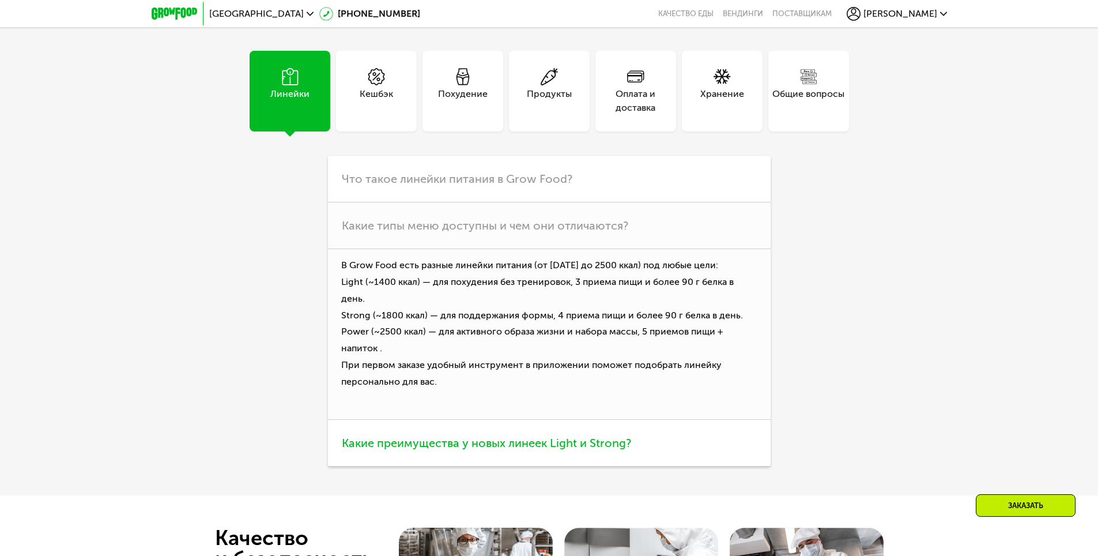
click at [710, 430] on h3 "Какие преимущества у новых линеек Light и Strong?" at bounding box center [549, 443] width 443 height 47
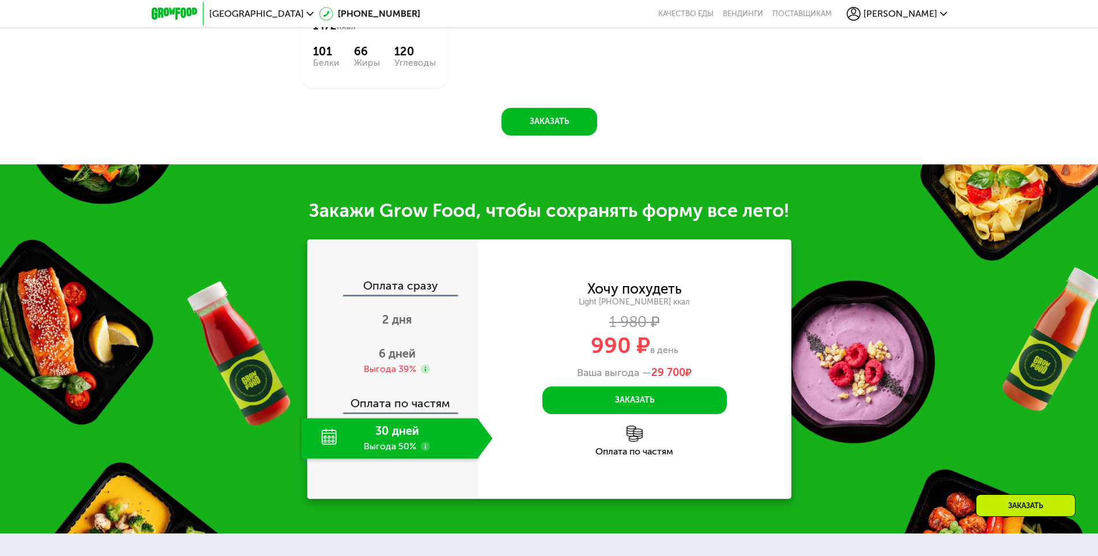
scroll to position [1084, 0]
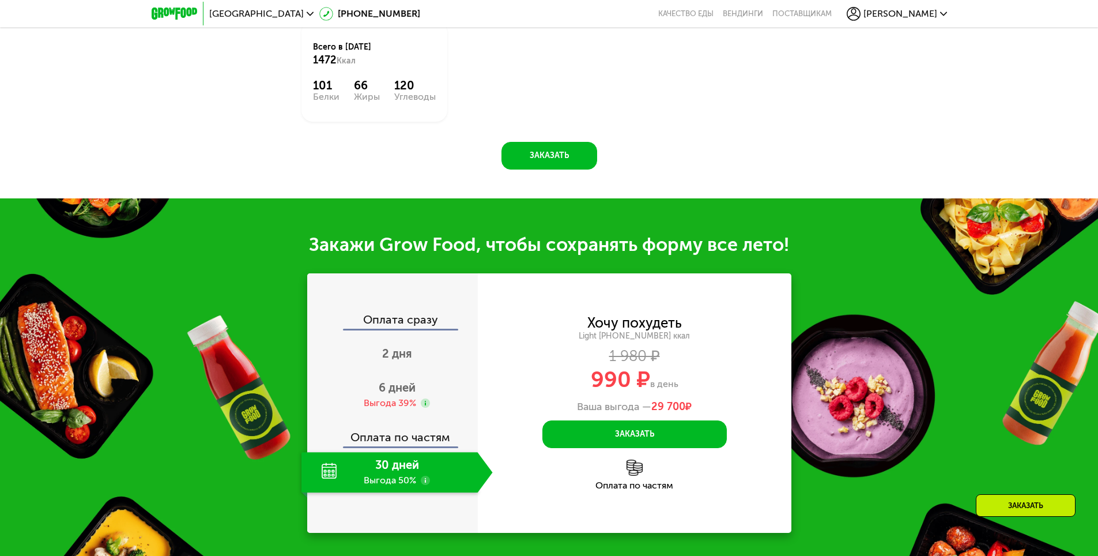
click at [940, 14] on icon at bounding box center [943, 13] width 7 height 7
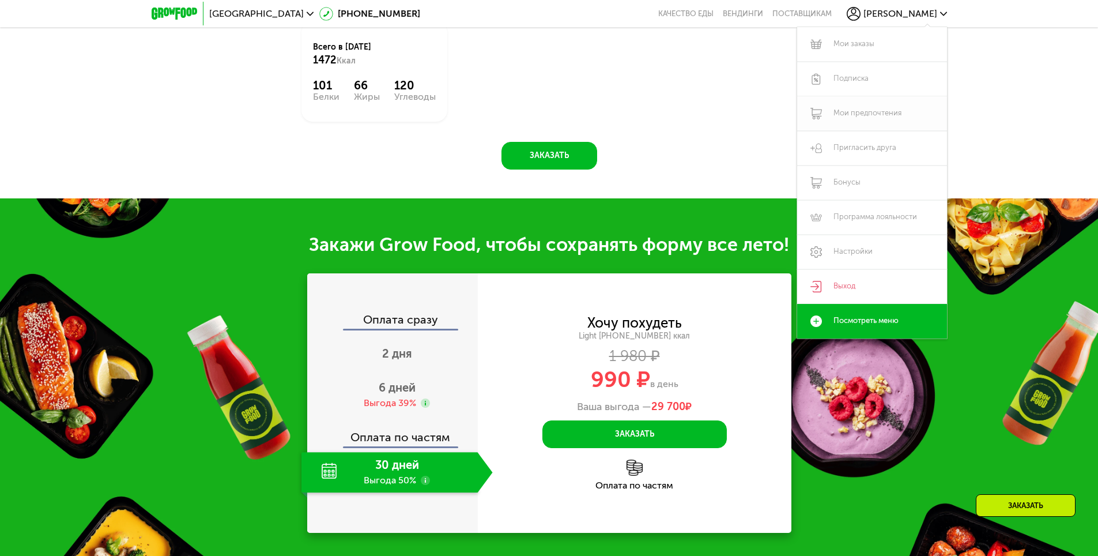
click at [880, 114] on link "Мои предпочтения" at bounding box center [872, 113] width 150 height 35
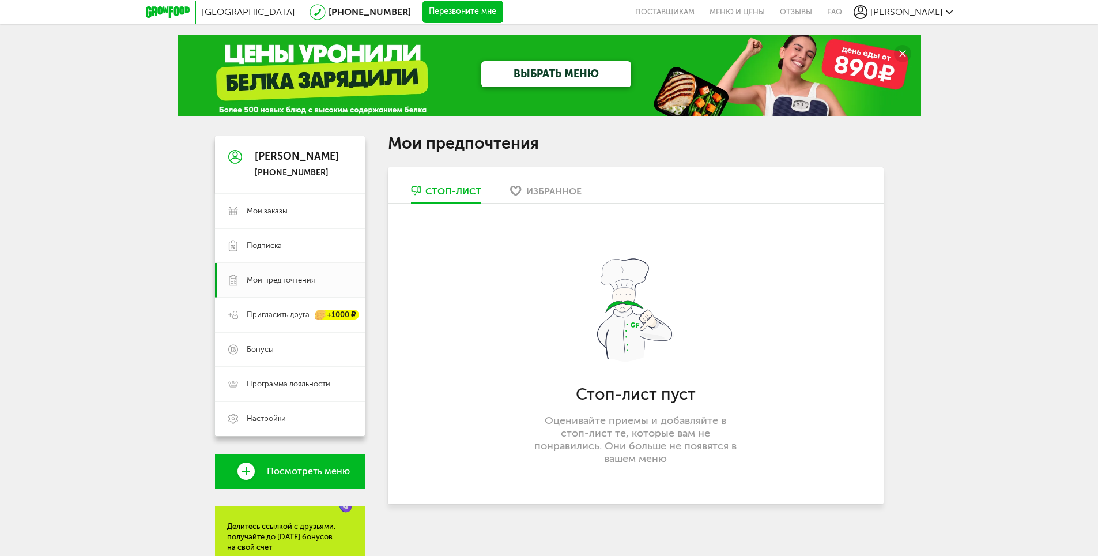
click at [457, 191] on div "Стоп-лист" at bounding box center [453, 191] width 56 height 11
click at [651, 445] on p "Оценивайте приемы и добавляйте в стоп-лист те, которые вам не понравились. Они …" at bounding box center [635, 439] width 203 height 51
click at [263, 321] on link "Пригласить друга +1000 ₽" at bounding box center [290, 314] width 150 height 35
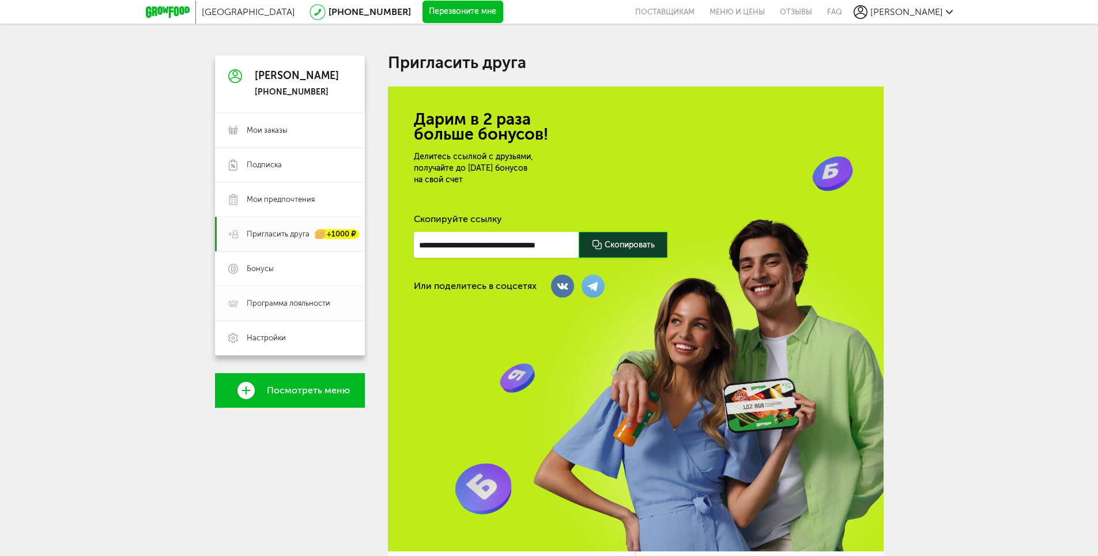
click at [278, 300] on span "Программа лояльности" at bounding box center [289, 303] width 84 height 10
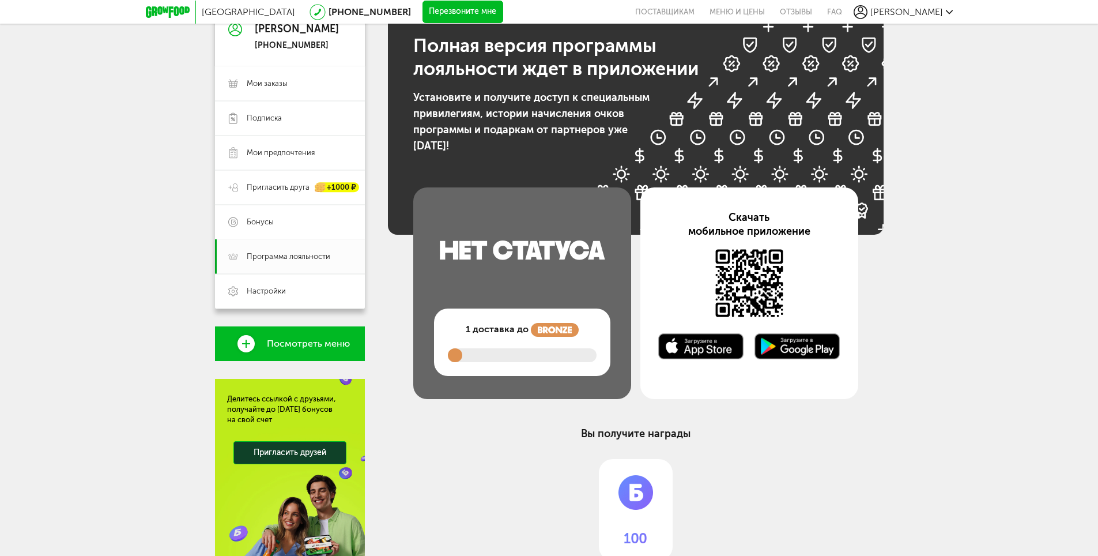
scroll to position [173, 0]
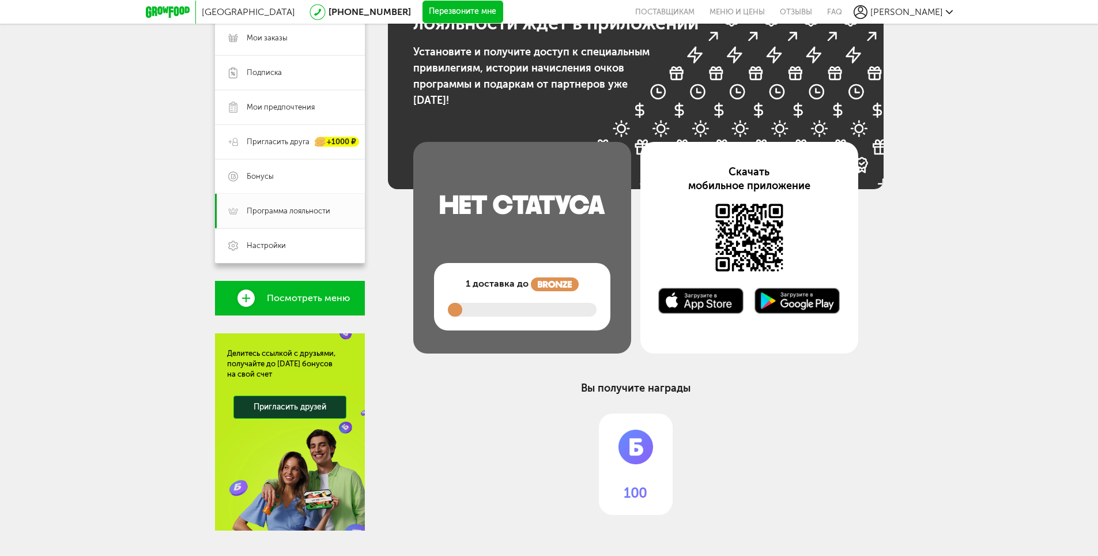
click at [280, 300] on span "Посмотреть меню" at bounding box center [308, 298] width 83 height 10
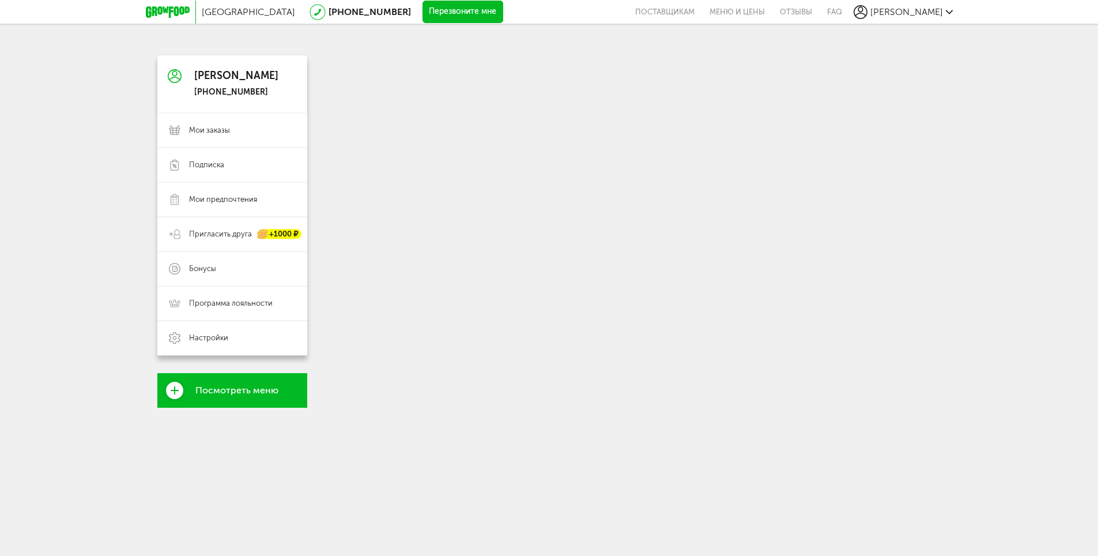
click at [284, 387] on link "Посмотреть меню" at bounding box center [232, 390] width 150 height 35
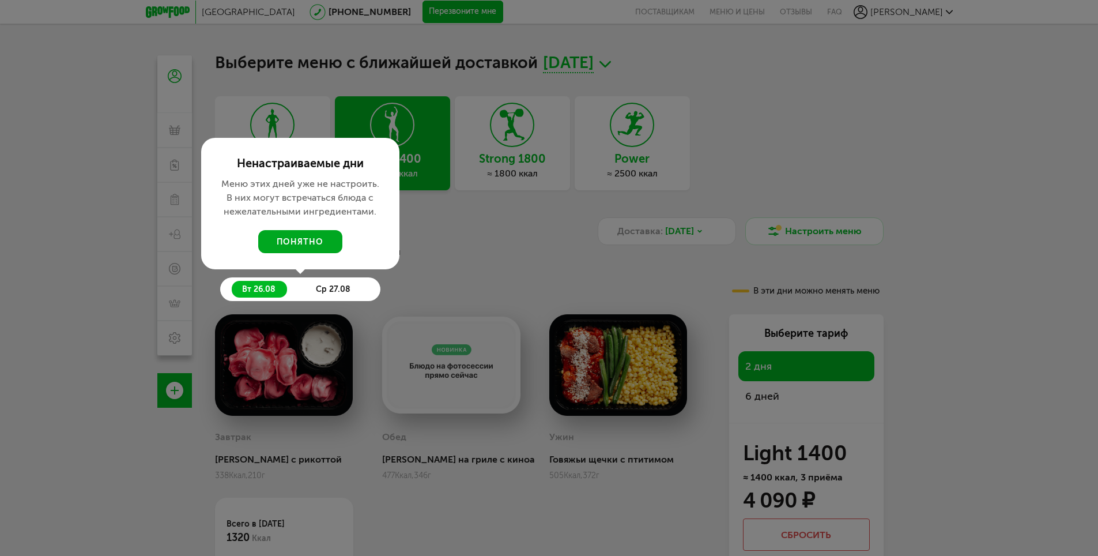
click at [273, 239] on button "понятно" at bounding box center [300, 241] width 84 height 23
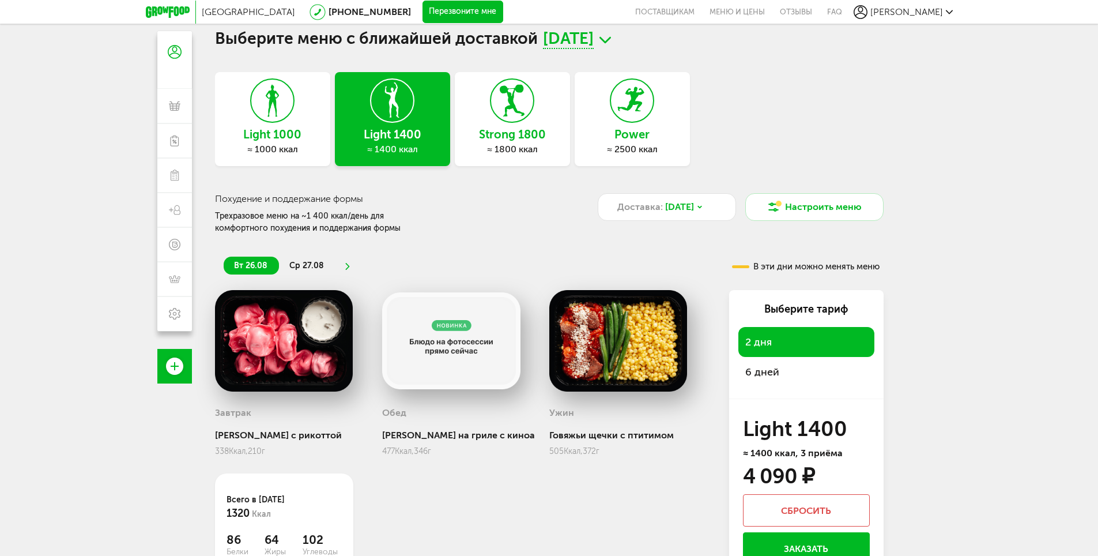
scroll to position [101, 0]
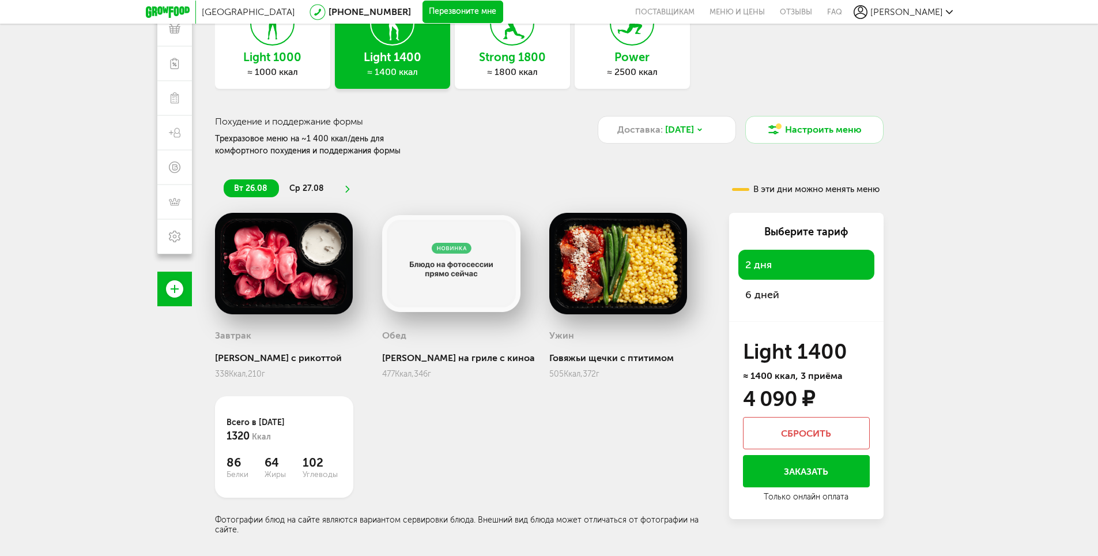
click at [779, 294] on div "6 дней" at bounding box center [807, 295] width 136 height 30
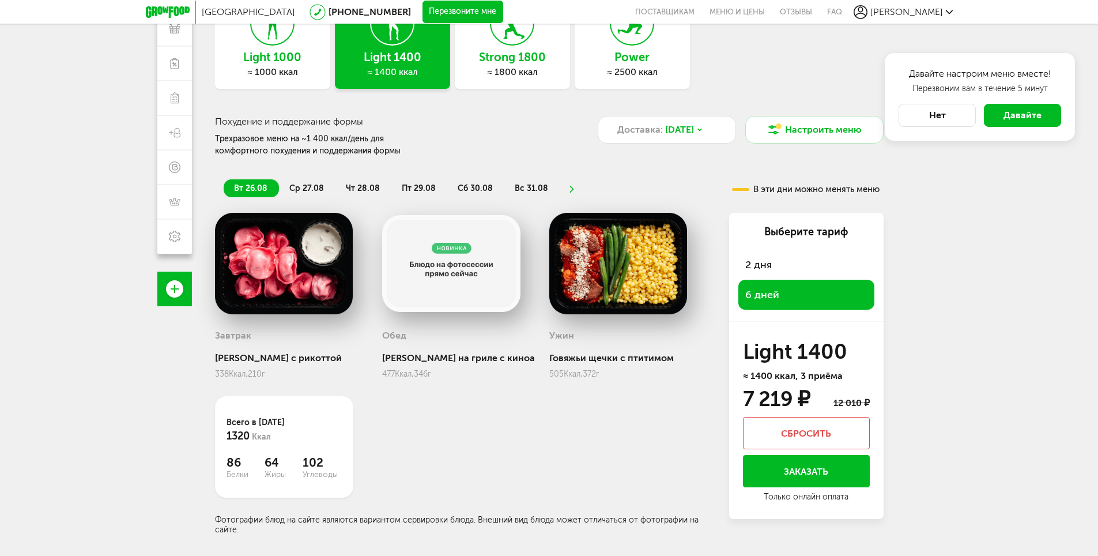
click at [947, 116] on button "Нет" at bounding box center [937, 115] width 77 height 23
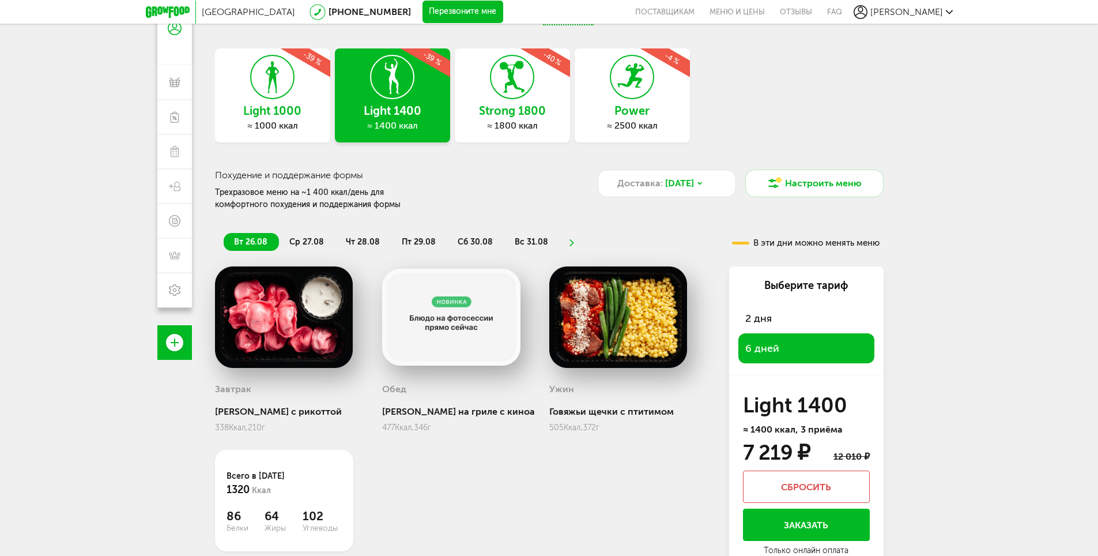
scroll to position [44, 0]
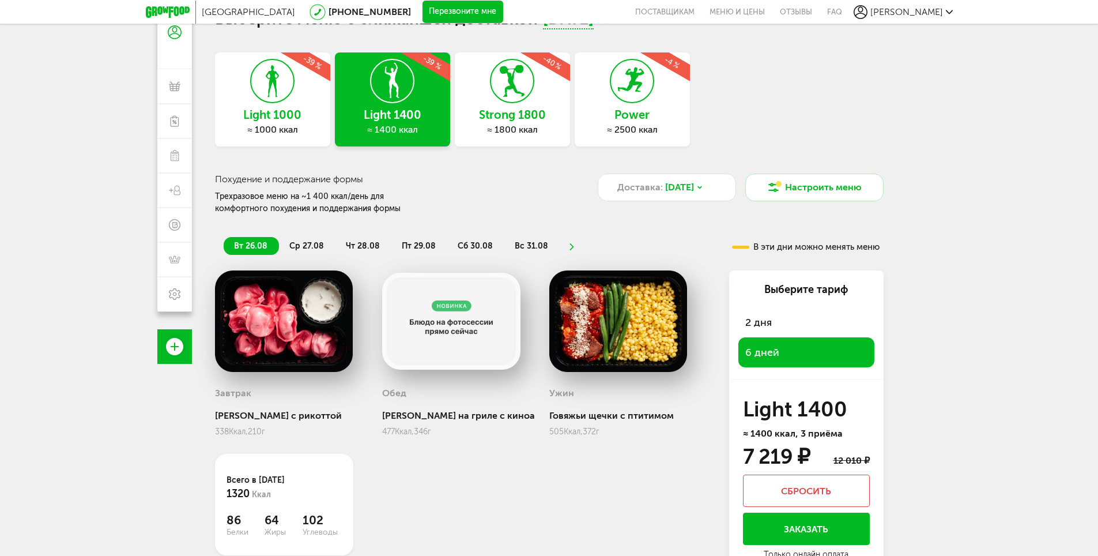
click at [236, 92] on div "Light 1000 ≈ 1000 ккал -39 %" at bounding box center [272, 99] width 115 height 94
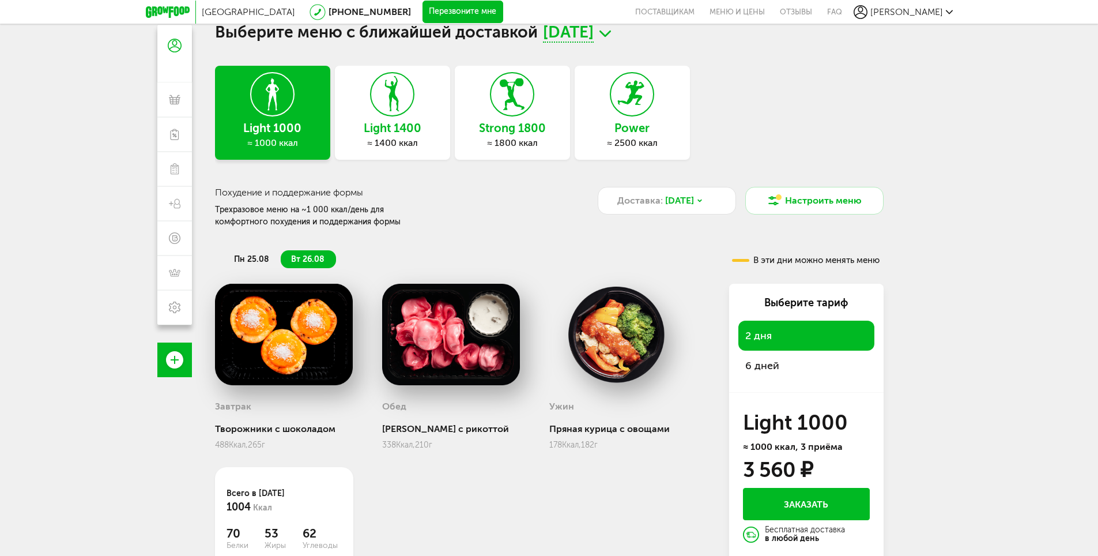
scroll to position [101, 0]
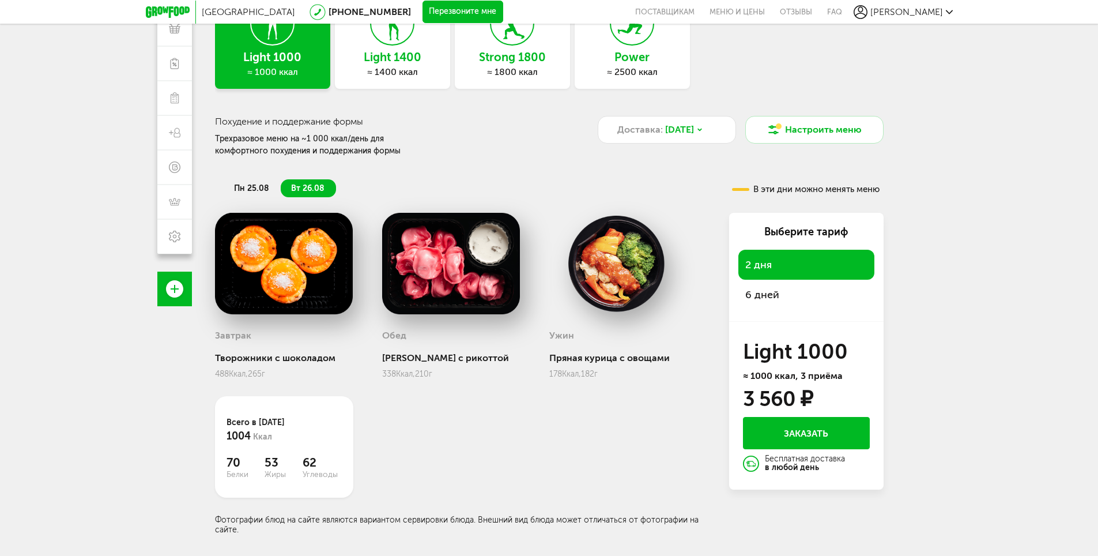
click at [796, 295] on div "6 дней" at bounding box center [807, 295] width 136 height 30
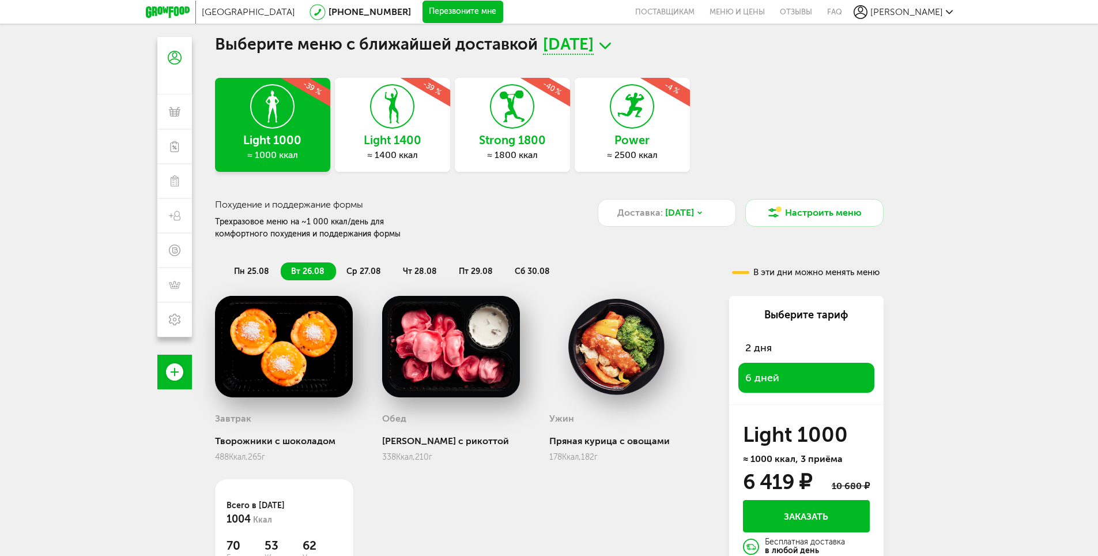
scroll to position [0, 0]
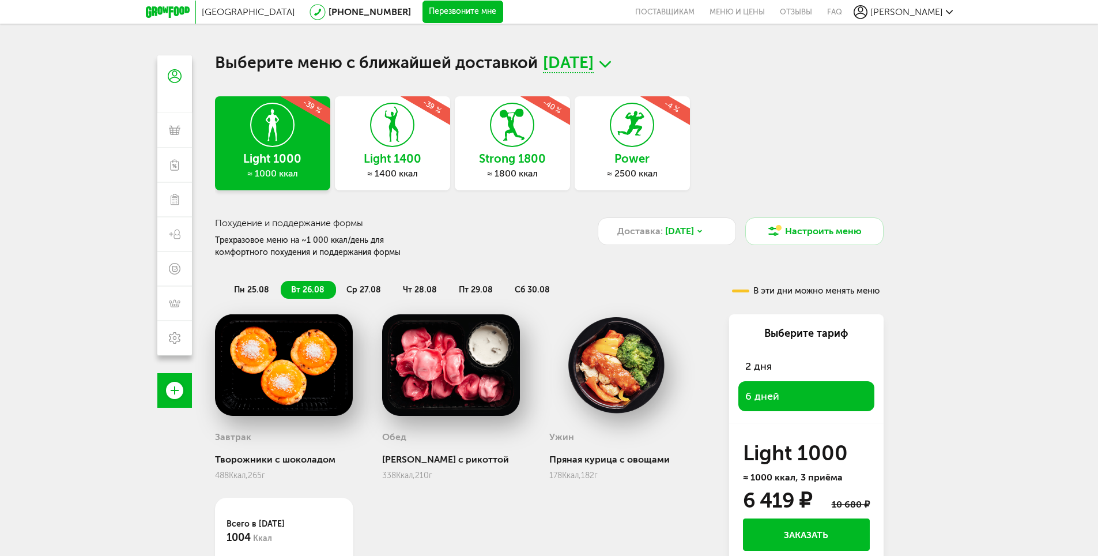
click at [398, 149] on div "Light 1400 ≈ 1400 ккал -39 %" at bounding box center [392, 143] width 115 height 94
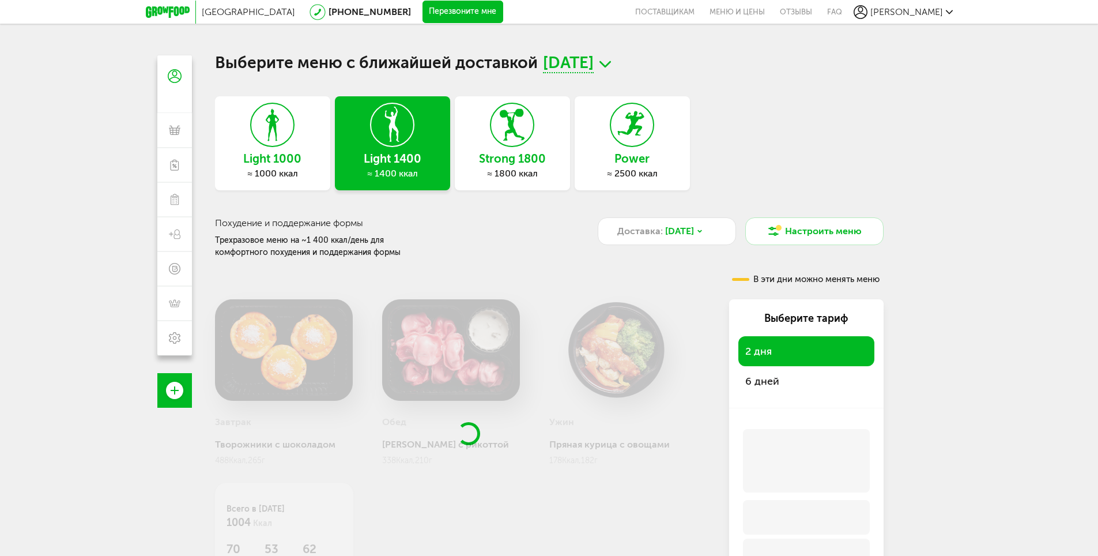
click at [759, 378] on span "6 дней" at bounding box center [762, 381] width 34 height 13
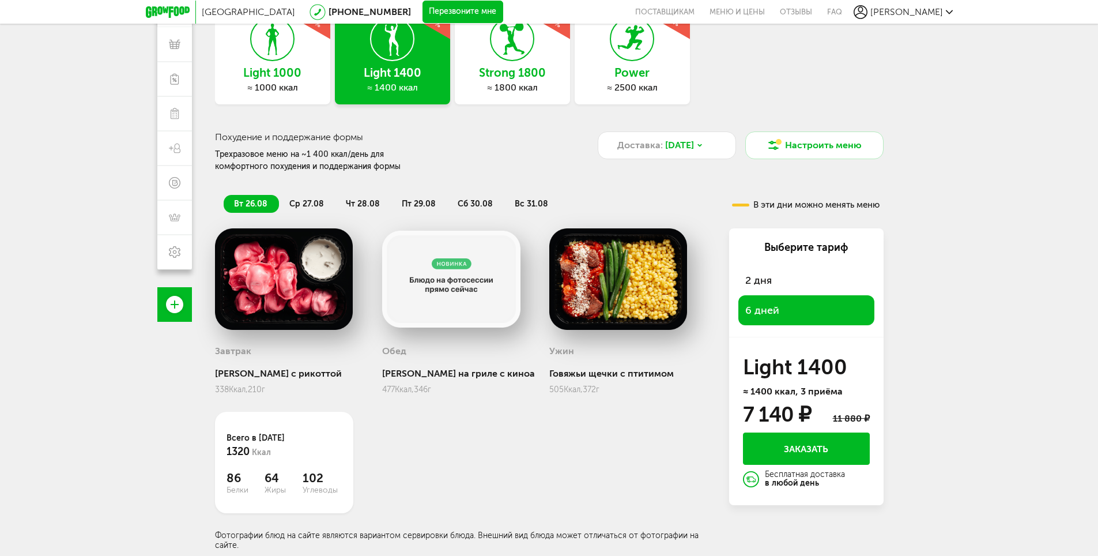
scroll to position [101, 0]
